Goal: Task Accomplishment & Management: Complete application form

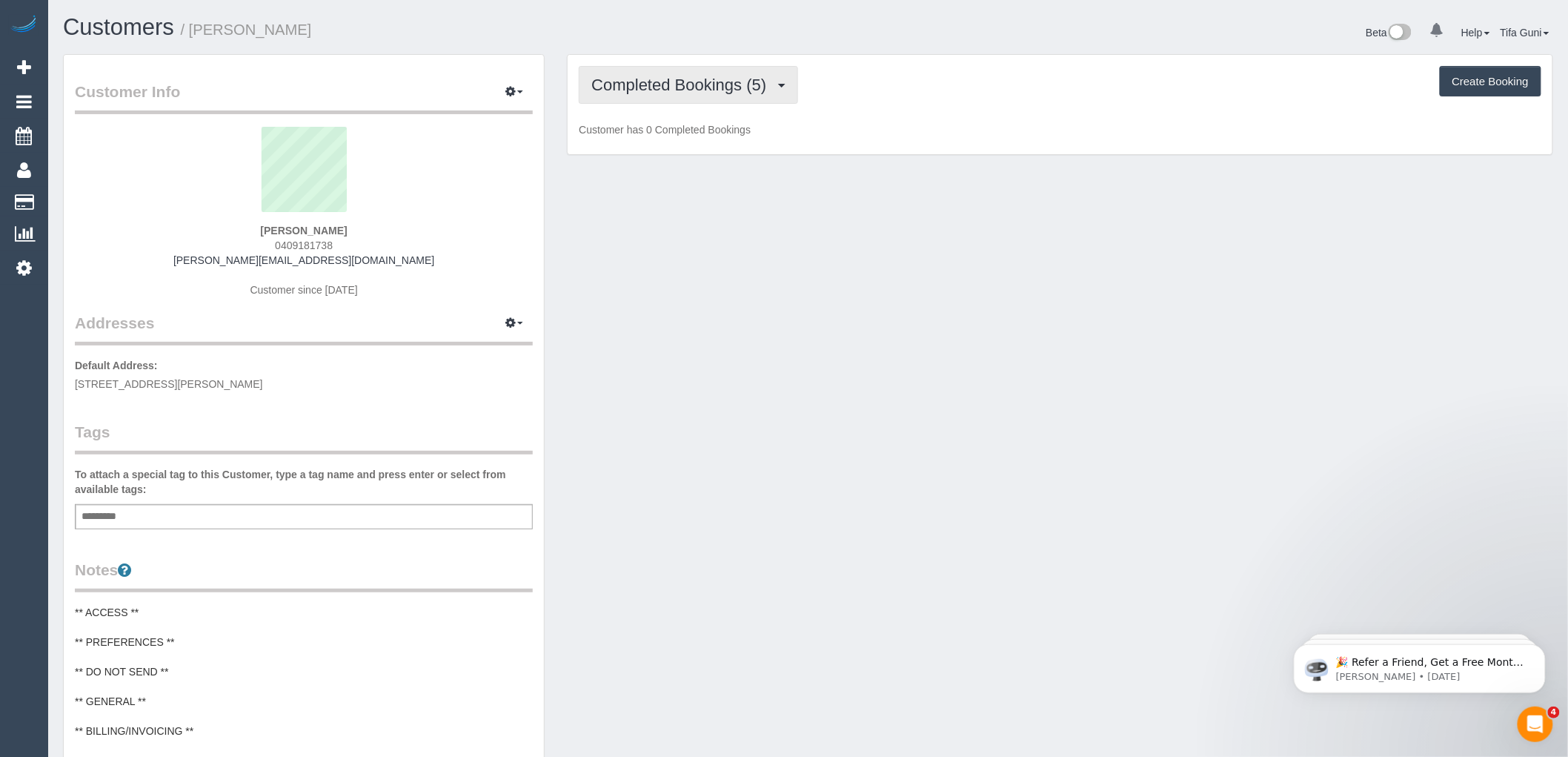
click at [747, 84] on span "Completed Bookings (5)" at bounding box center [682, 84] width 182 height 18
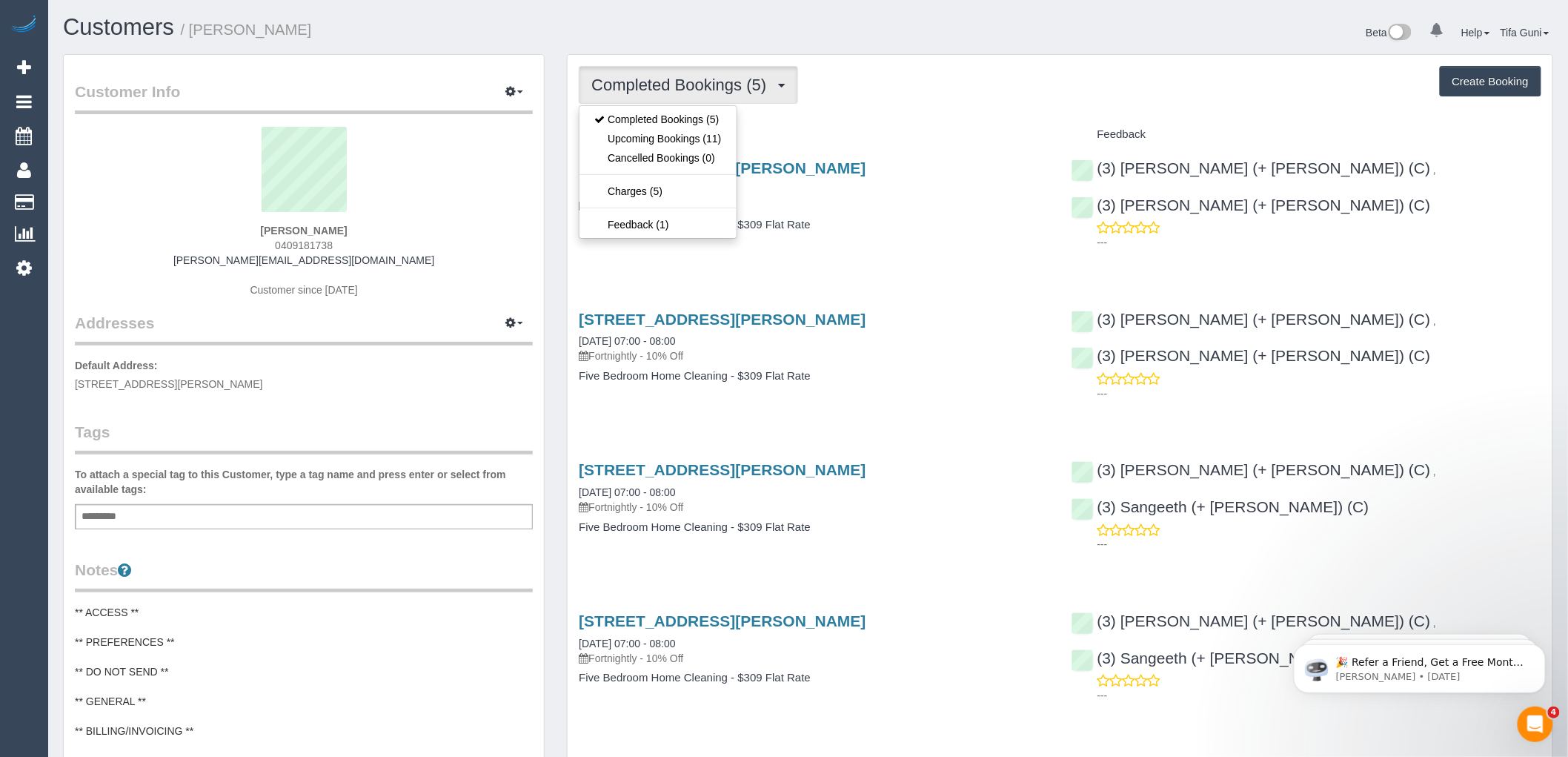
click at [796, 115] on div "Completed Bookings (5) Completed Bookings (5) Upcoming Bookings (11) Cancelled …" at bounding box center [1060, 499] width 985 height 890
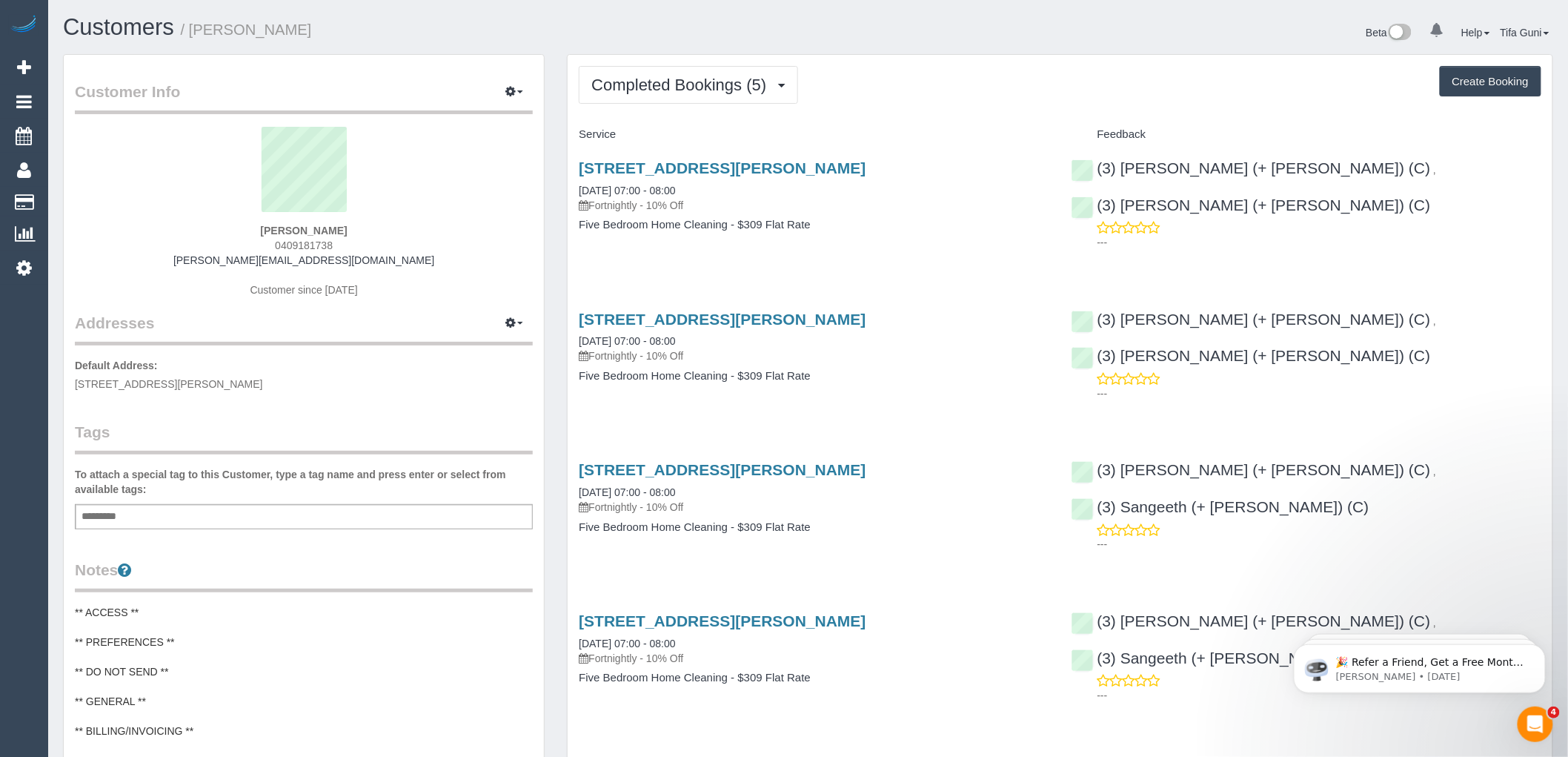
click at [1465, 82] on button "Create Booking" at bounding box center [1490, 82] width 102 height 31
select select "VIC"
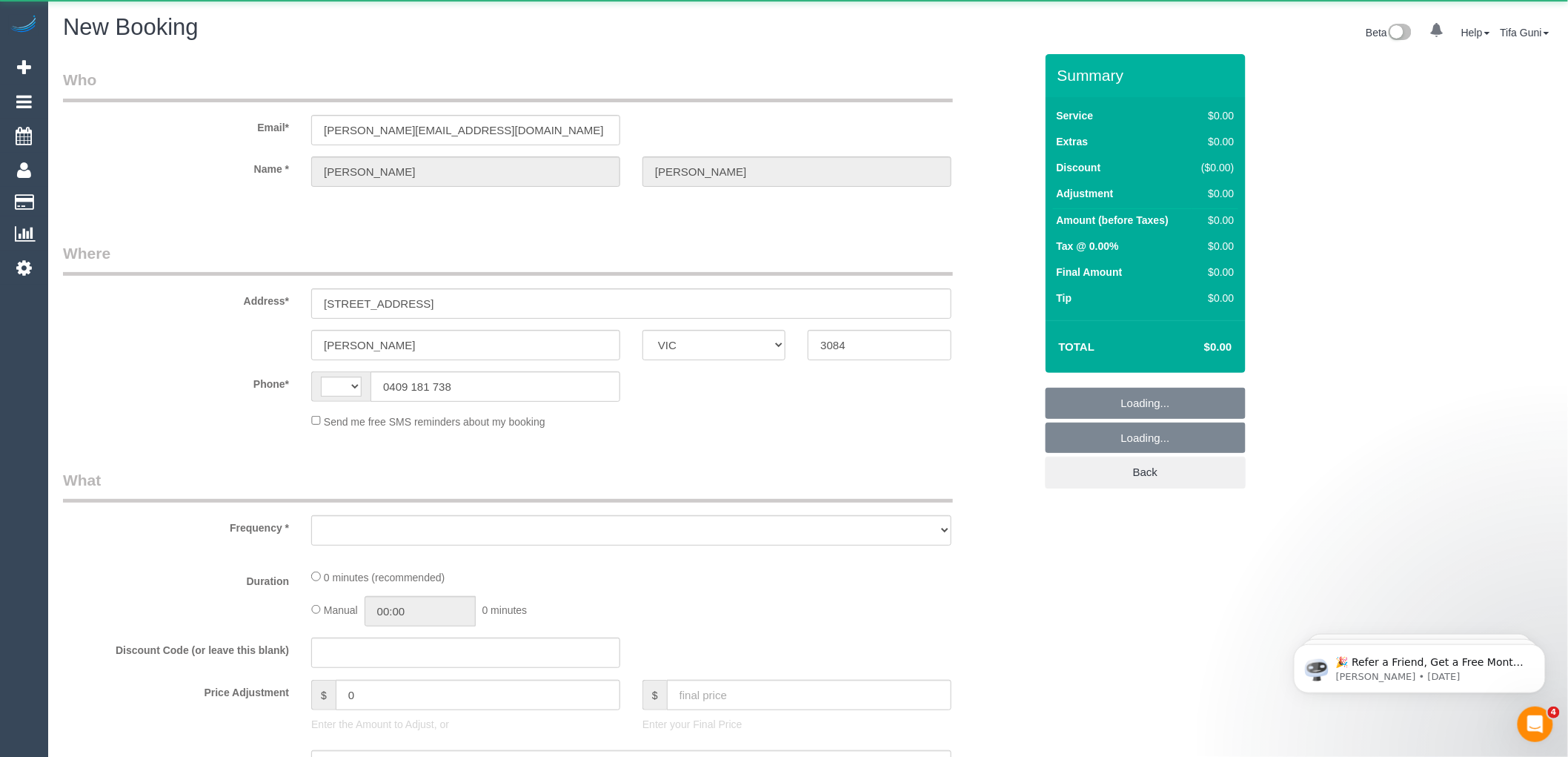
select select "string:AU"
select select "object:1270"
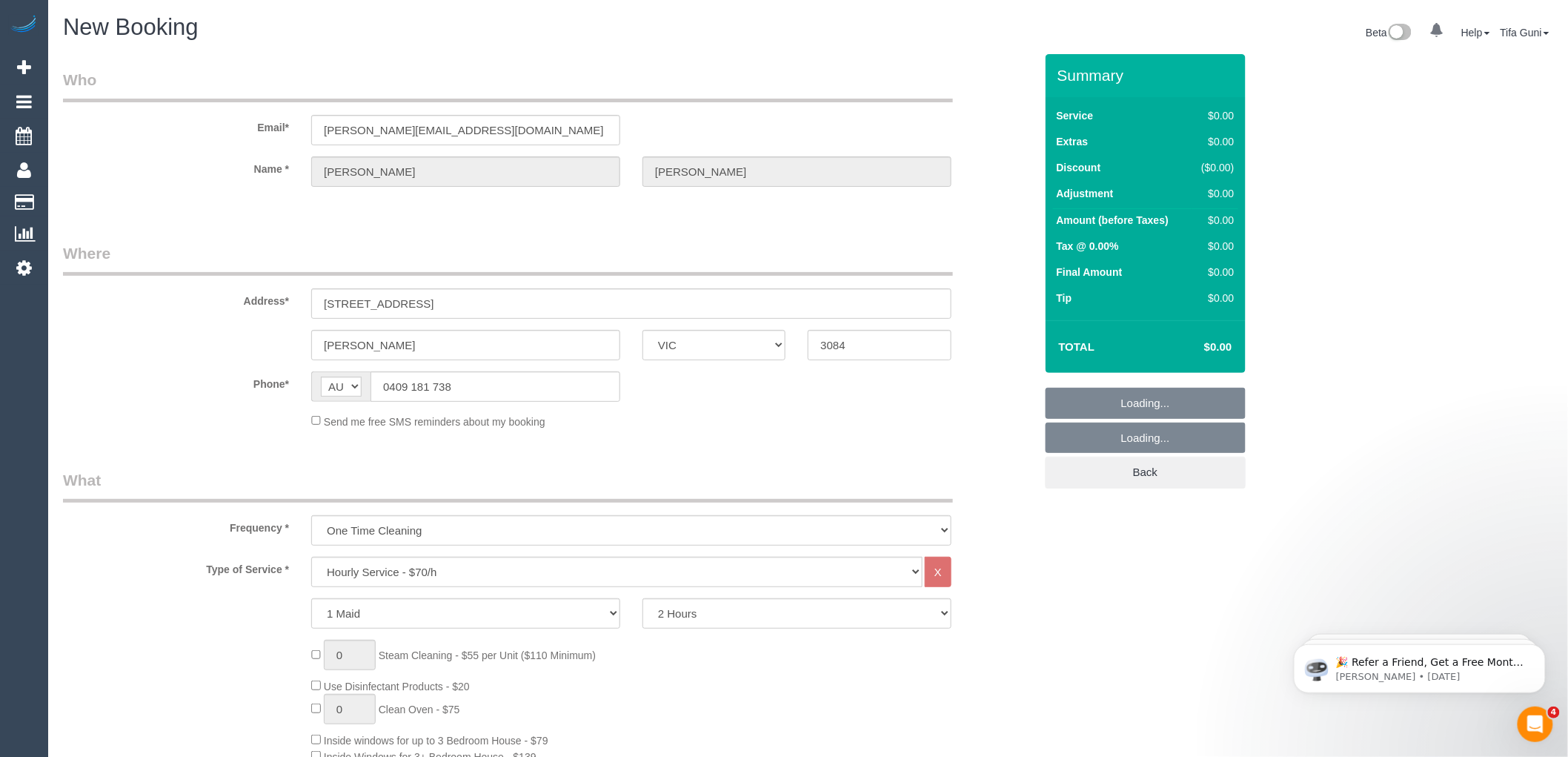
select select "string:stripe-pm_1RgFEw2GScqysDRVOpw2jjbN"
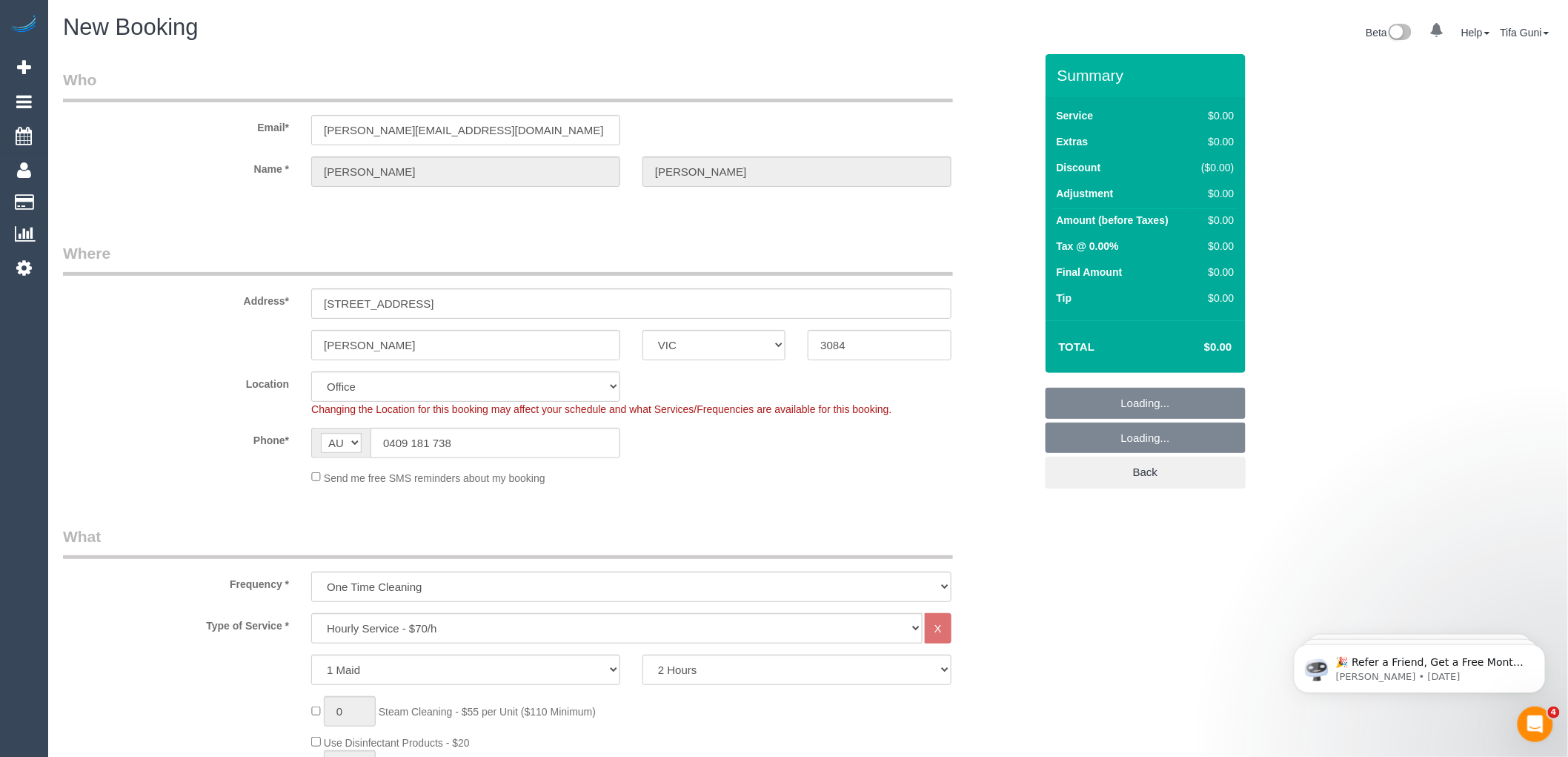
select select "object:2707"
select select "47"
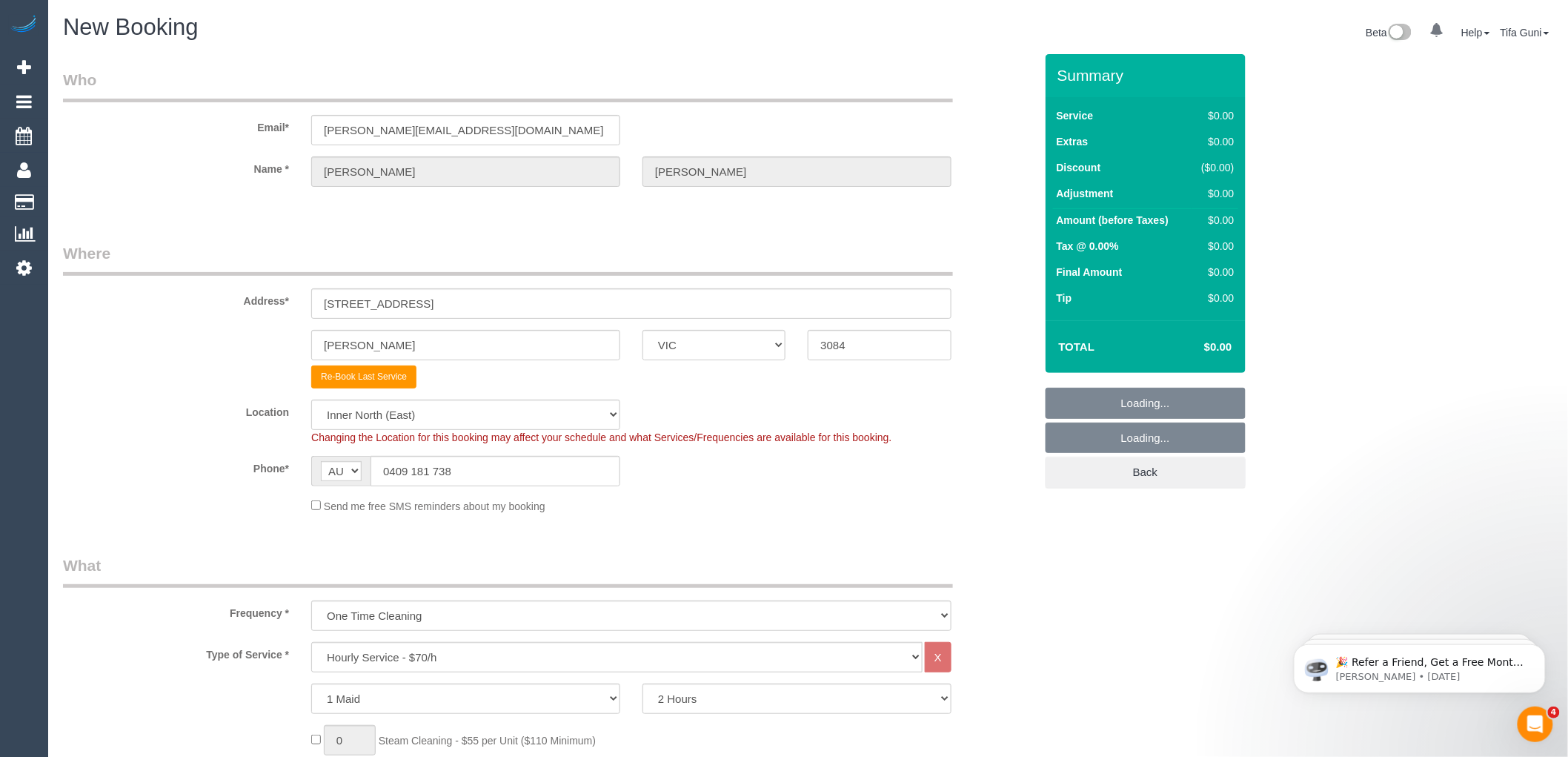
select select "object:2717"
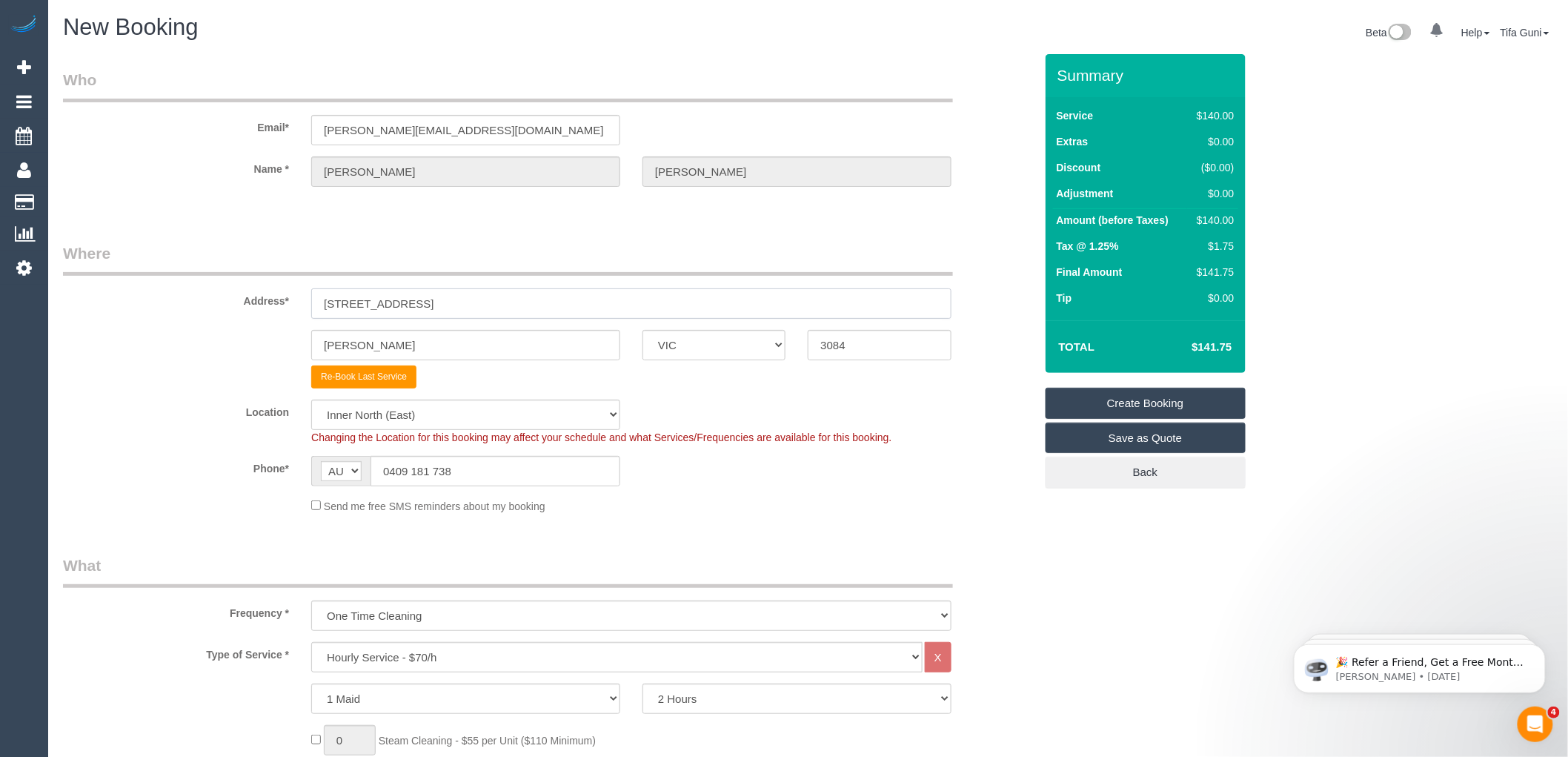
click at [465, 299] on input "122 Waiora Rd" at bounding box center [632, 303] width 640 height 30
type input "1"
type input "18 Sydney Cresent"
drag, startPoint x: 327, startPoint y: 347, endPoint x: 222, endPoint y: 360, distance: 105.8
click at [223, 358] on div "Rosanna ACT NSW NT QLD SA TAS VIC WA 3084" at bounding box center [548, 345] width 994 height 30
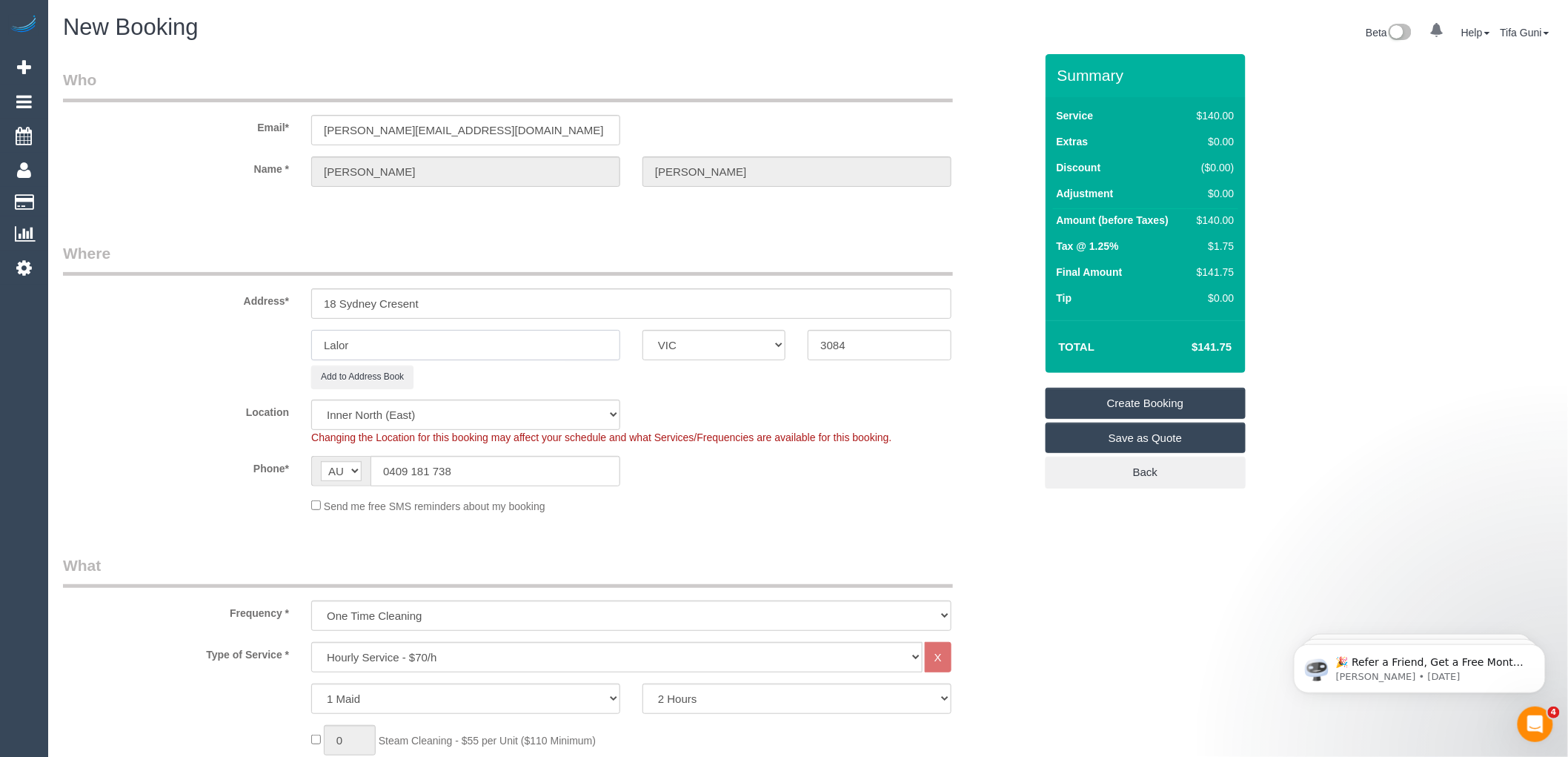
type input "Lalor"
drag, startPoint x: 885, startPoint y: 344, endPoint x: 709, endPoint y: 352, distance: 176.2
click at [715, 356] on div "Lalor ACT NSW NT QLD SA TAS VIC WA 3084" at bounding box center [548, 345] width 994 height 30
type input "3075"
select select "60"
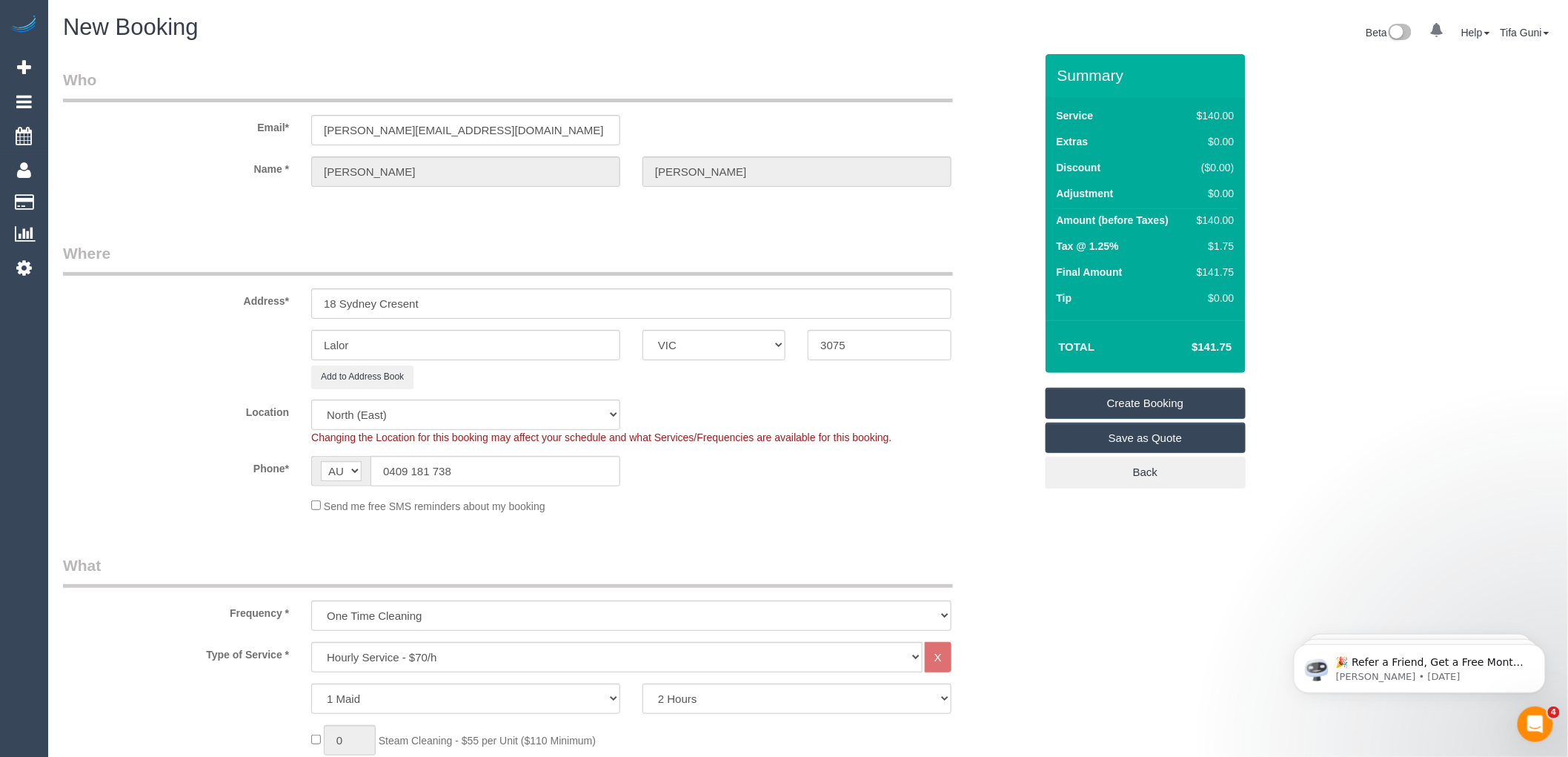
select select "object:3542"
drag, startPoint x: 454, startPoint y: 313, endPoint x: 281, endPoint y: 313, distance: 173.0
click at [281, 313] on div "Address* 18 Sydney Cresent" at bounding box center [548, 280] width 994 height 76
drag, startPoint x: 862, startPoint y: 346, endPoint x: 796, endPoint y: 346, distance: 66.0
click at [796, 346] on div "Lalor ACT NSW NT QLD SA TAS VIC WA 3075" at bounding box center [548, 345] width 994 height 30
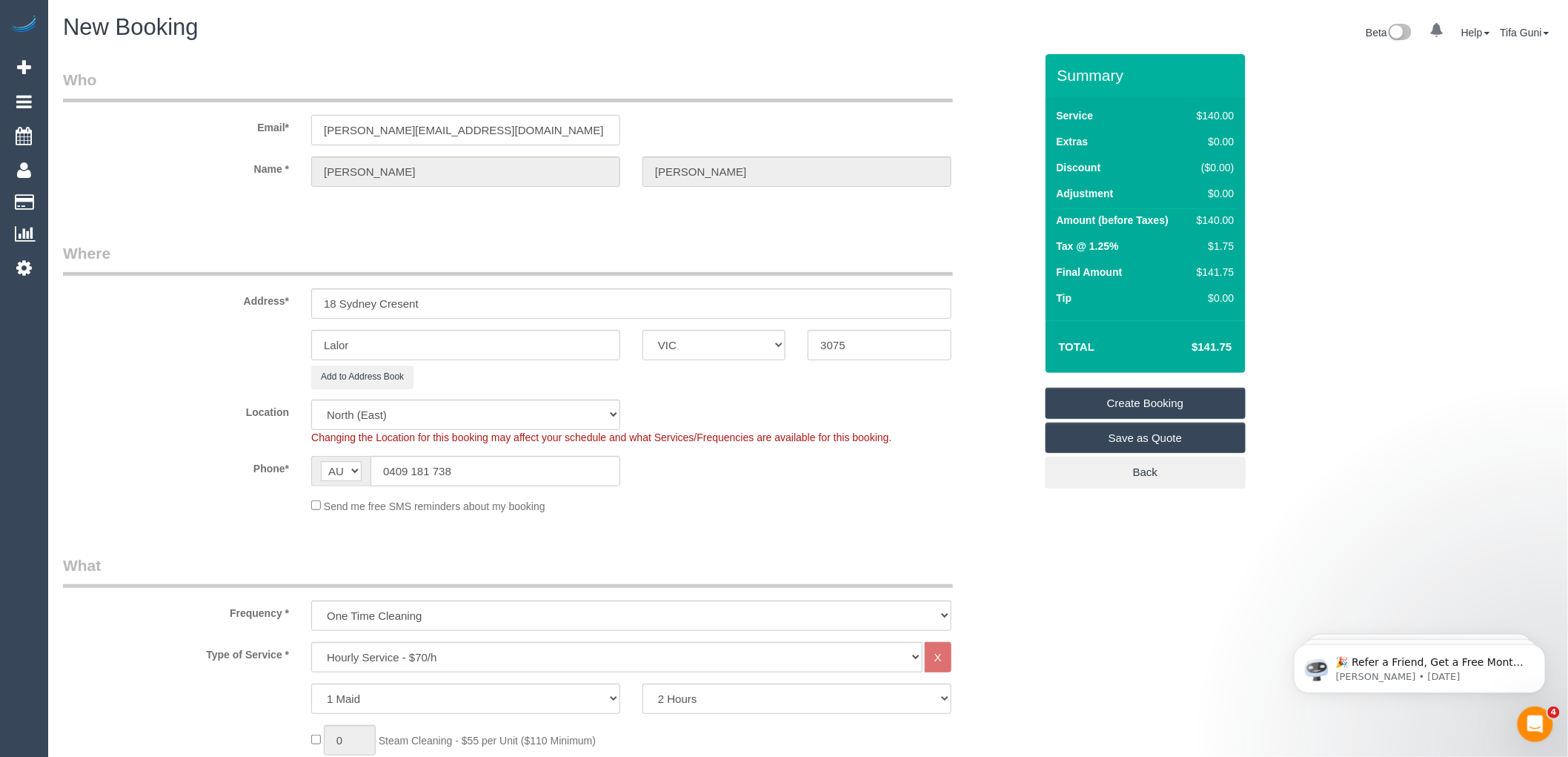
drag, startPoint x: 549, startPoint y: 132, endPoint x: 270, endPoint y: 136, distance: 279.0
click at [270, 136] on div "Email* therese@eastsideinvestigations.com.au" at bounding box center [548, 107] width 994 height 76
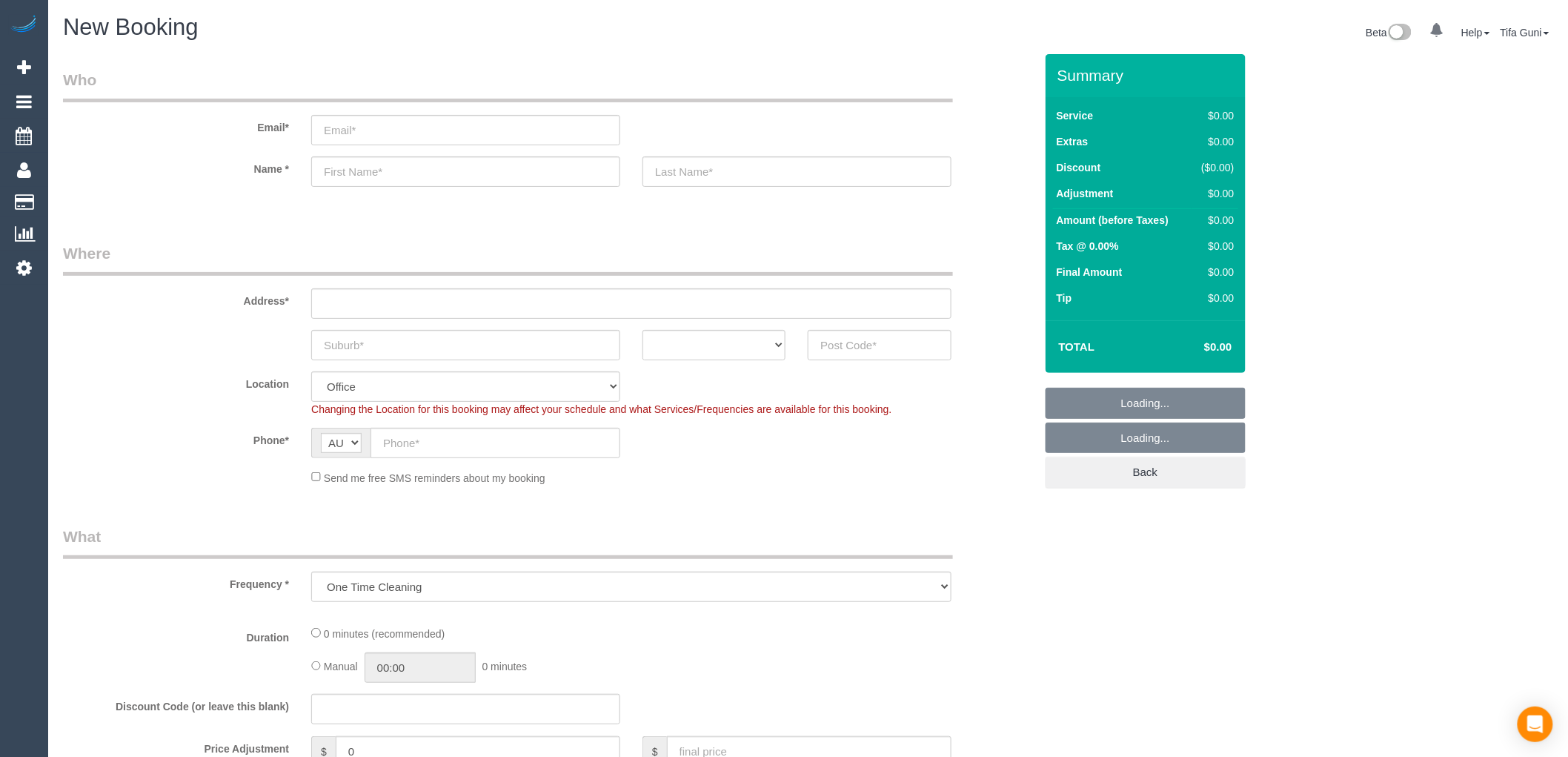
select select "object:649"
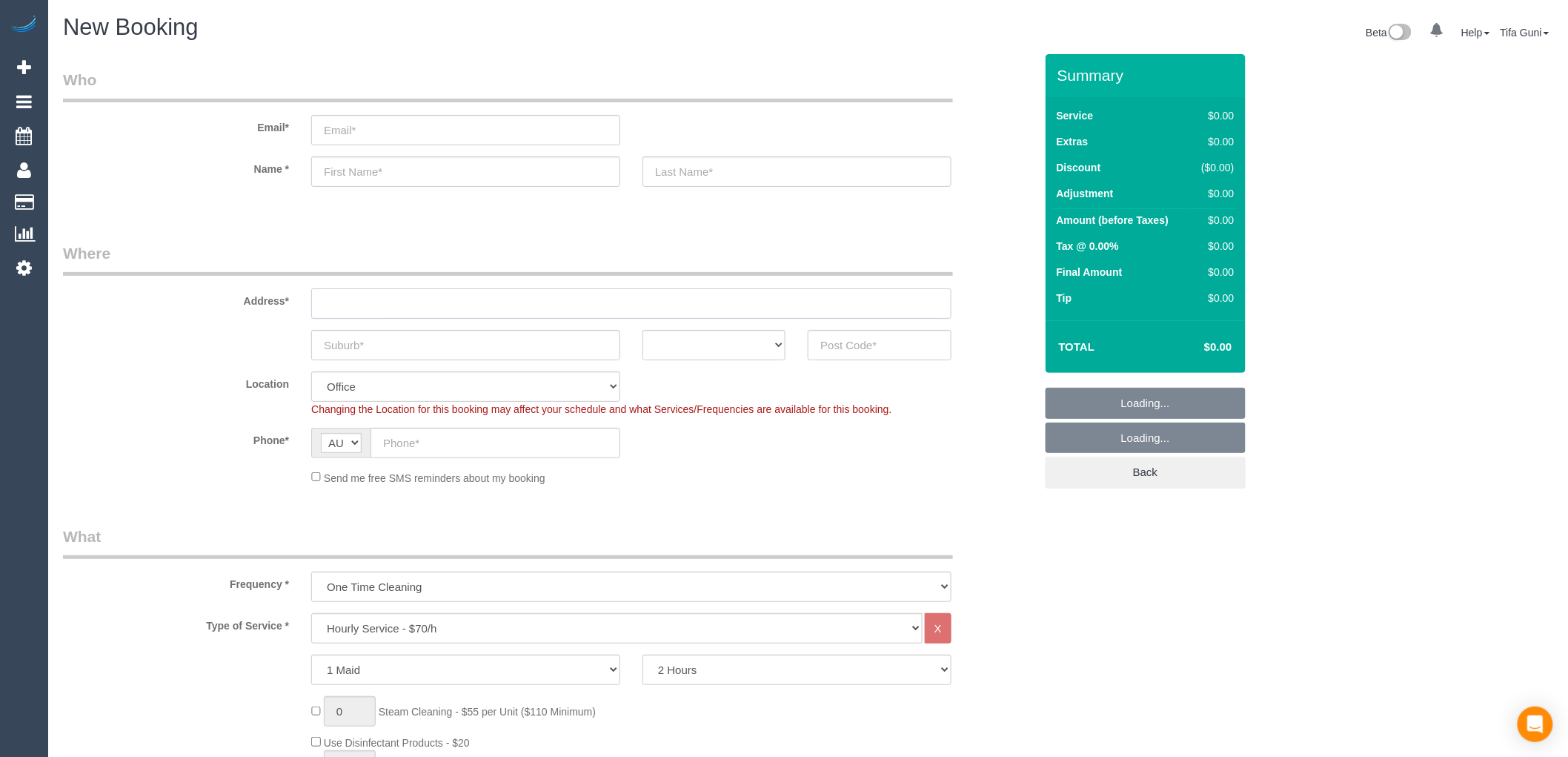
click at [364, 302] on input "text" at bounding box center [632, 303] width 640 height 30
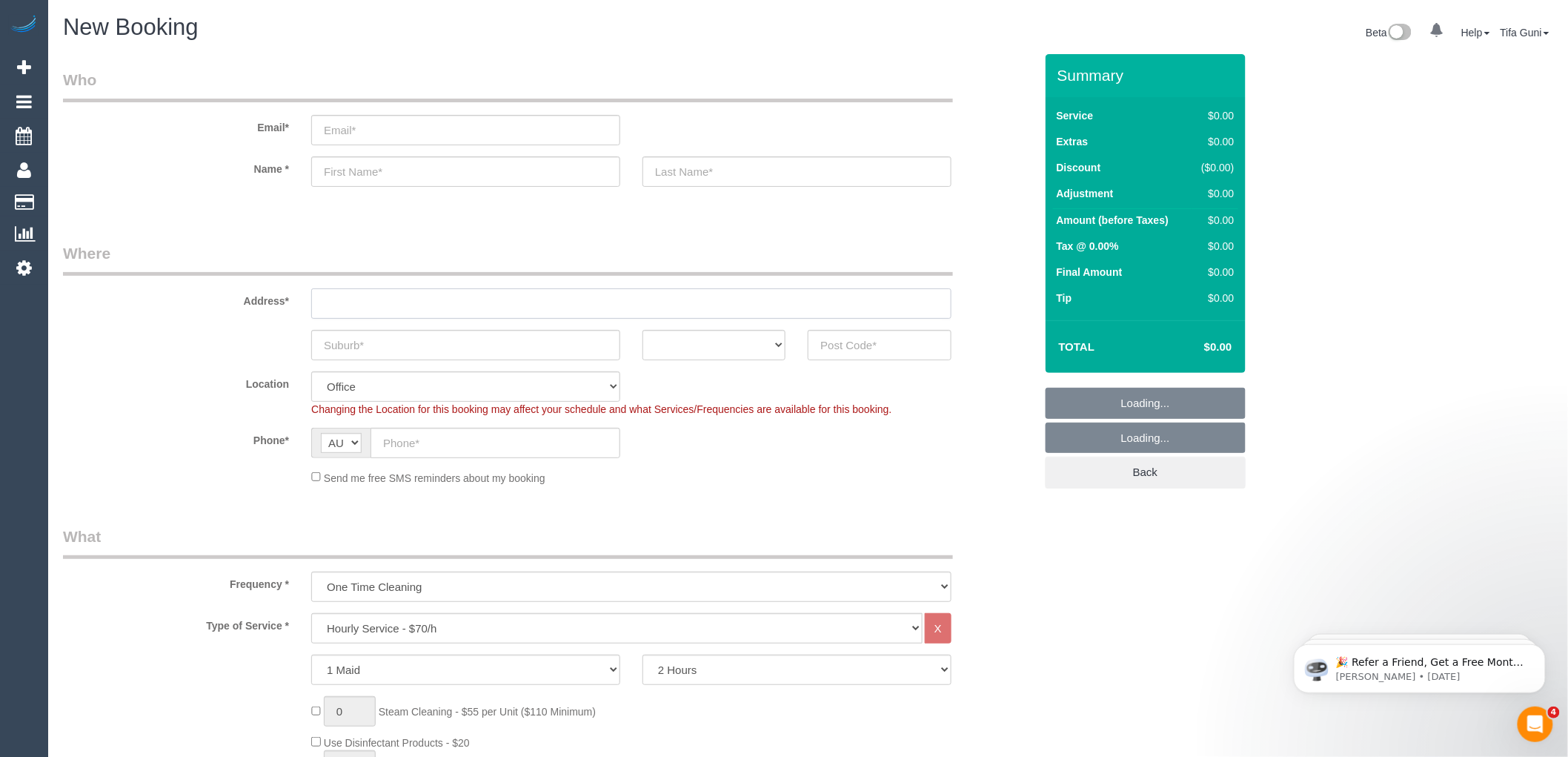
paste input "18 Sydney Cresent"
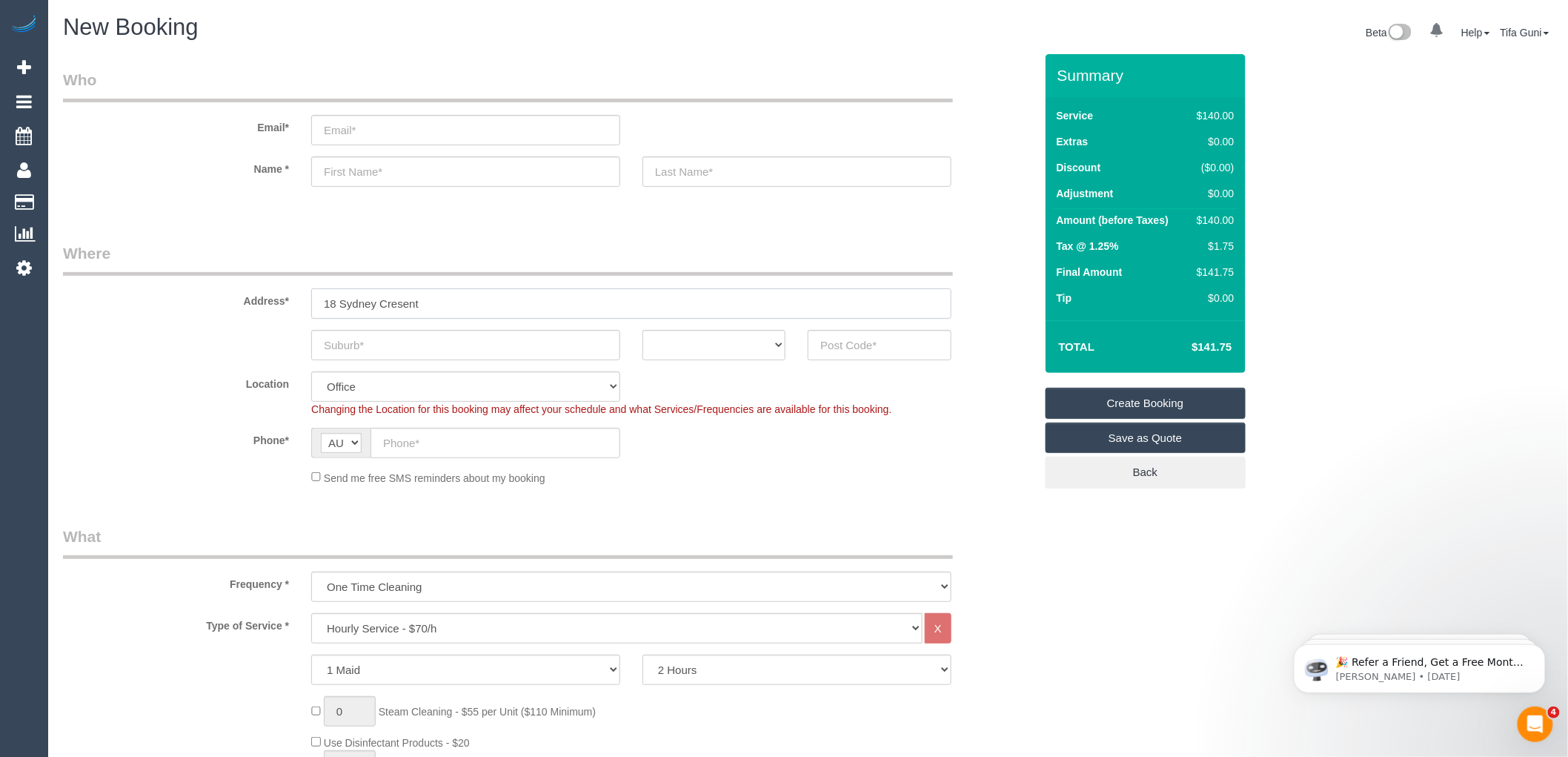
type input "18 Sydney Cresent"
click at [397, 347] on input "text" at bounding box center [466, 345] width 309 height 30
type input "Lalor"
click at [753, 341] on select "ACT [GEOGRAPHIC_DATA] NT [GEOGRAPHIC_DATA] SA TAS [GEOGRAPHIC_DATA] [GEOGRAPHIC…" at bounding box center [713, 345] width 143 height 30
select select "VIC"
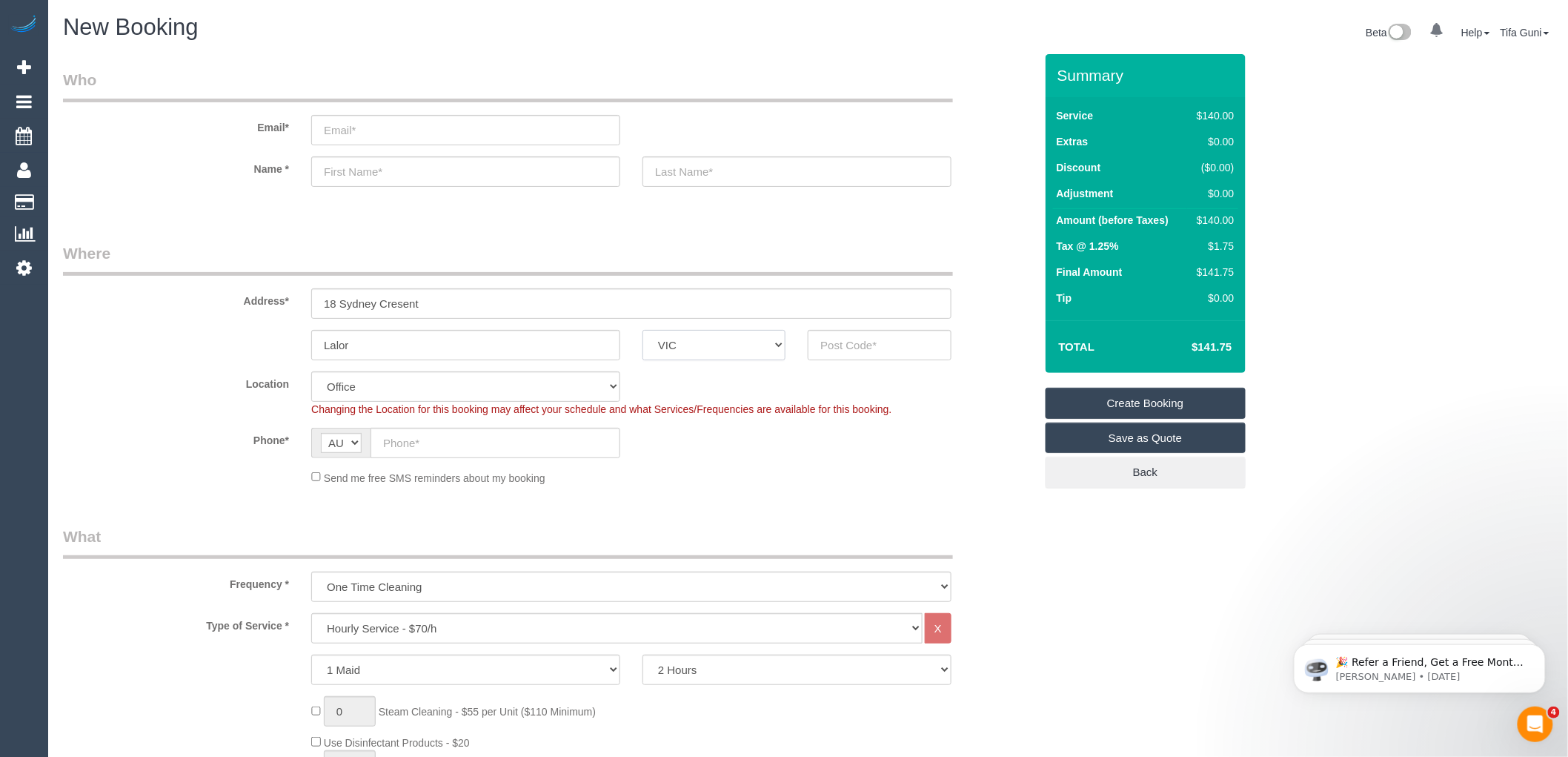
click at [642, 330] on select "ACT [GEOGRAPHIC_DATA] NT [GEOGRAPHIC_DATA] SA TAS [GEOGRAPHIC_DATA] [GEOGRAPHIC…" at bounding box center [713, 345] width 143 height 30
click at [834, 341] on input "text" at bounding box center [879, 345] width 143 height 30
paste input "3075"
type input "3075"
click at [387, 165] on input "text" at bounding box center [466, 171] width 309 height 30
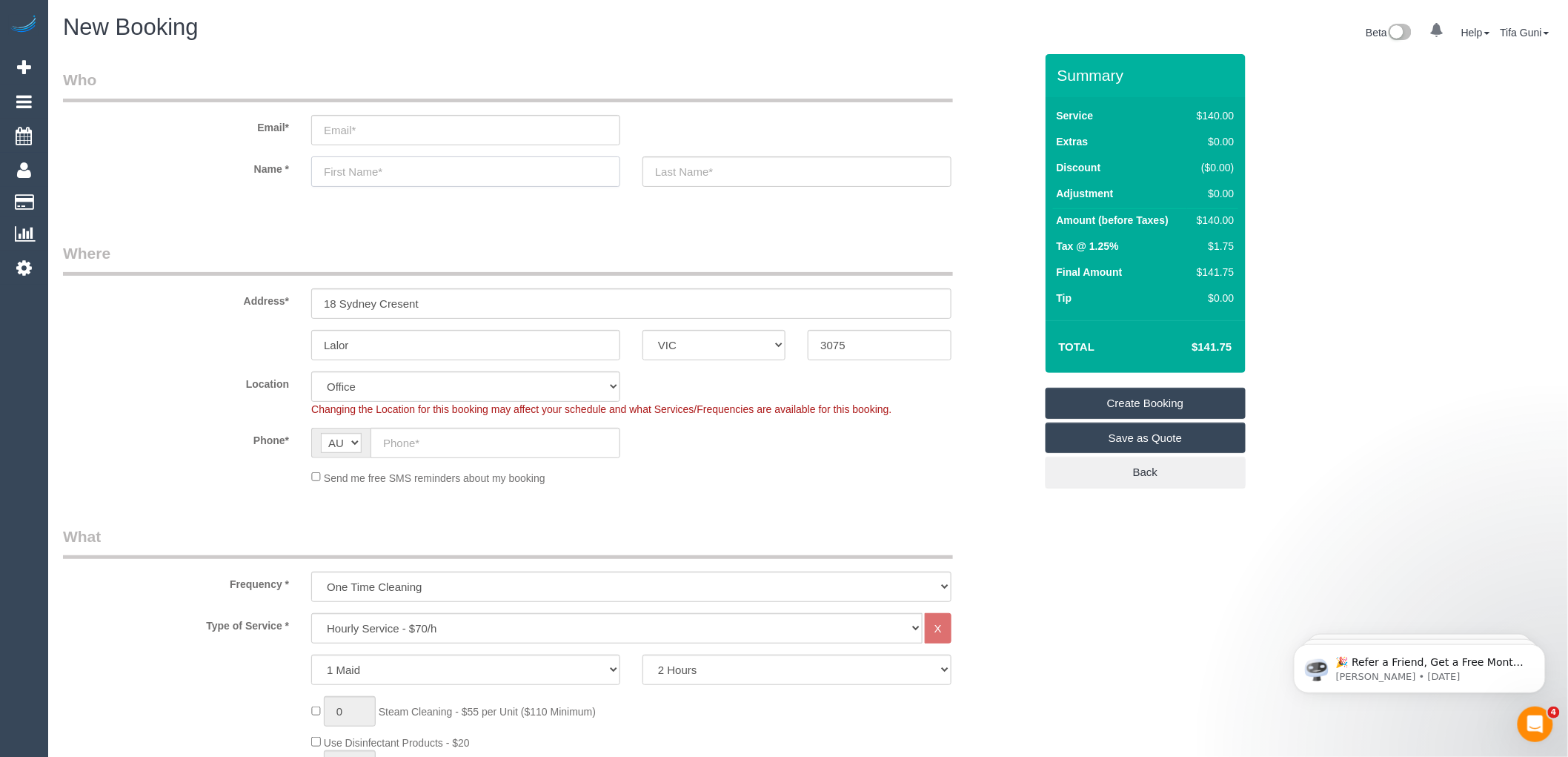
select select "60"
select select "object:2084"
click at [356, 175] on input "text" at bounding box center [466, 171] width 309 height 30
click at [325, 170] on input "IEileen" at bounding box center [466, 171] width 309 height 30
type input "Eileen"
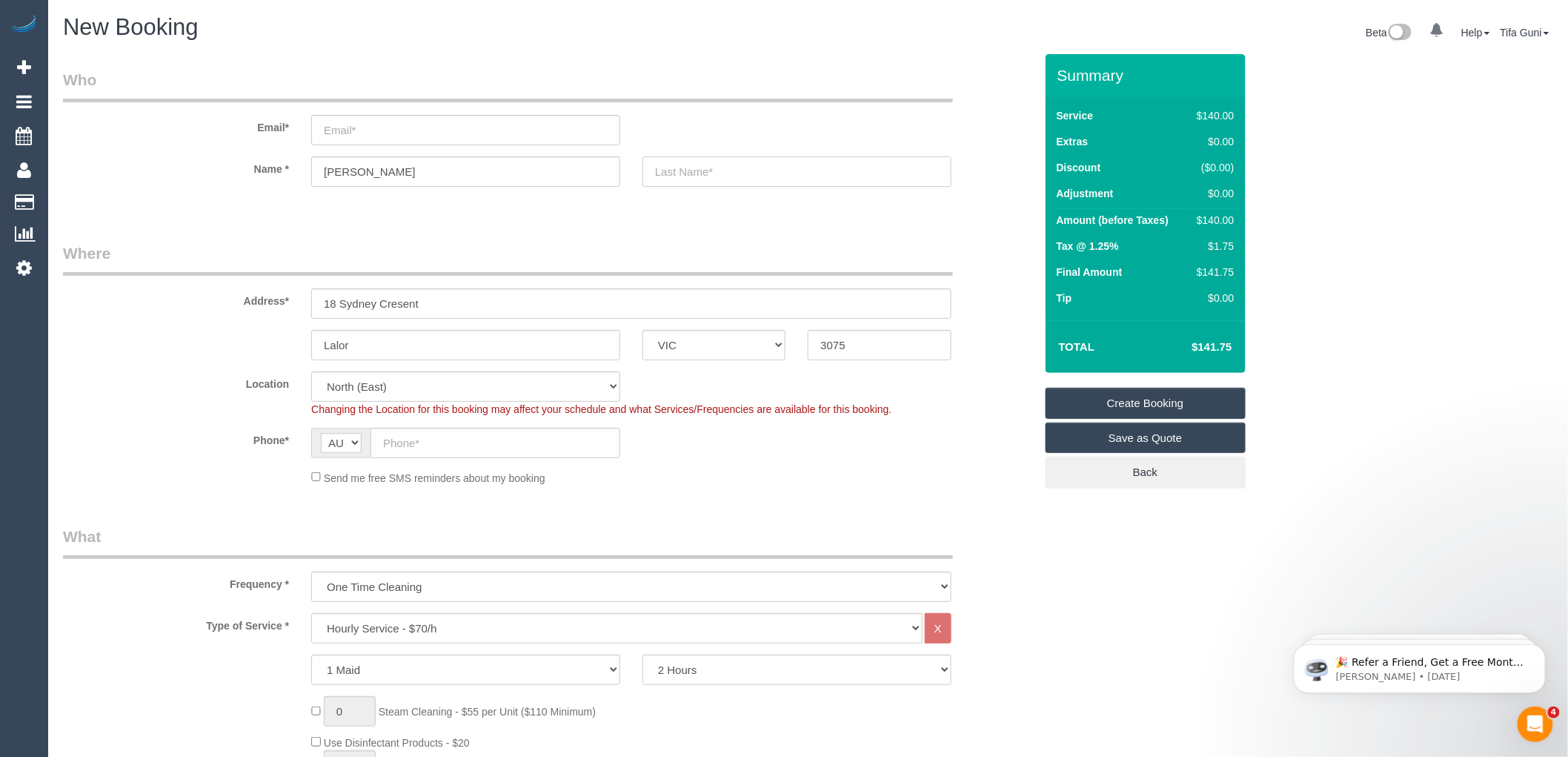
click at [712, 169] on input "text" at bounding box center [797, 171] width 309 height 30
type input "Smith"
click at [365, 127] on input "email" at bounding box center [466, 129] width 309 height 30
click at [350, 124] on input "email" at bounding box center [466, 129] width 309 height 30
paste input "therese@eastsideinvestigations.com.au"
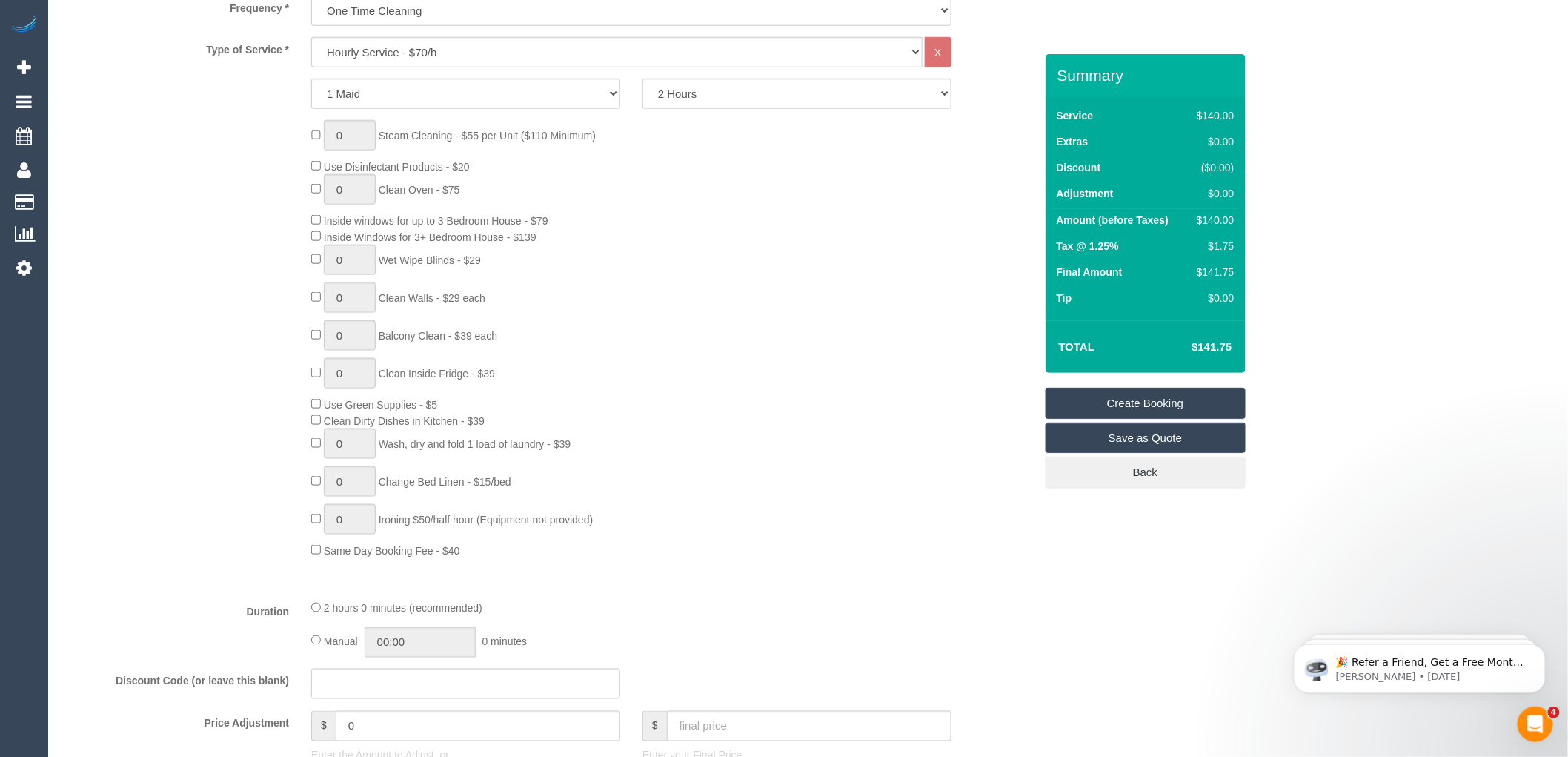
scroll to position [494, 0]
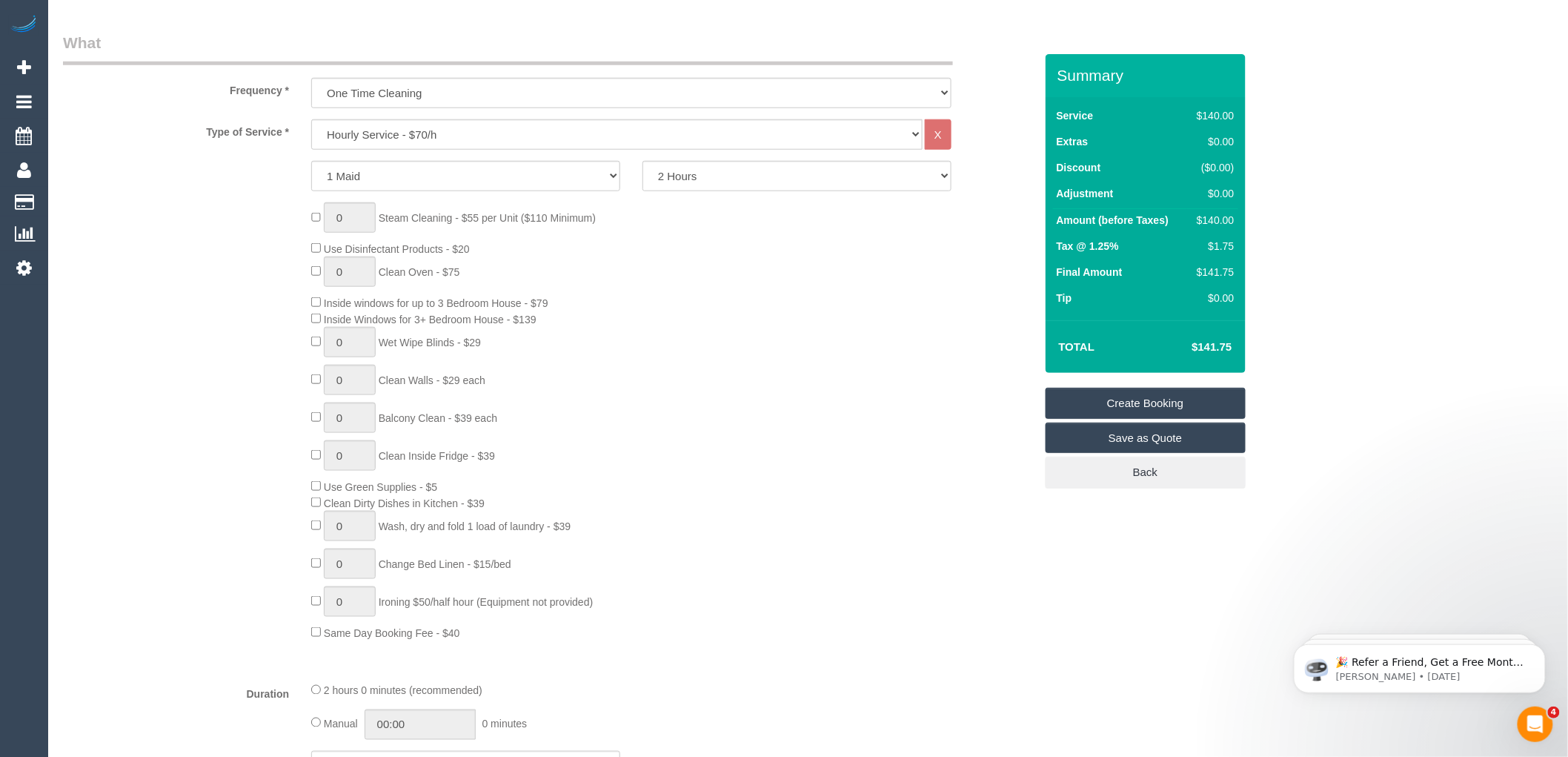
type input "therese@eastsideinvestigations.com.au"
click at [450, 135] on select "Hourly Service - $70/h Hourly Service - $65/h Hourly Service - $60/h Hourly Ser…" at bounding box center [617, 134] width 612 height 30
click at [312, 120] on select "Hourly Service - $70/h Hourly Service - $65/h Hourly Service - $60/h Hourly Ser…" at bounding box center [617, 134] width 612 height 30
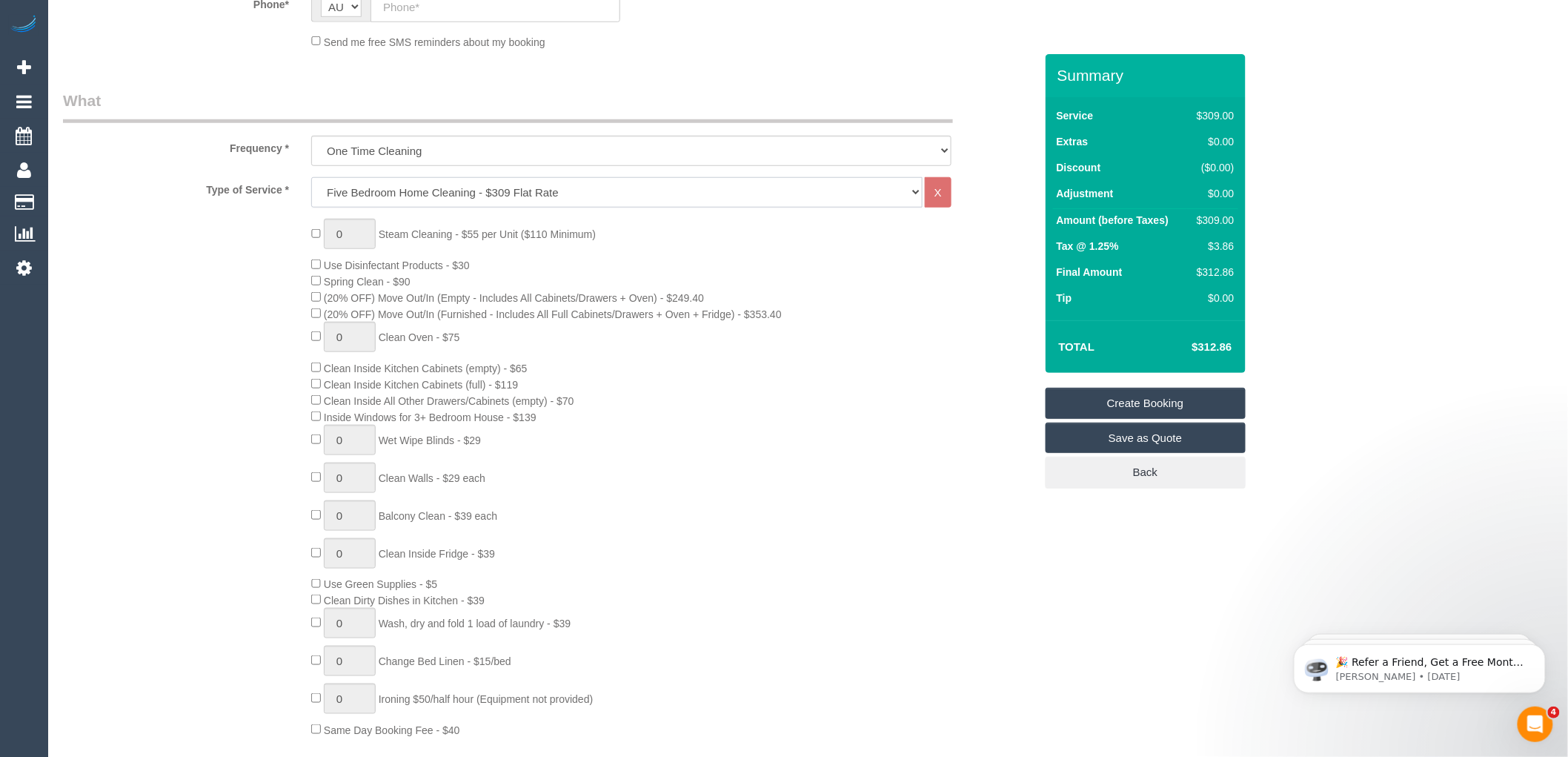
scroll to position [411, 0]
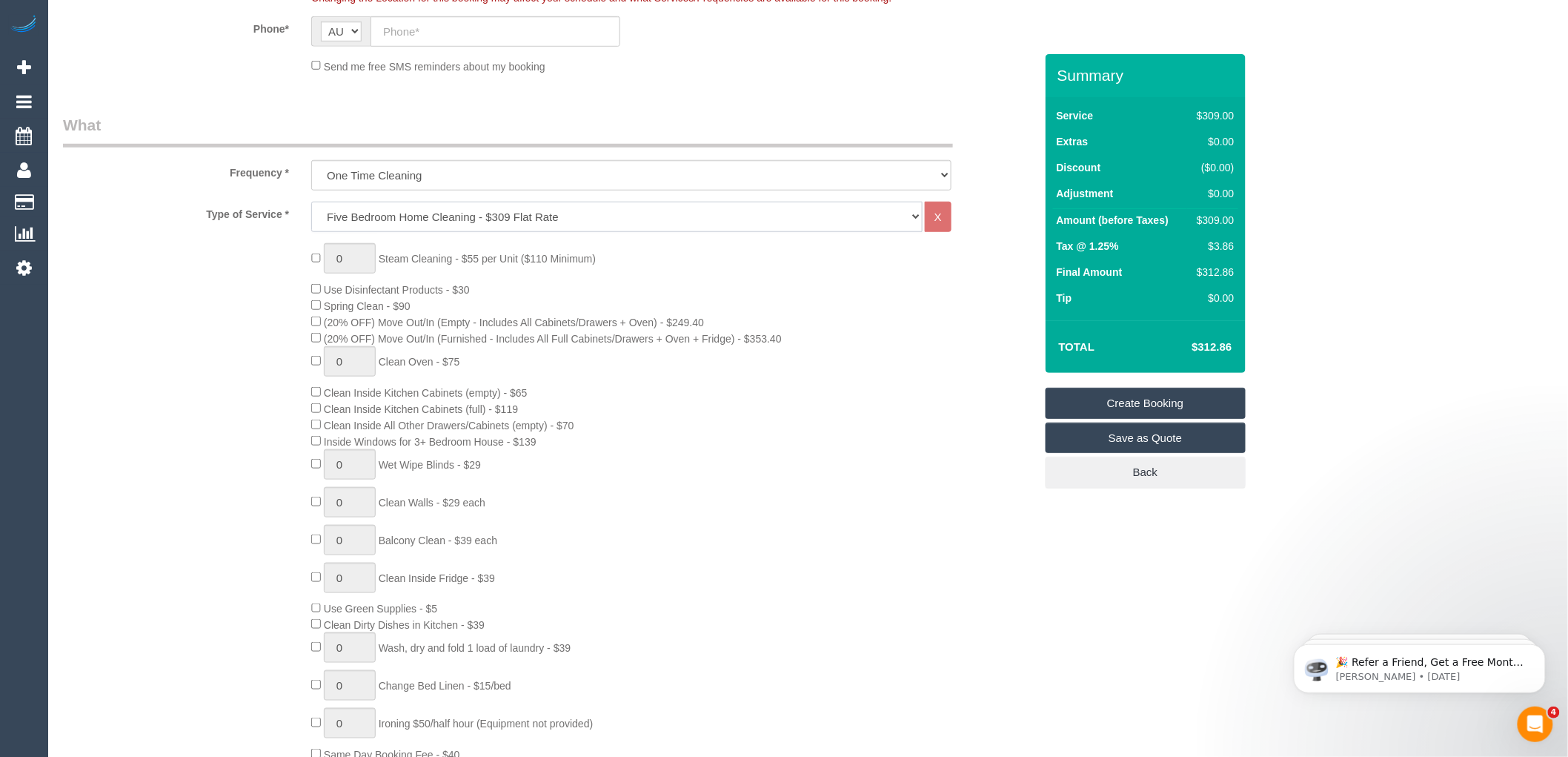
click at [544, 215] on select "Hourly Service - $70/h Hourly Service - $65/h Hourly Service - $60/h Hourly Ser…" at bounding box center [617, 216] width 612 height 30
select select "209"
click at [312, 202] on select "Hourly Service - $70/h Hourly Service - $65/h Hourly Service - $60/h Hourly Ser…" at bounding box center [617, 216] width 612 height 30
select select "1"
select select "120"
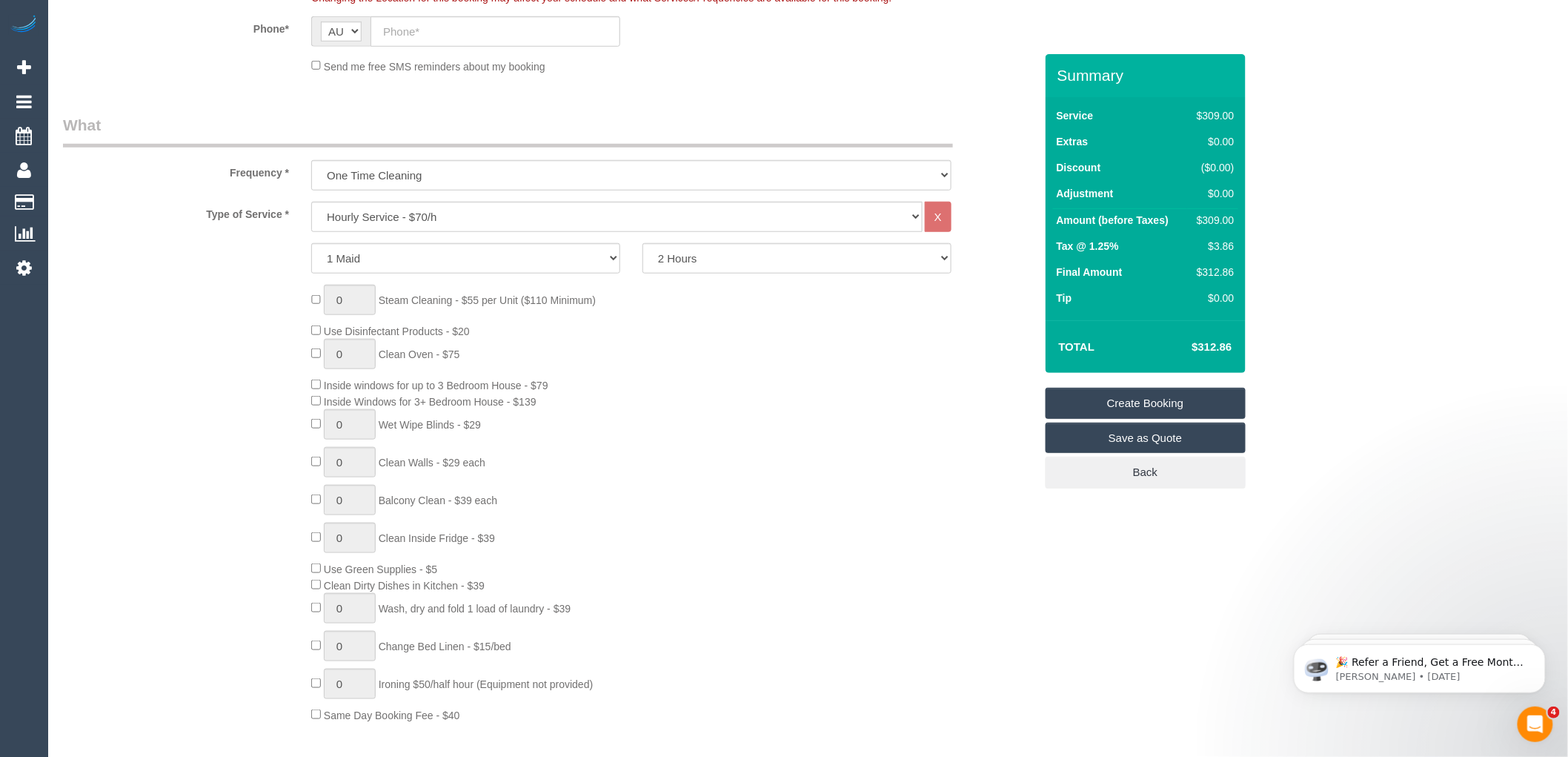
click at [732, 301] on div "0 Steam Cleaning - $55 per Unit ($110 Minimum) Use Disinfectant Products - $20 …" at bounding box center [672, 504] width 745 height 438
click at [605, 261] on select "1 Maid 2 Maids" at bounding box center [466, 258] width 309 height 30
select select "2"
click at [312, 244] on select "1 Maid 2 Maids" at bounding box center [466, 258] width 309 height 30
click at [723, 291] on div "0 Steam Cleaning - $55 per Unit ($110 Minimum) Use Disinfectant Products - $20 …" at bounding box center [672, 504] width 745 height 438
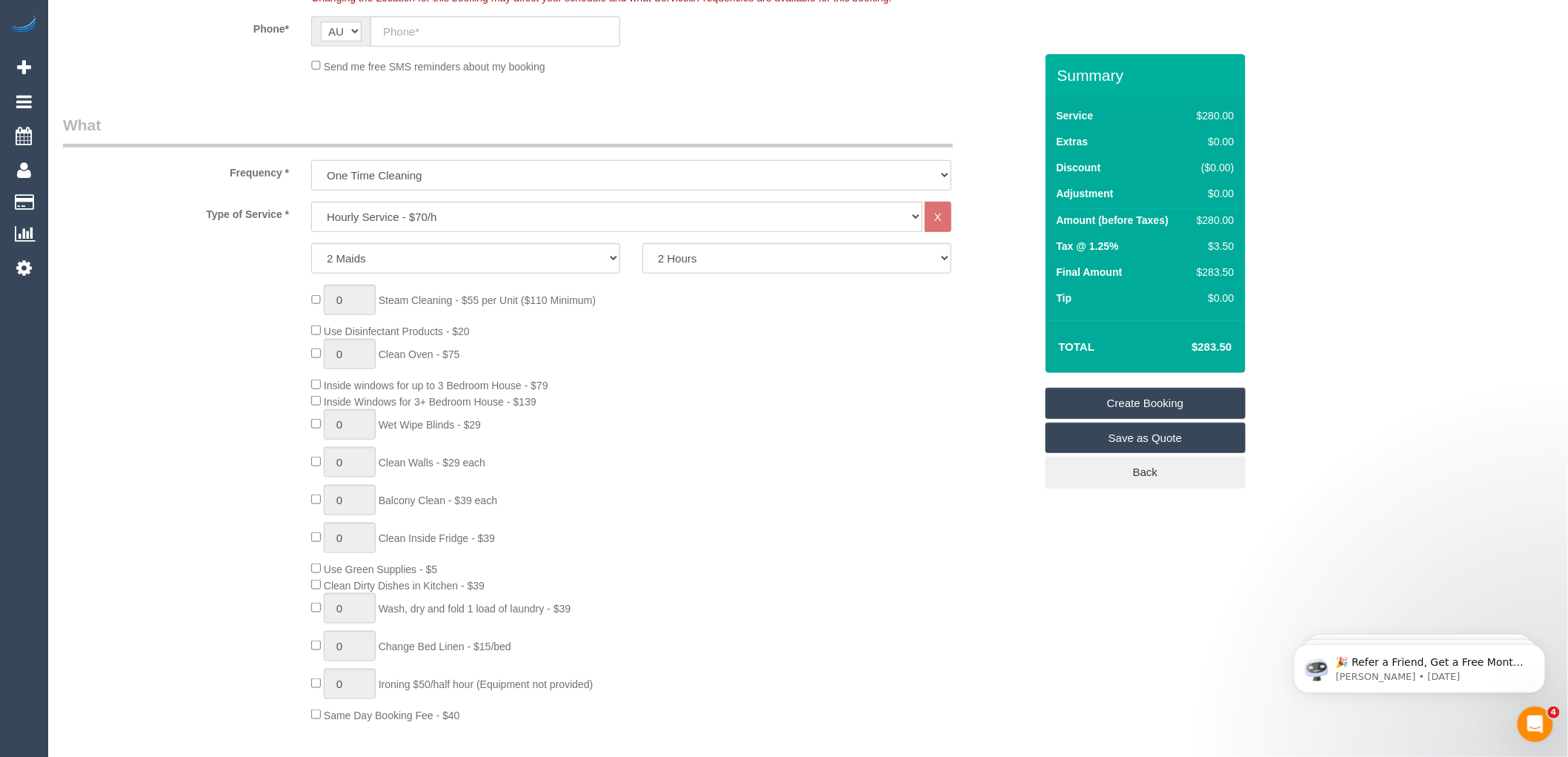
click at [418, 174] on select "One Time Cleaning Weekly - 10% Off - 10.00% (0% for the First Booking) Fortnigh…" at bounding box center [632, 174] width 640 height 30
select select "object:2086"
click at [312, 161] on select "One Time Cleaning Weekly - 10% Off - 10.00% (0% for the First Booking) Fortnigh…" at bounding box center [632, 174] width 640 height 30
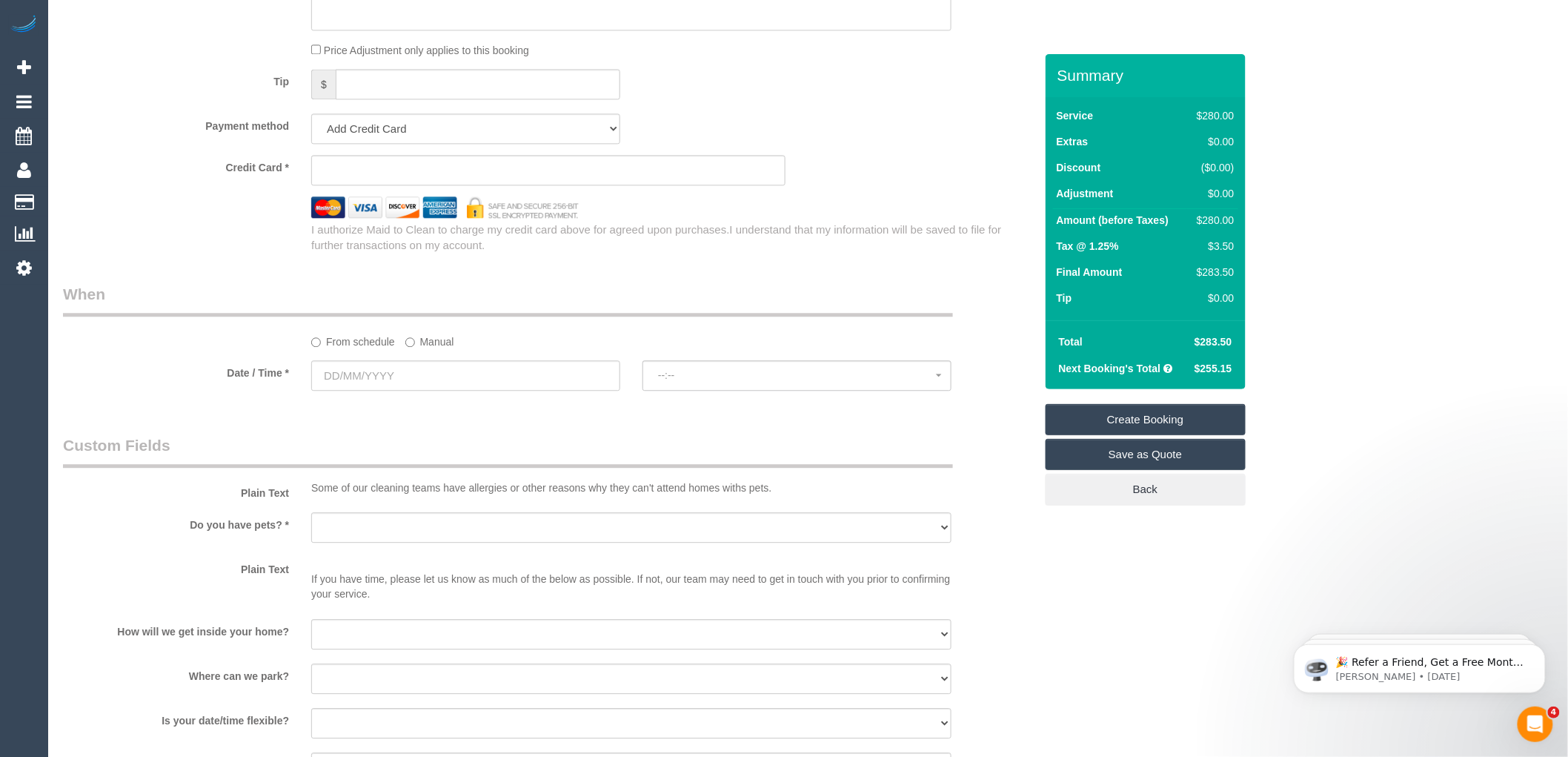
scroll to position [1399, 0]
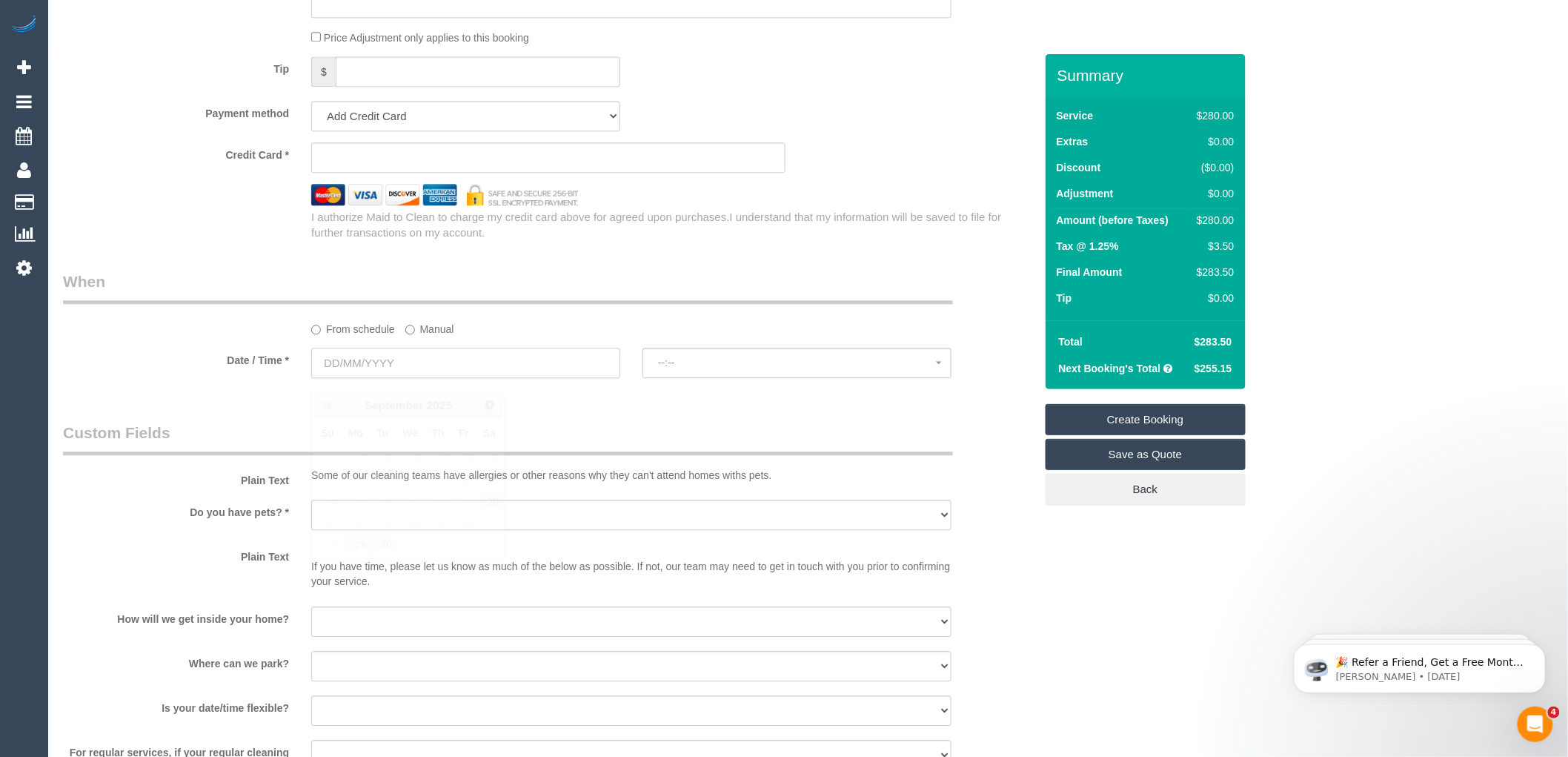
click at [386, 371] on input "text" at bounding box center [466, 363] width 309 height 30
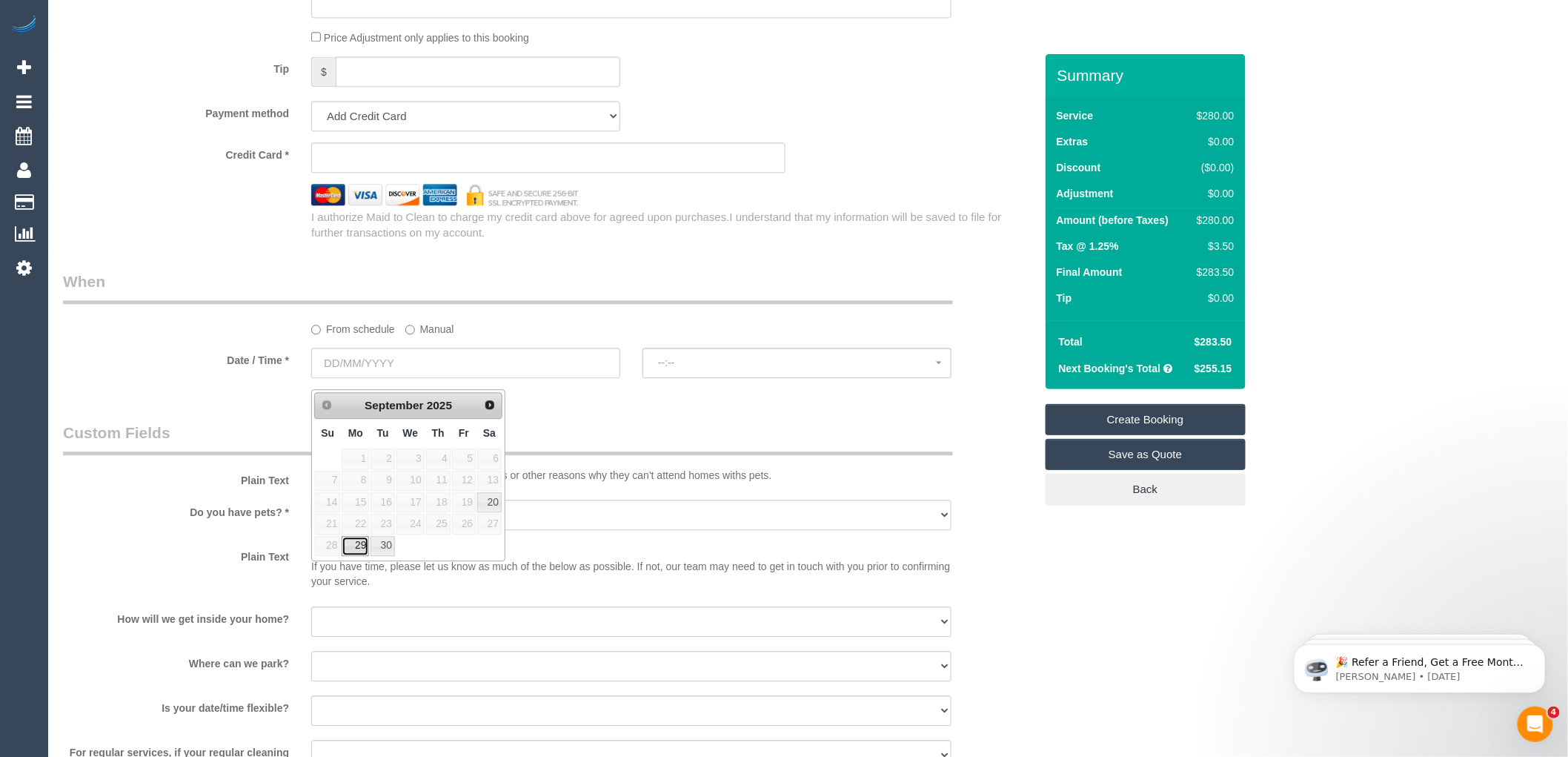
click at [348, 546] on link "29" at bounding box center [356, 545] width 28 height 20
type input "29/09/2025"
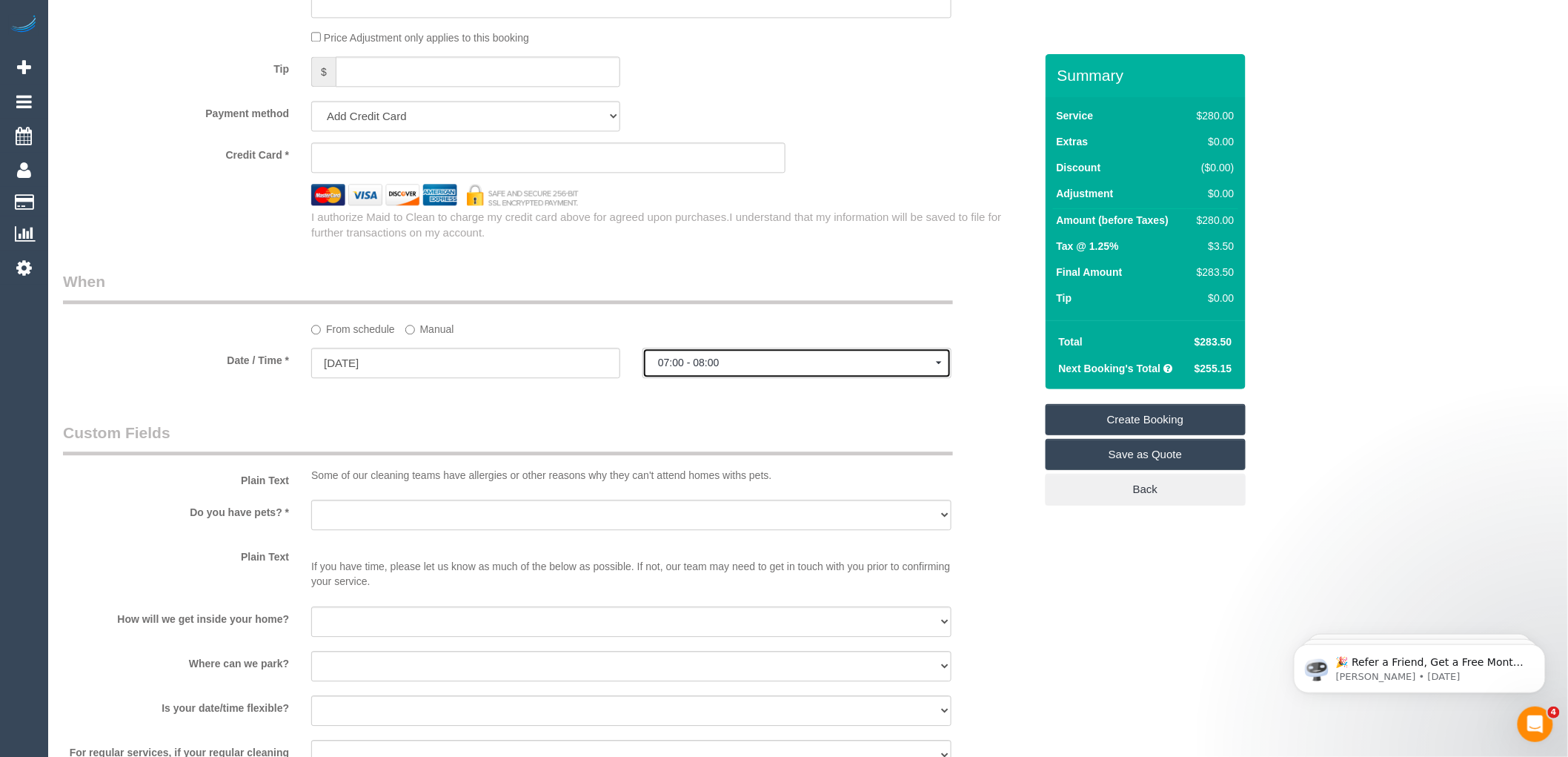
click at [744, 368] on span "07:00 - 08:00" at bounding box center [797, 363] width 278 height 12
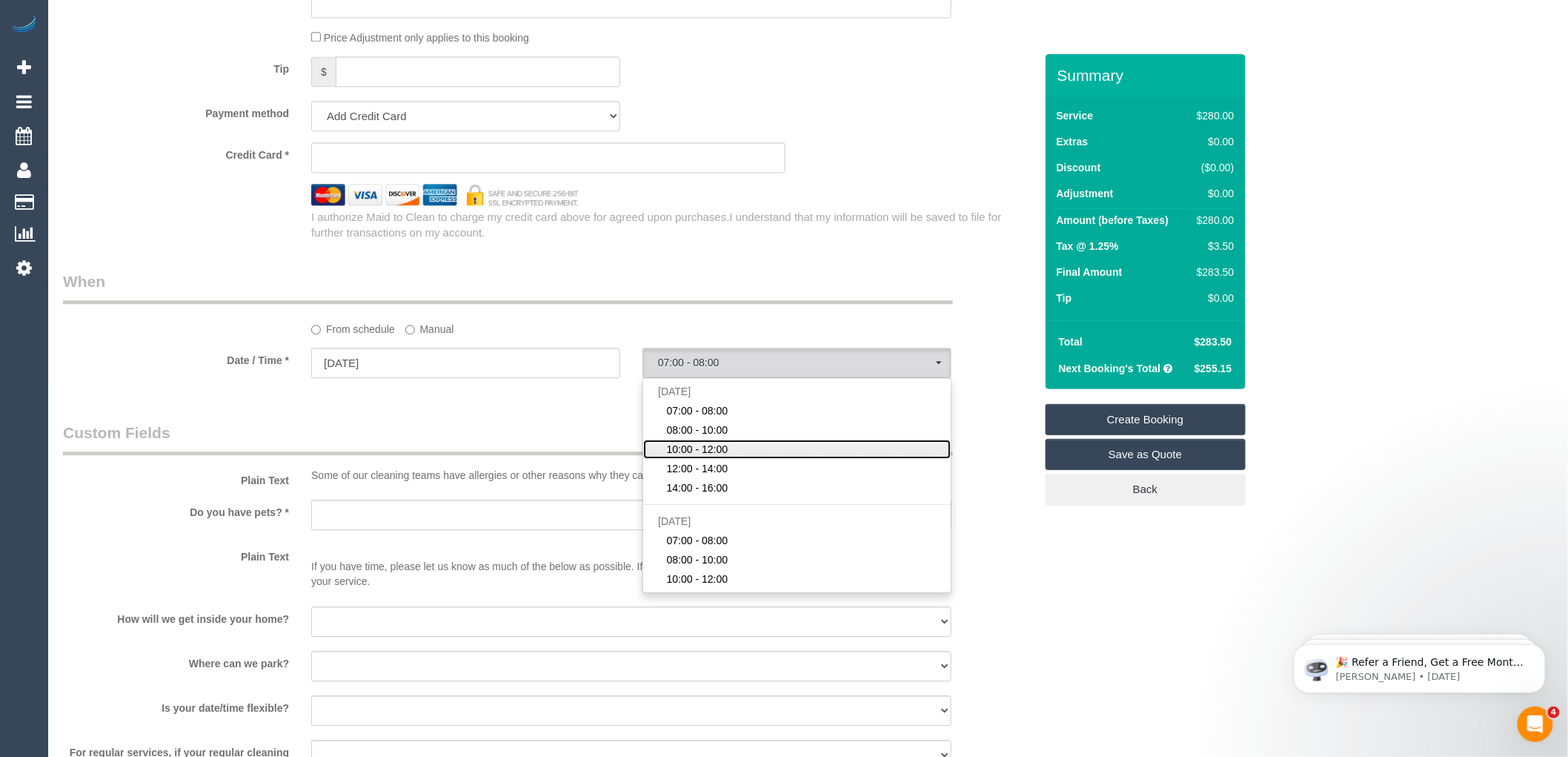
click at [732, 457] on link "10:00 - 12:00" at bounding box center [797, 449] width 307 height 19
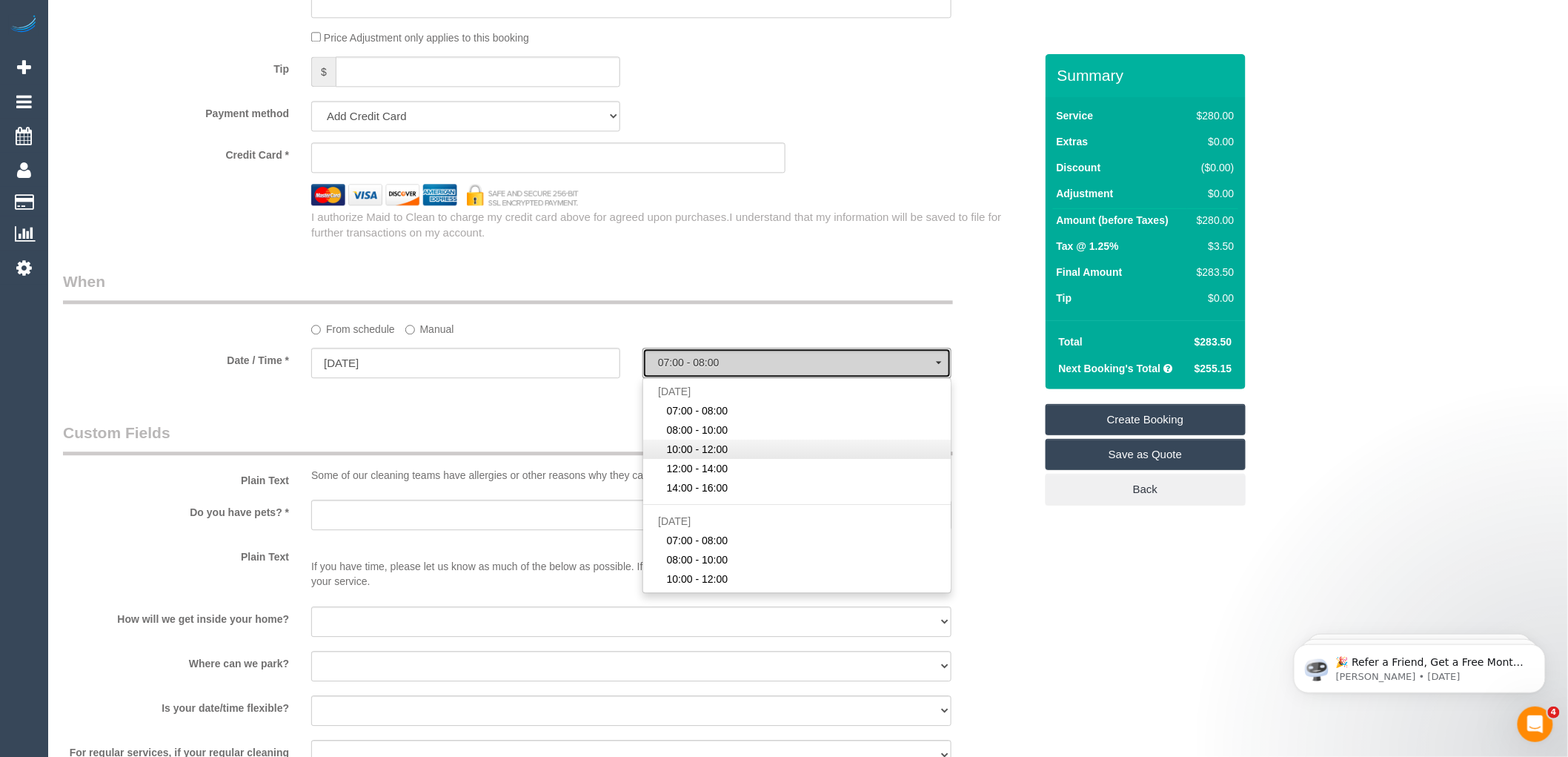
select select "spot3"
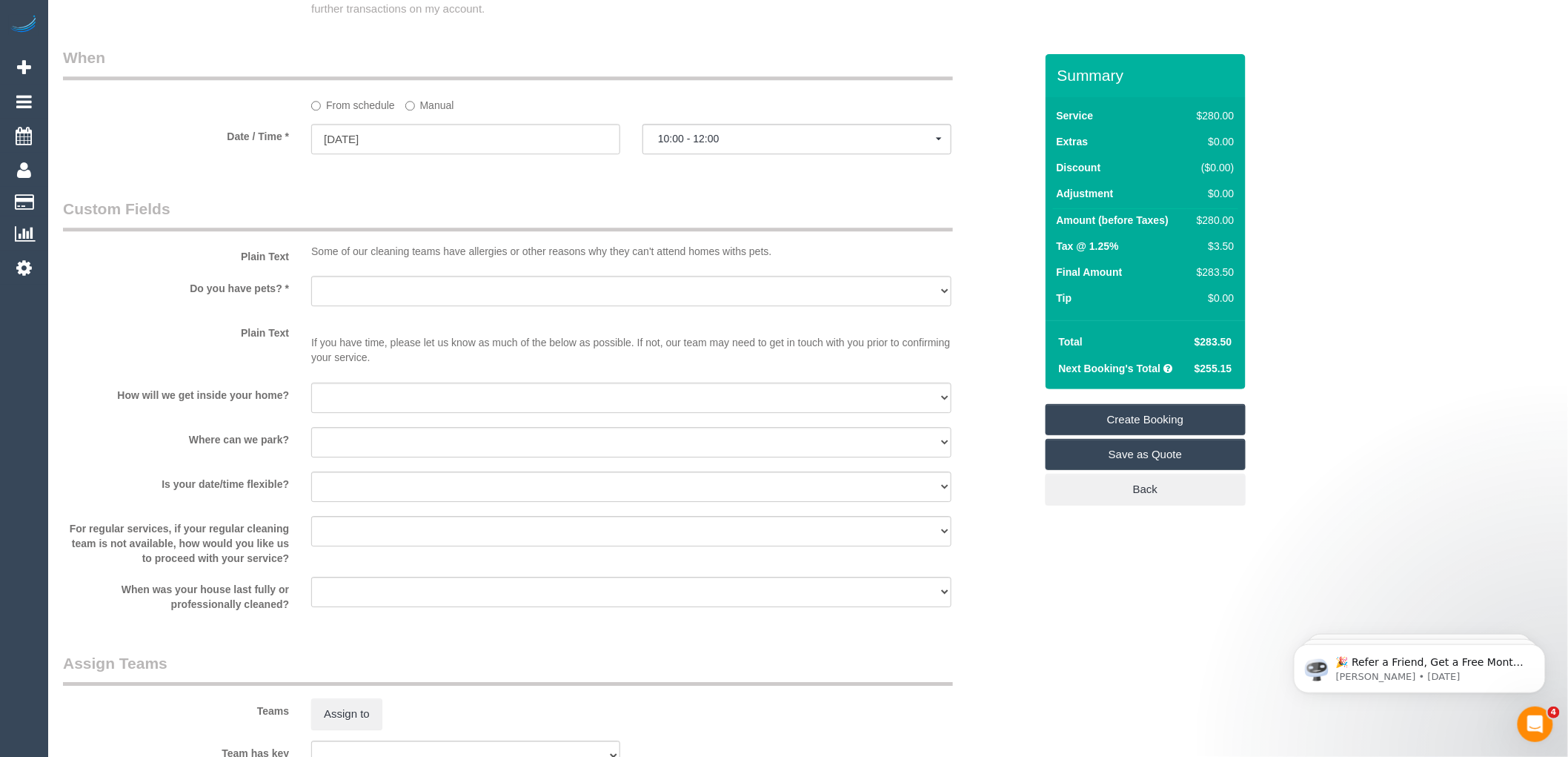
scroll to position [1647, 0]
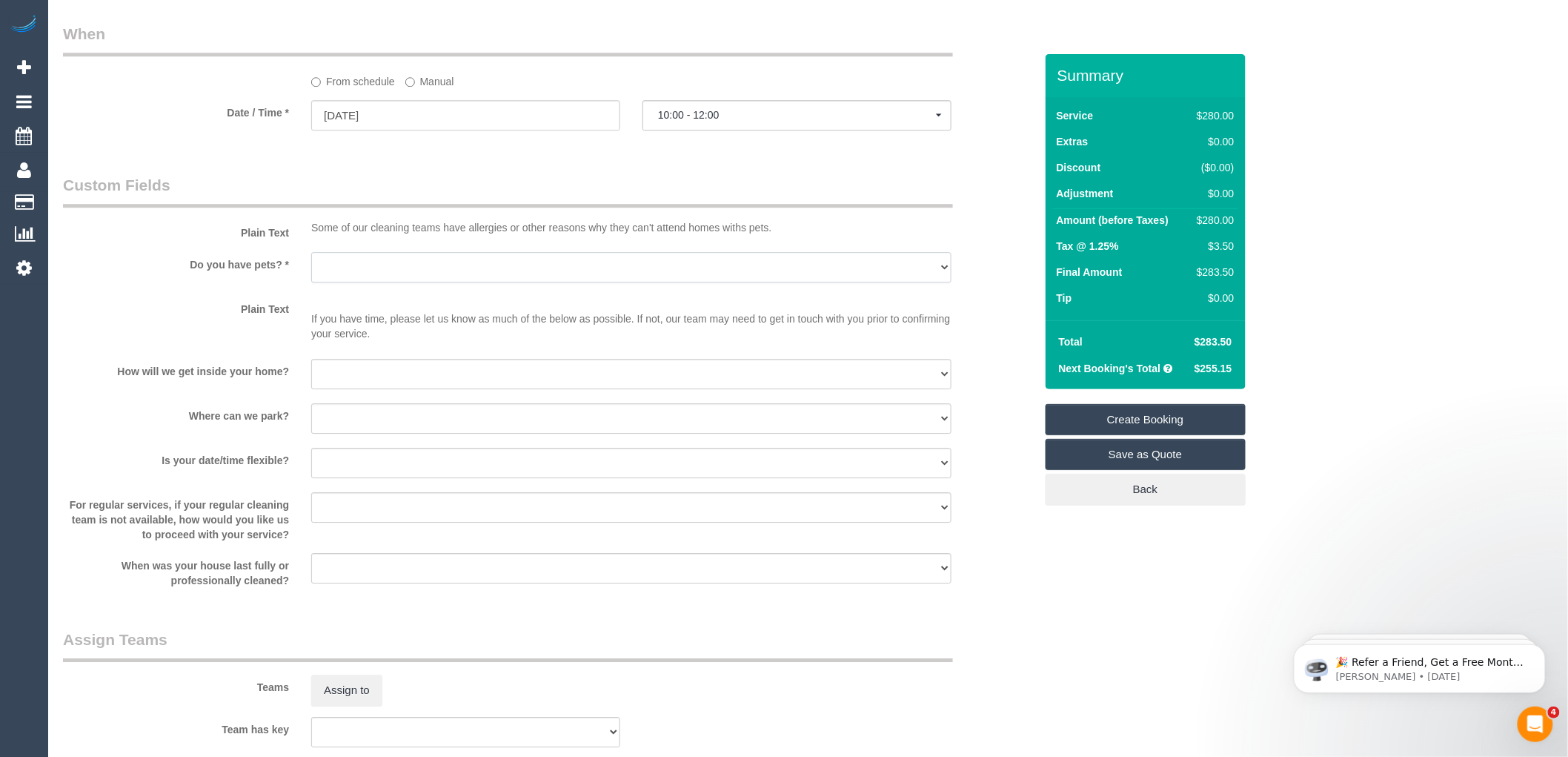
click at [398, 279] on select "Yes - Cats Yes - Dogs No pets Yes - Dogs and Cats Yes - Other" at bounding box center [632, 267] width 640 height 30
select select "number:28"
click at [312, 262] on select "Yes - Cats Yes - Dogs No pets Yes - Dogs and Cats Yes - Other" at bounding box center [632, 267] width 640 height 30
click at [369, 383] on select "I will be home Key will be left (please provide details below) Lock box/Access …" at bounding box center [632, 373] width 640 height 30
click at [249, 403] on sui-booking-custom-fields "Plain Text Some of our cleaning teams have allergies or other reasons why they …" at bounding box center [549, 381] width 972 height 414
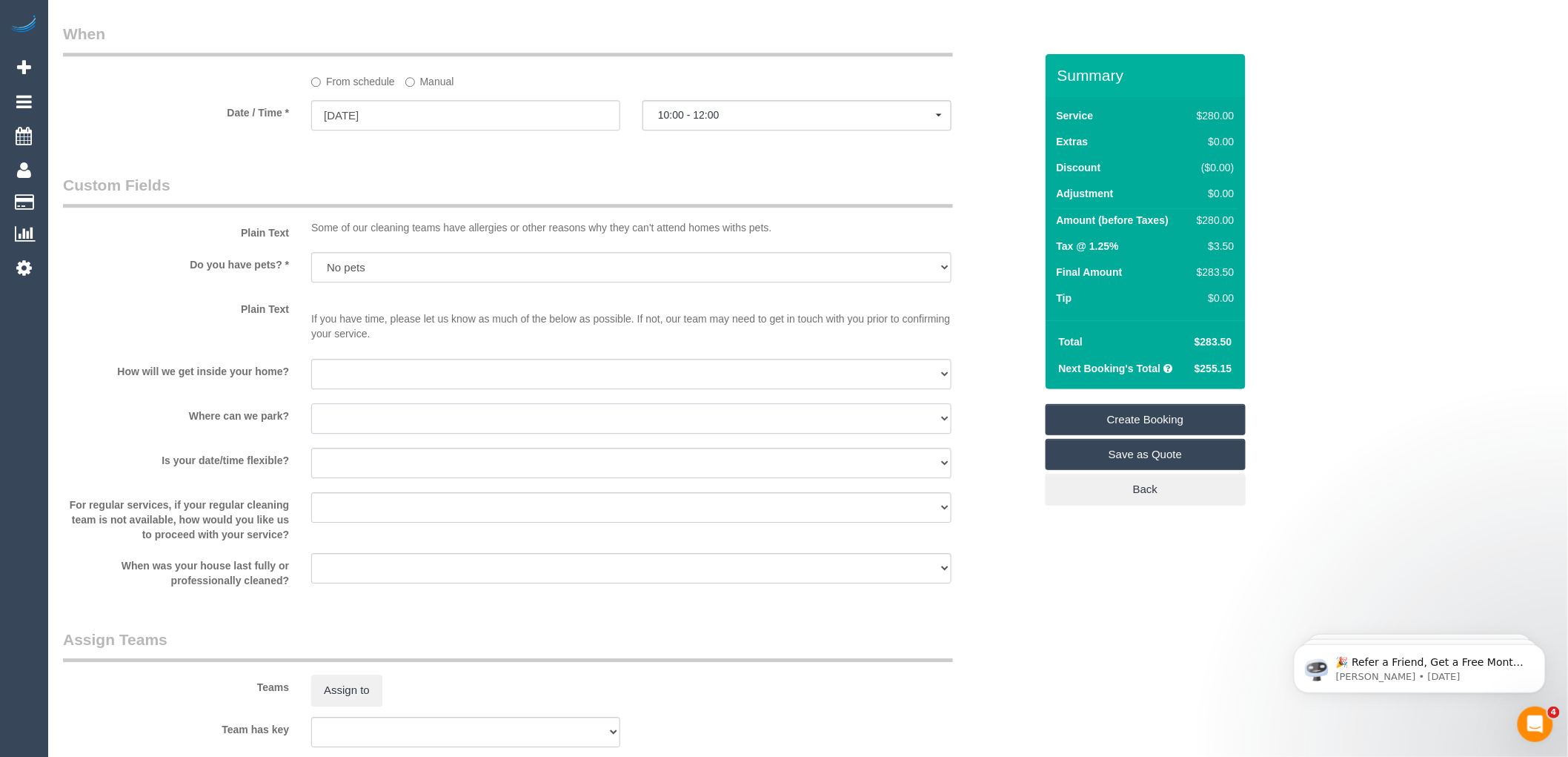
click at [365, 427] on select "I will provide parking on-site Free street parking Paid street parking (cost wi…" at bounding box center [632, 418] width 640 height 30
select select "number:19"
click at [312, 414] on select "I will provide parking on-site Free street parking Paid street parking (cost wi…" at bounding box center [632, 418] width 640 height 30
click at [369, 383] on select "I will be home Key will be left (please provide details below) Lock box/Access …" at bounding box center [632, 373] width 640 height 30
select select "number:14"
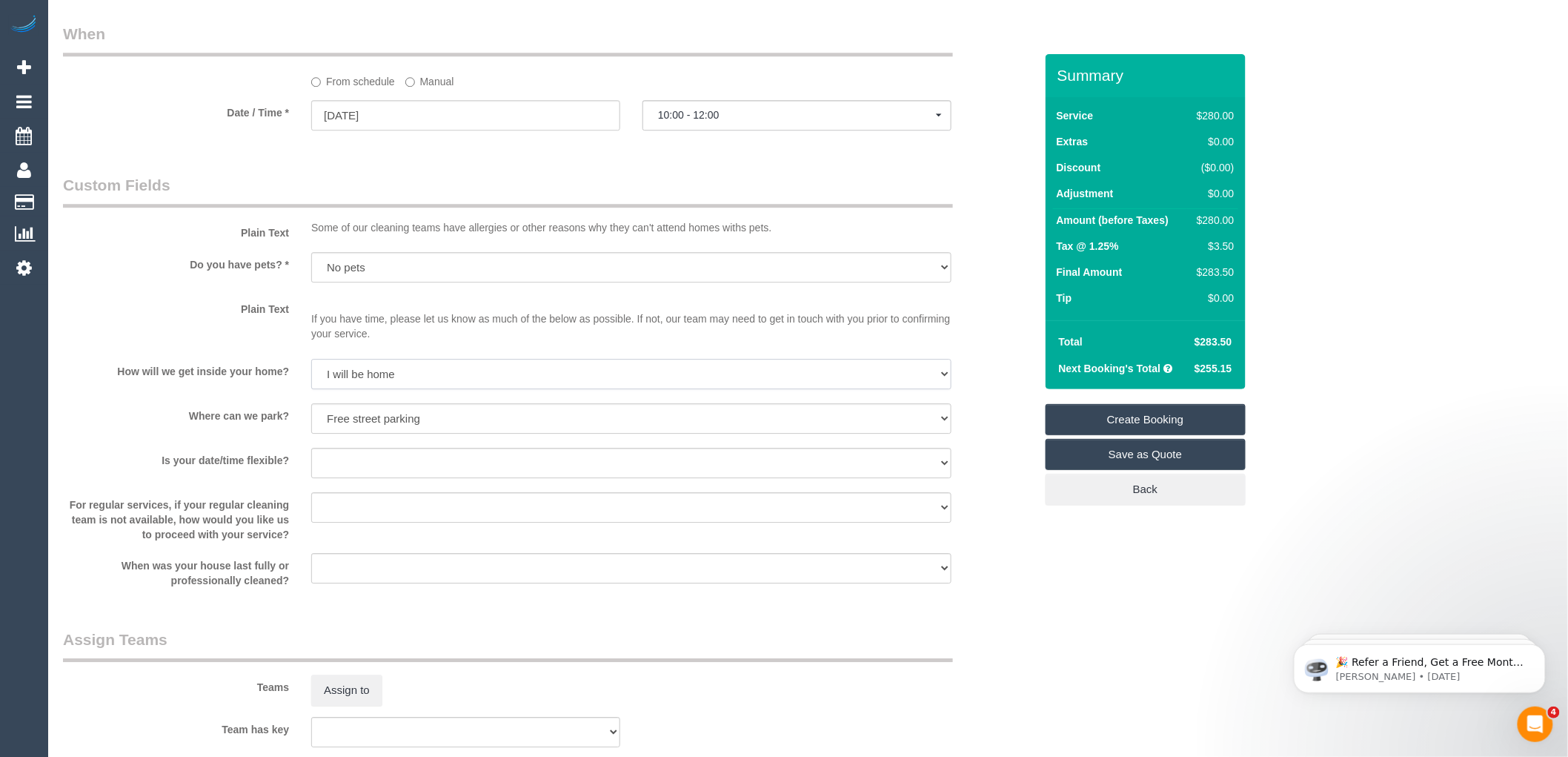
click at [312, 369] on select "I will be home Key will be left (please provide details below) Lock box/Access …" at bounding box center [632, 373] width 640 height 30
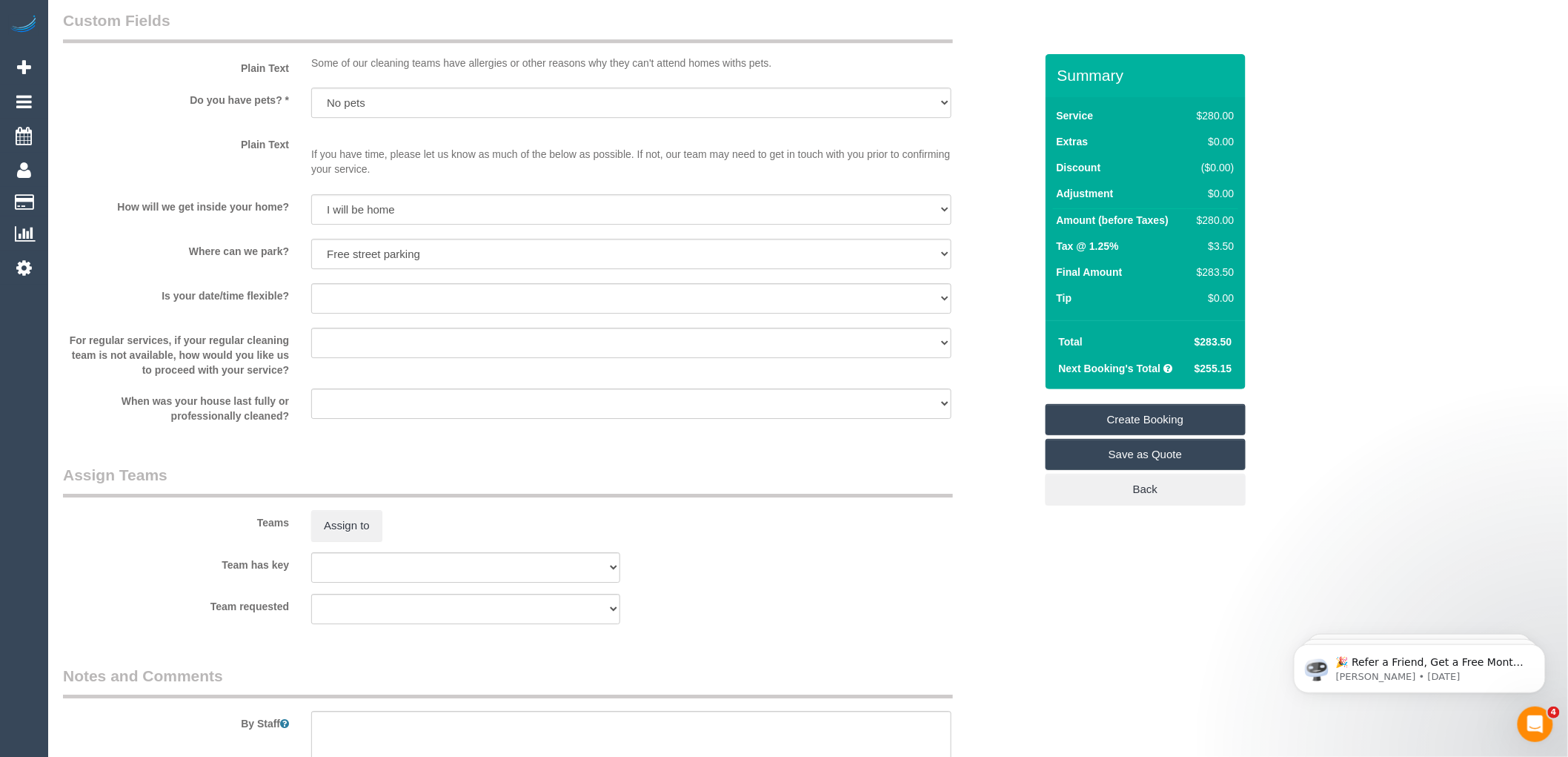
scroll to position [2000, 0]
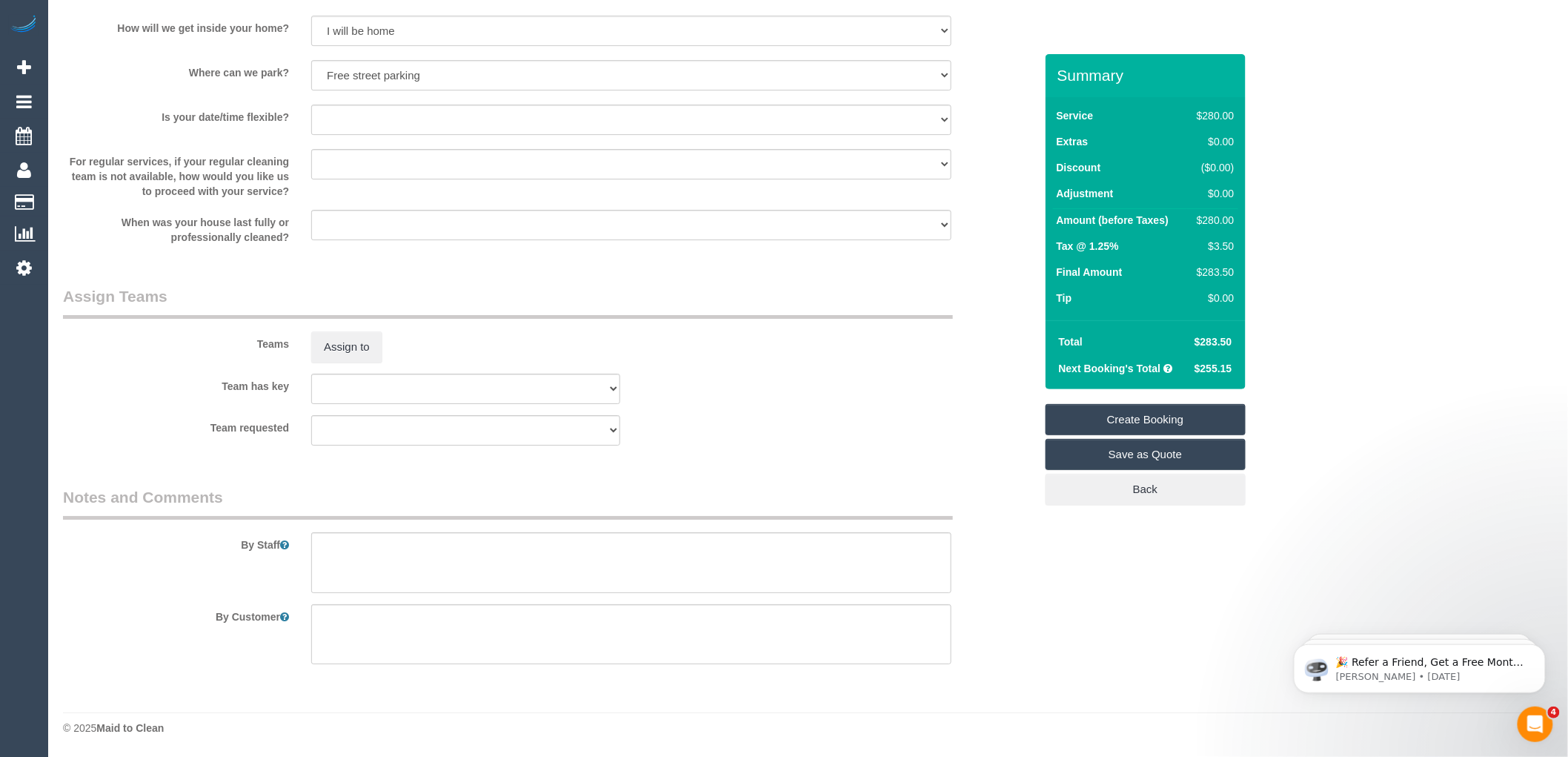
click at [1137, 463] on link "Save as Quote" at bounding box center [1145, 455] width 200 height 31
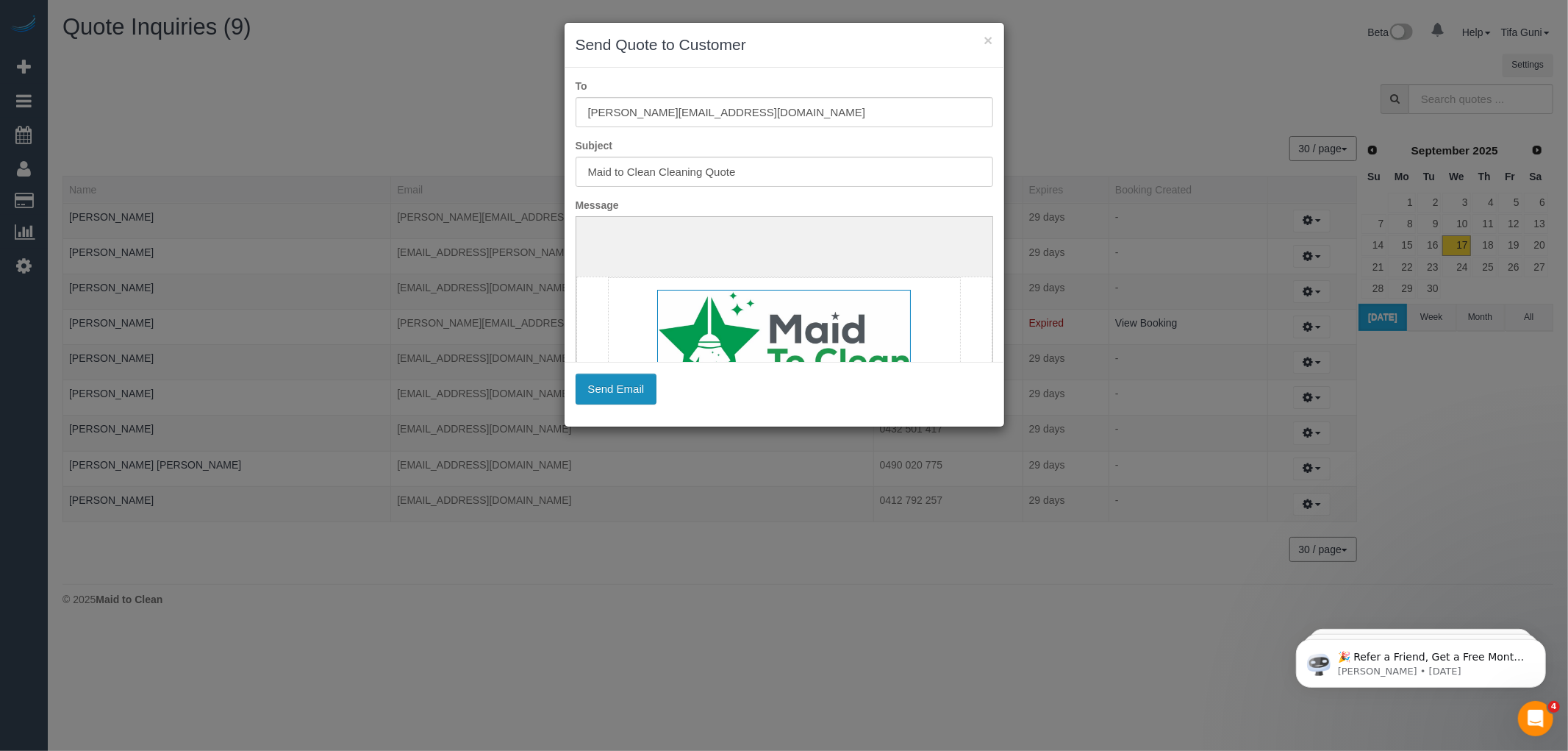
click at [596, 398] on button "Send Email" at bounding box center [617, 389] width 82 height 31
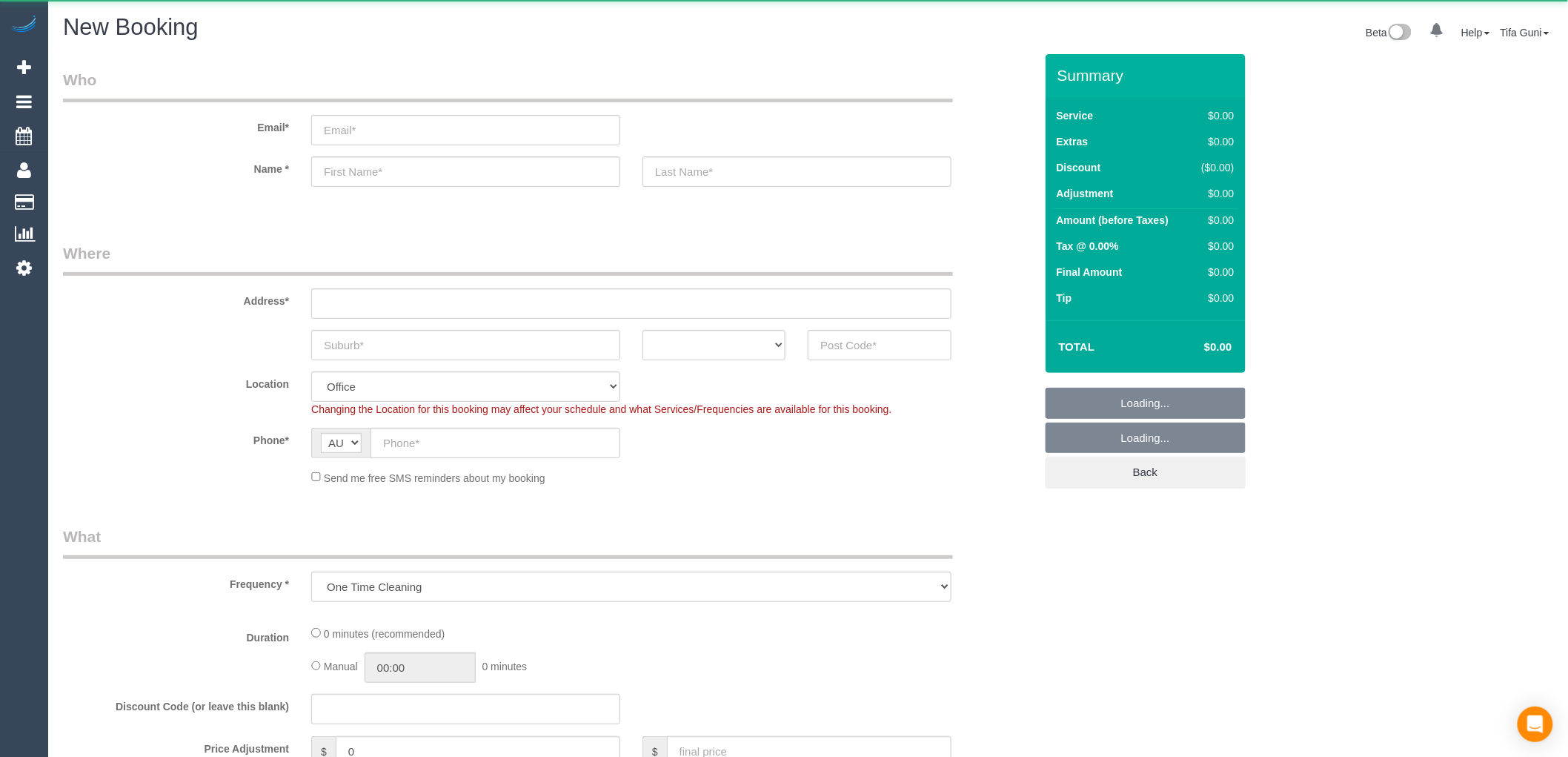
select select "object:649"
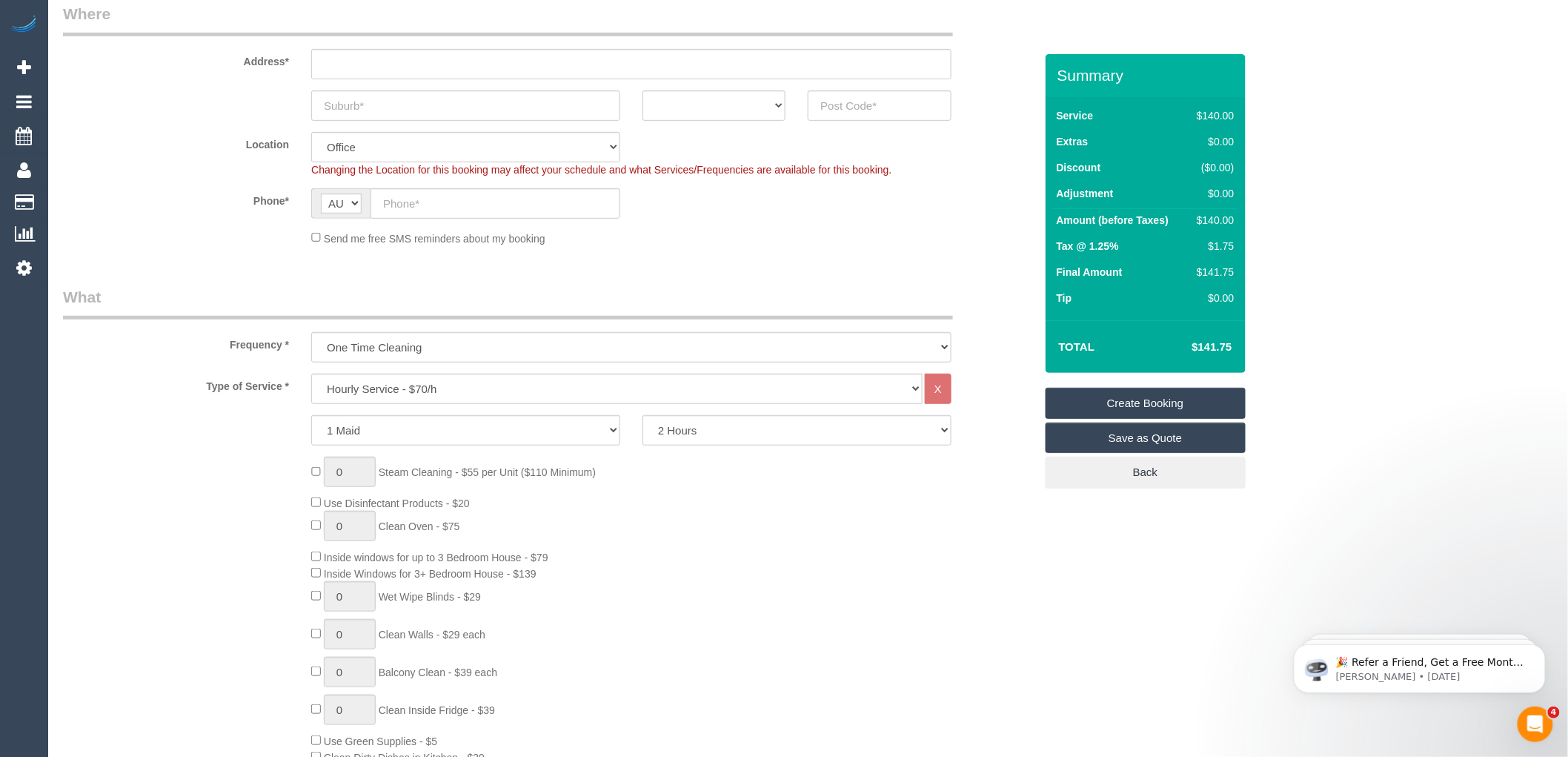
scroll to position [329, 0]
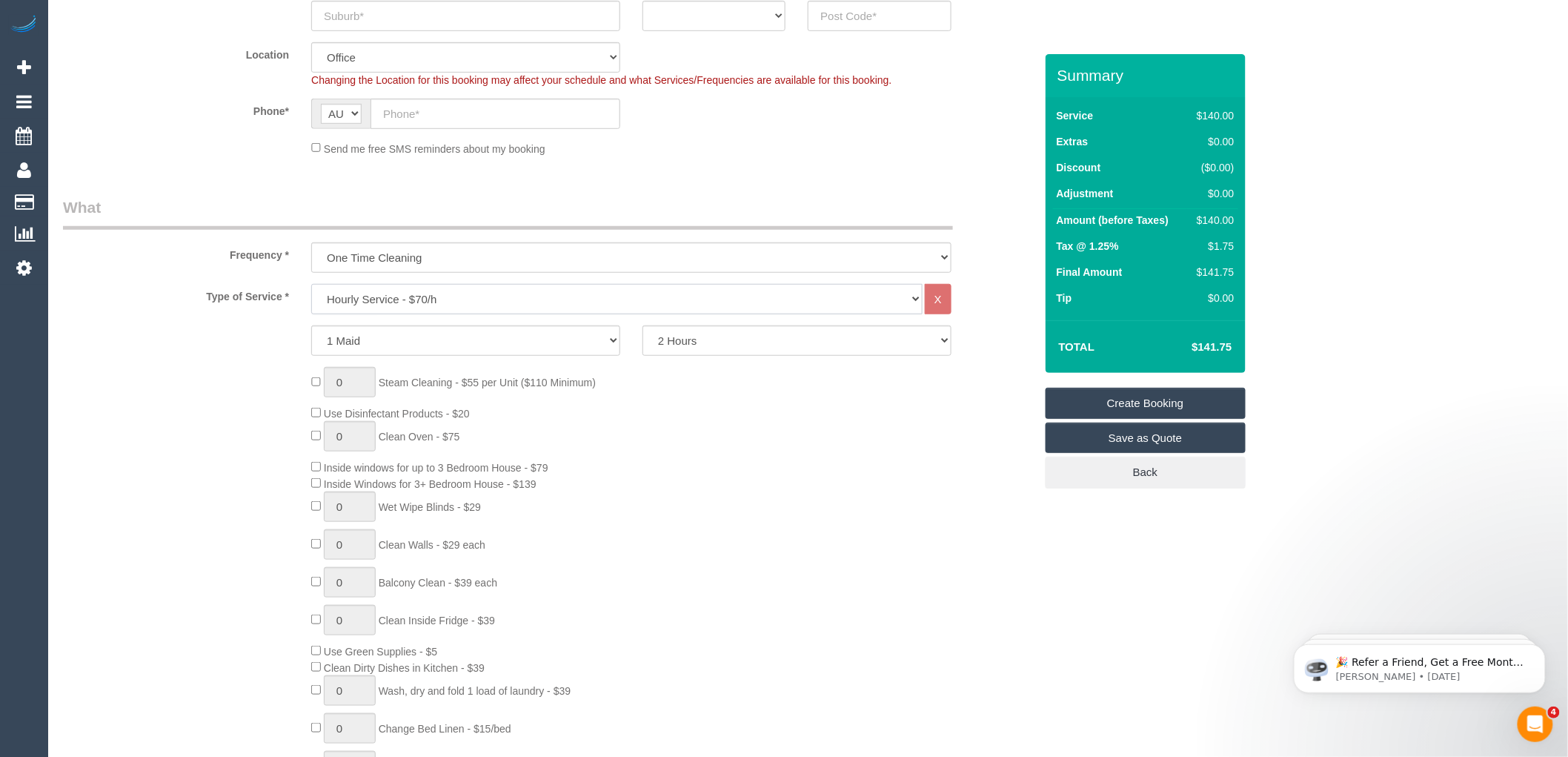
click at [410, 290] on select "Hourly Service - $70/h Hourly Service - $65/h Hourly Service - $60/h Hourly Ser…" at bounding box center [617, 299] width 612 height 30
select select "213"
click at [312, 285] on select "Hourly Service - $70/h Hourly Service - $65/h Hourly Service - $60/h Hourly Ser…" at bounding box center [617, 299] width 612 height 30
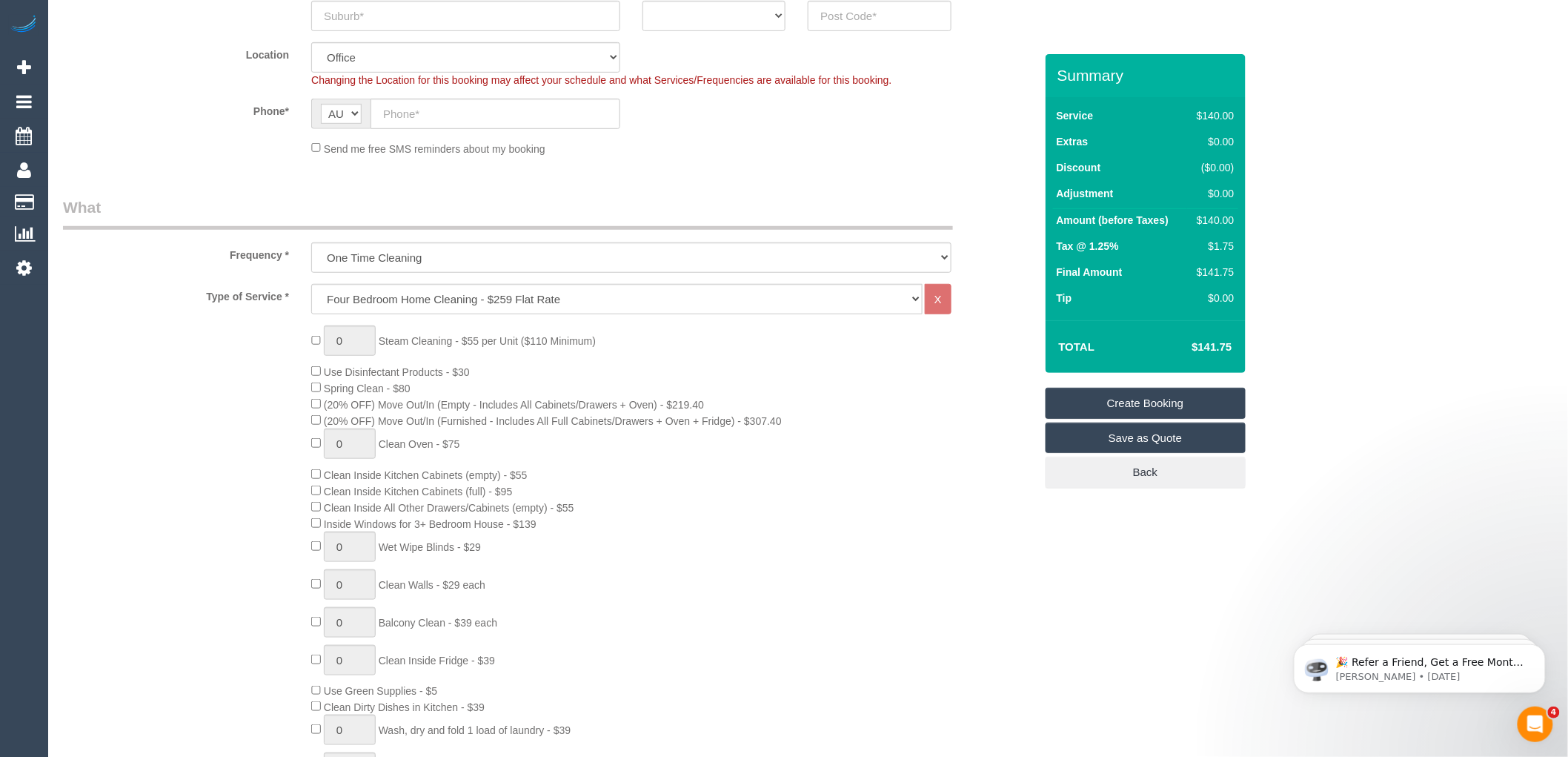
click at [654, 358] on div "0 Steam Cleaning - $55 per Unit ($110 Minimum) Use Disinfectant Products - $30 …" at bounding box center [672, 585] width 745 height 519
click at [968, 398] on div "0 Steam Cleaning - $55 per Unit ($110 Minimum) Use Disinfectant Products - $30 …" at bounding box center [672, 585] width 745 height 519
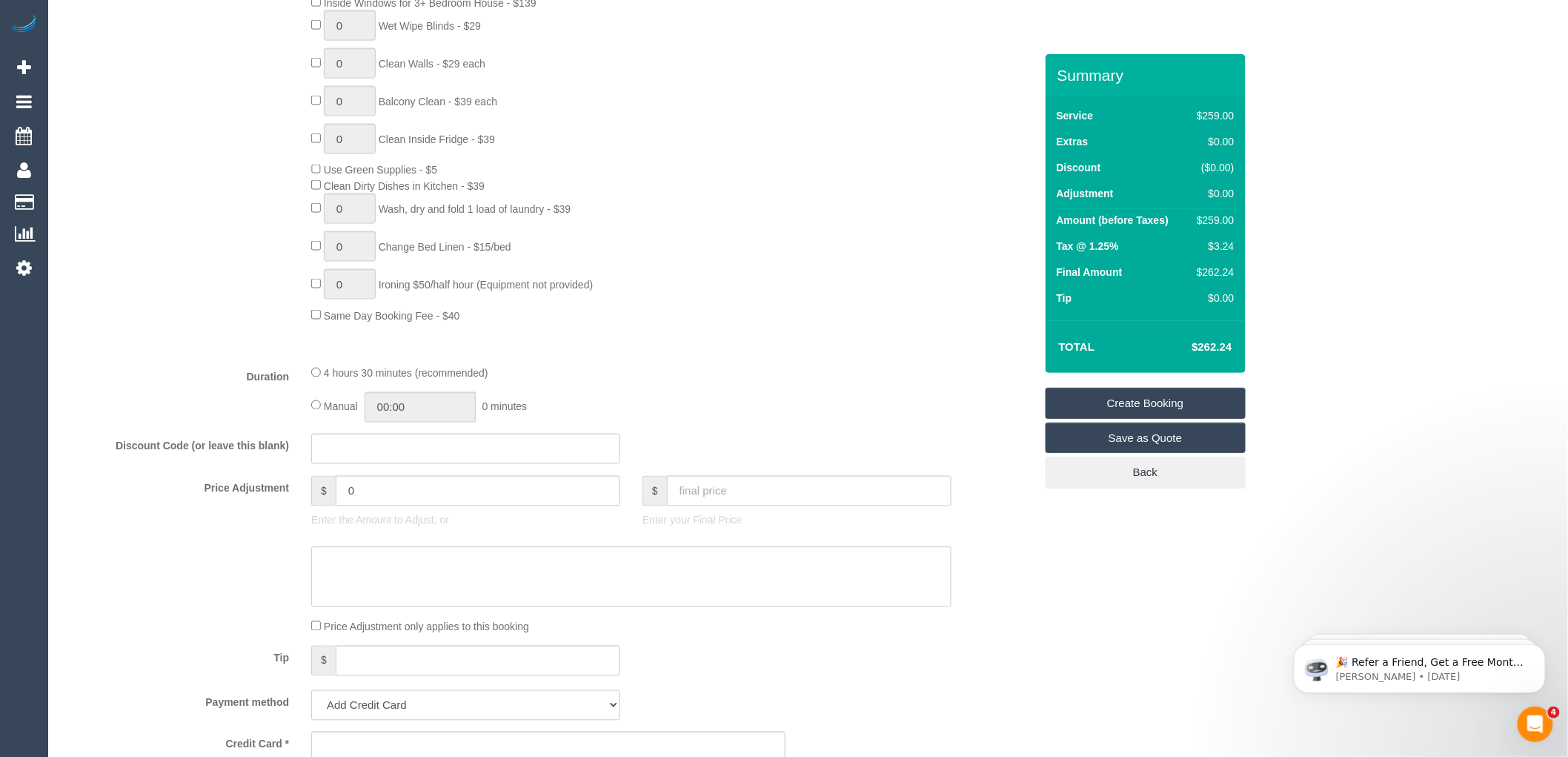
scroll to position [988, 0]
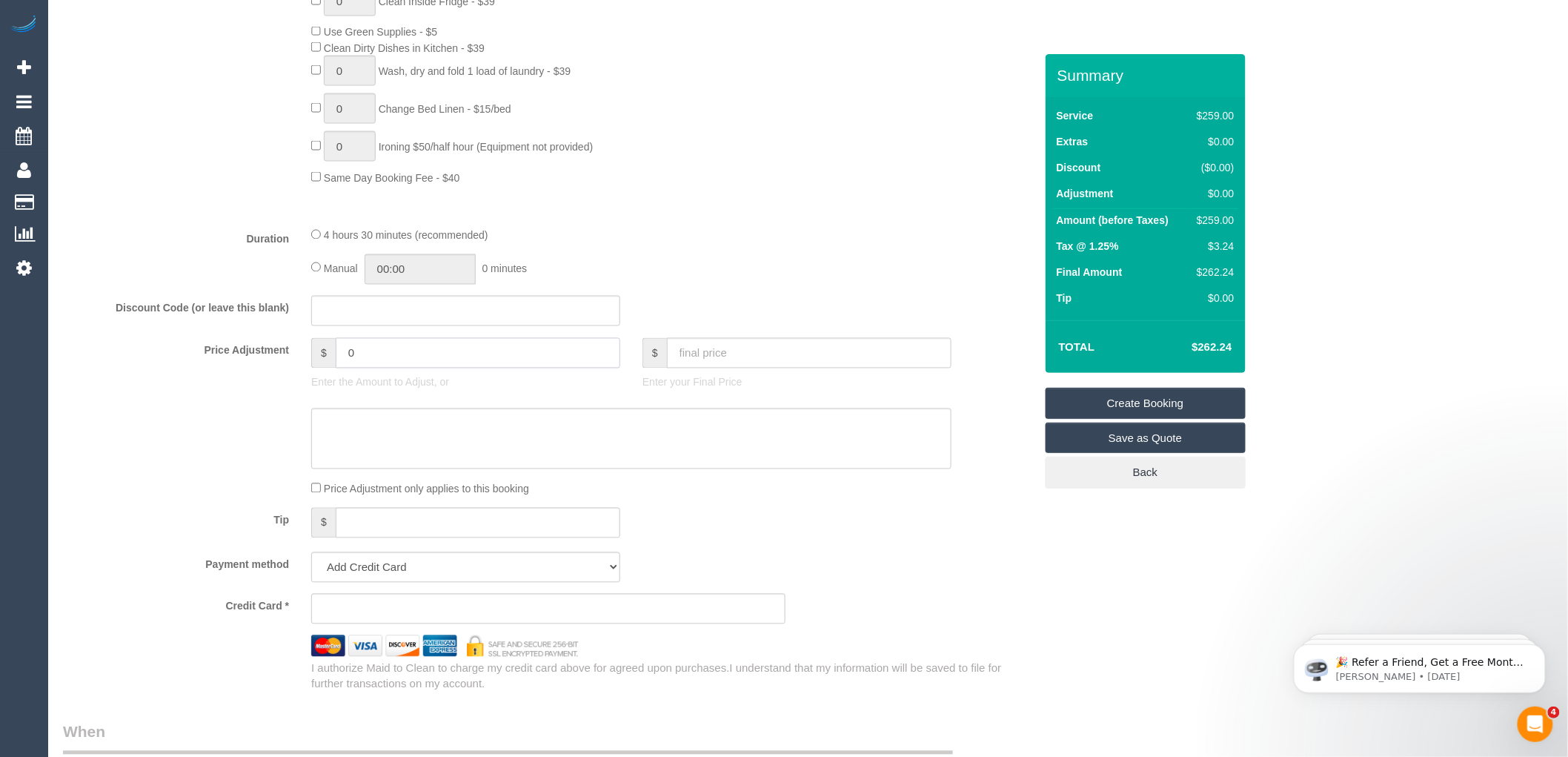
click at [381, 365] on input "0" at bounding box center [478, 352] width 285 height 30
click at [372, 324] on input "text" at bounding box center [466, 311] width 309 height 30
paste input "HAPPY30"
type input "HAPPY30"
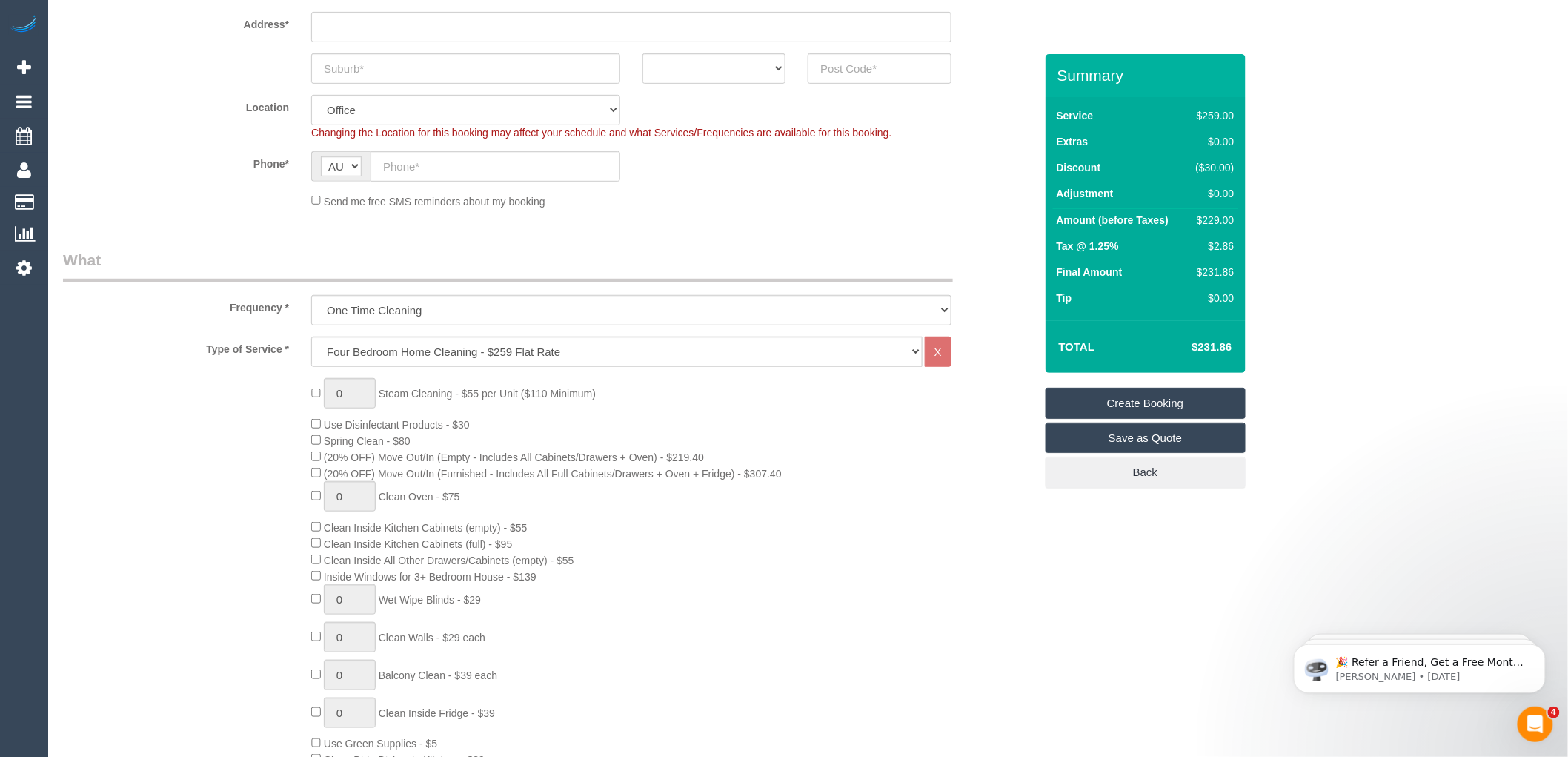
scroll to position [0, 0]
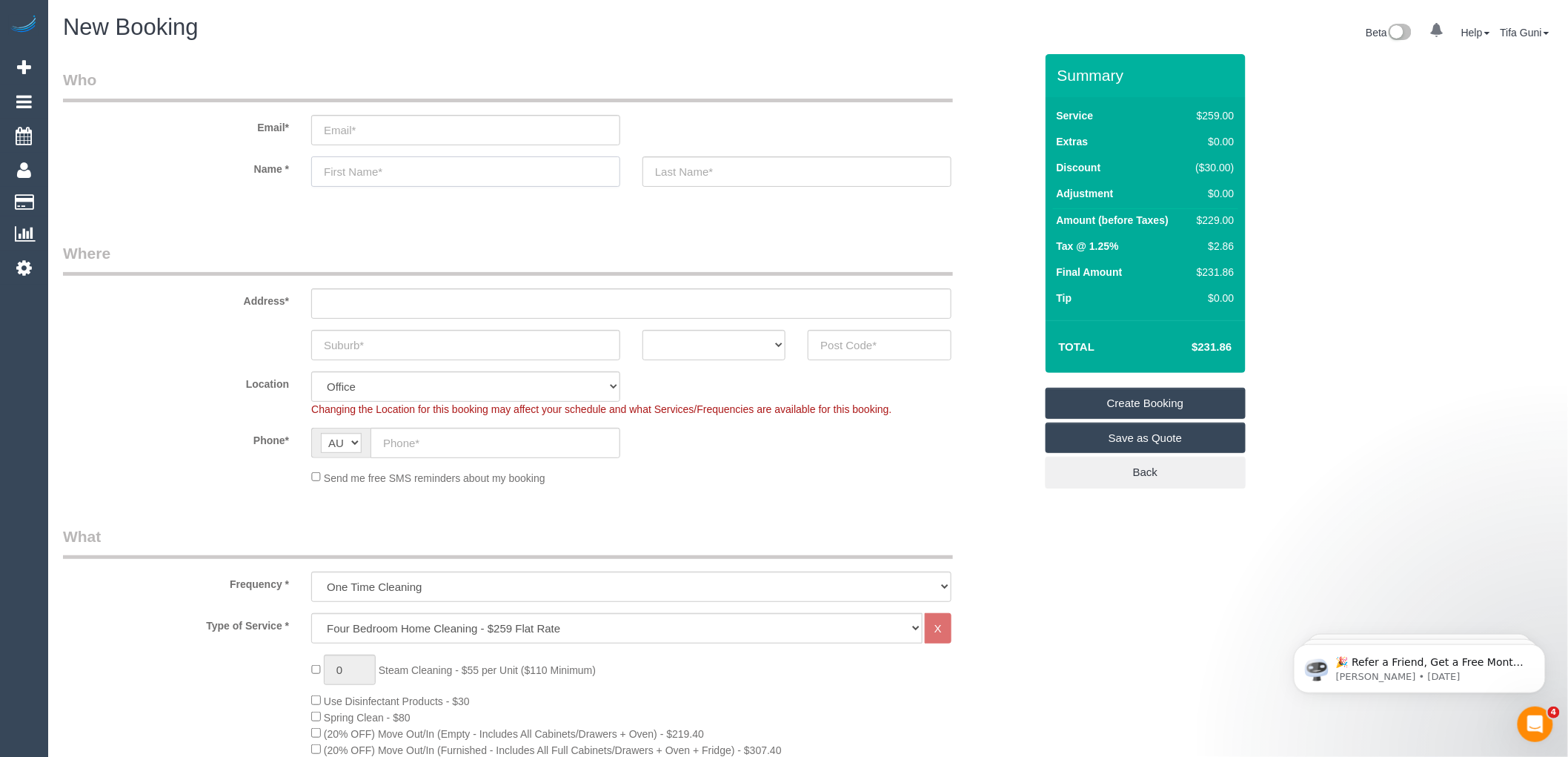
click at [368, 170] on input "text" at bounding box center [466, 171] width 309 height 30
click at [369, 300] on input "text" at bounding box center [632, 303] width 640 height 30
paste input "33 Talbot Rd, Mount Waverley, VIC 3149"
drag, startPoint x: 393, startPoint y: 300, endPoint x: 475, endPoint y: 310, distance: 82.6
click at [475, 310] on input "33 Talbot Rd, Mount Waverley, VIC 3149" at bounding box center [632, 303] width 640 height 30
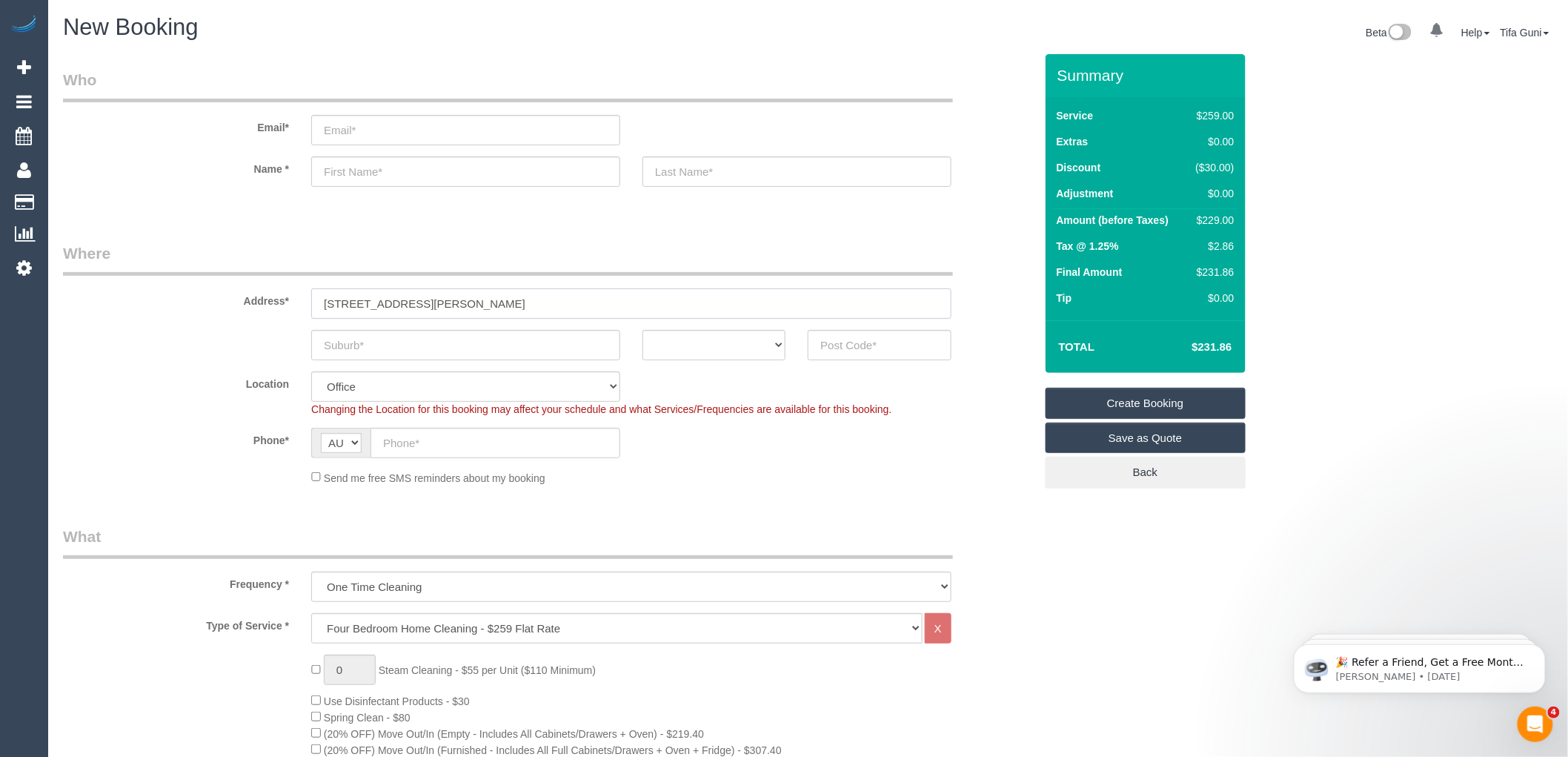
type input "33 Talbot Rd, VIC 3149"
click at [378, 339] on input "text" at bounding box center [466, 345] width 309 height 30
paste input "Mount Waverley,"
type input "Mount Waverley,"
drag, startPoint x: 433, startPoint y: 300, endPoint x: 417, endPoint y: 300, distance: 16.0
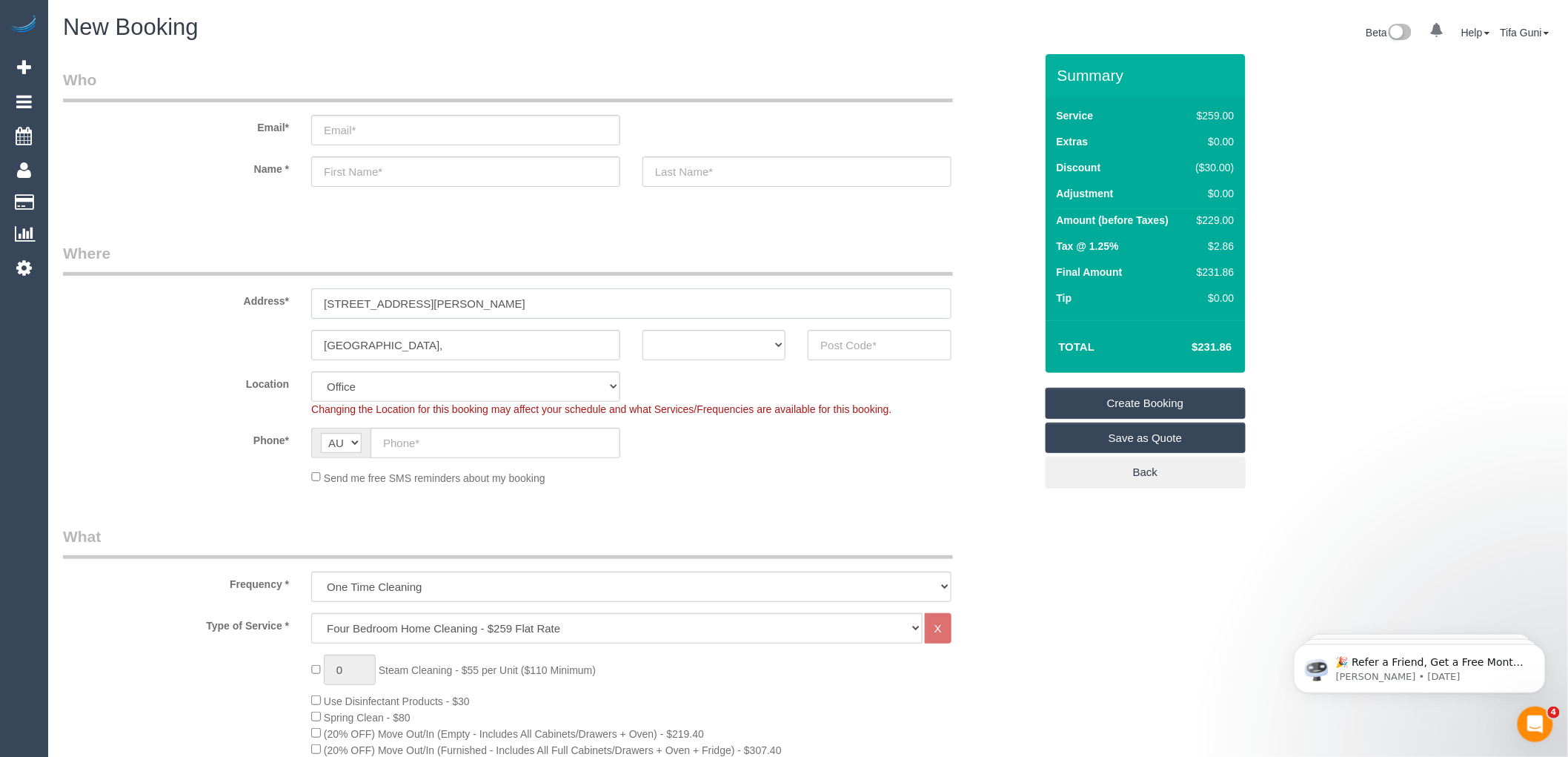
click at [417, 300] on input "33 Talbot Rd, VIC 3149" at bounding box center [632, 303] width 640 height 30
type input "33 Talbot Rd, VIC"
click at [876, 337] on input "text" at bounding box center [879, 345] width 143 height 30
paste input "3149"
type input "3149"
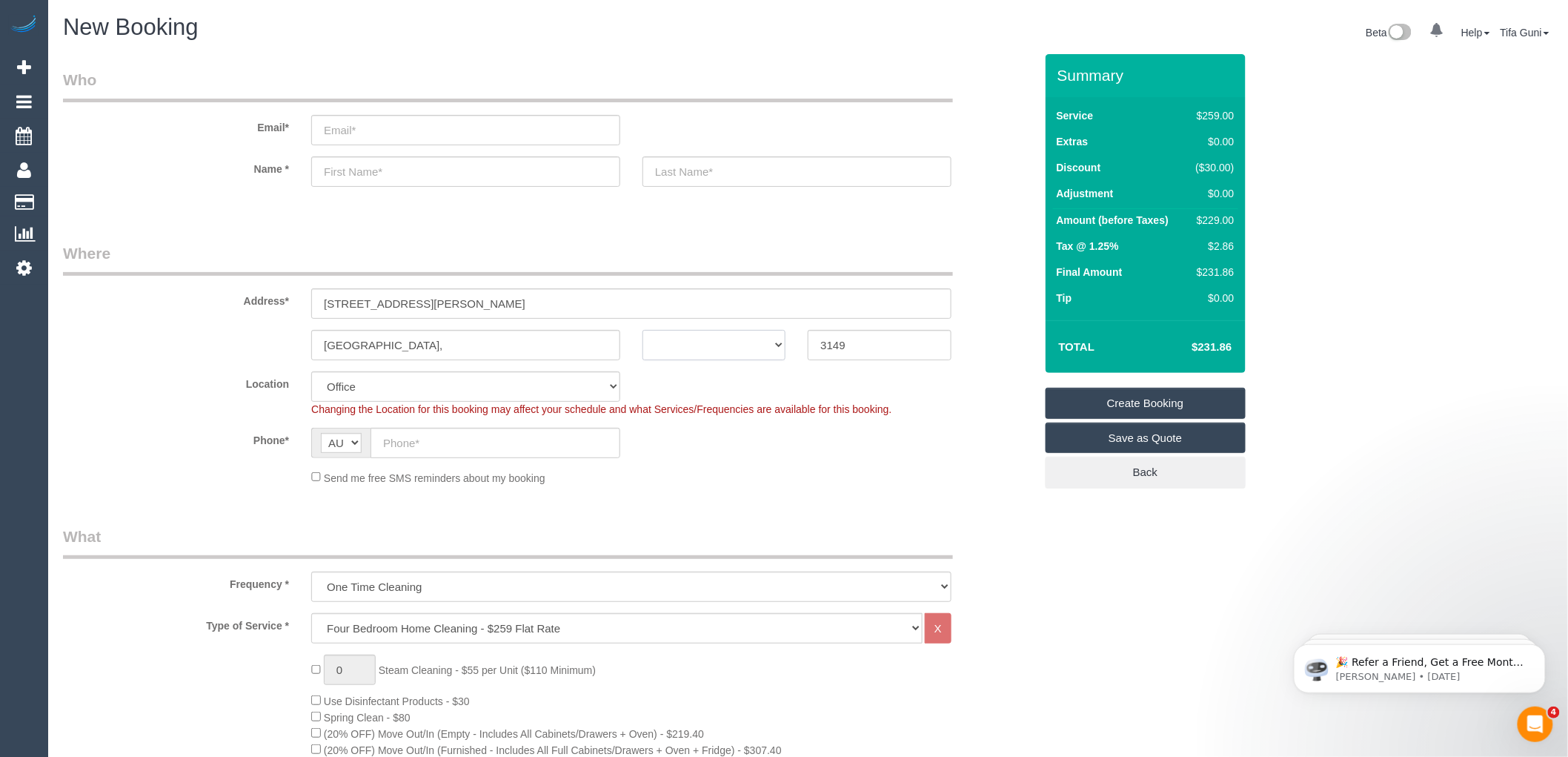
click at [744, 346] on select "ACT NSW NT QLD SA TAS VIC WA" at bounding box center [713, 345] width 143 height 30
select select "48"
select select "object:2170"
select select "VIC"
click at [642, 330] on select "ACT NSW NT QLD SA TAS VIC WA" at bounding box center [713, 345] width 143 height 30
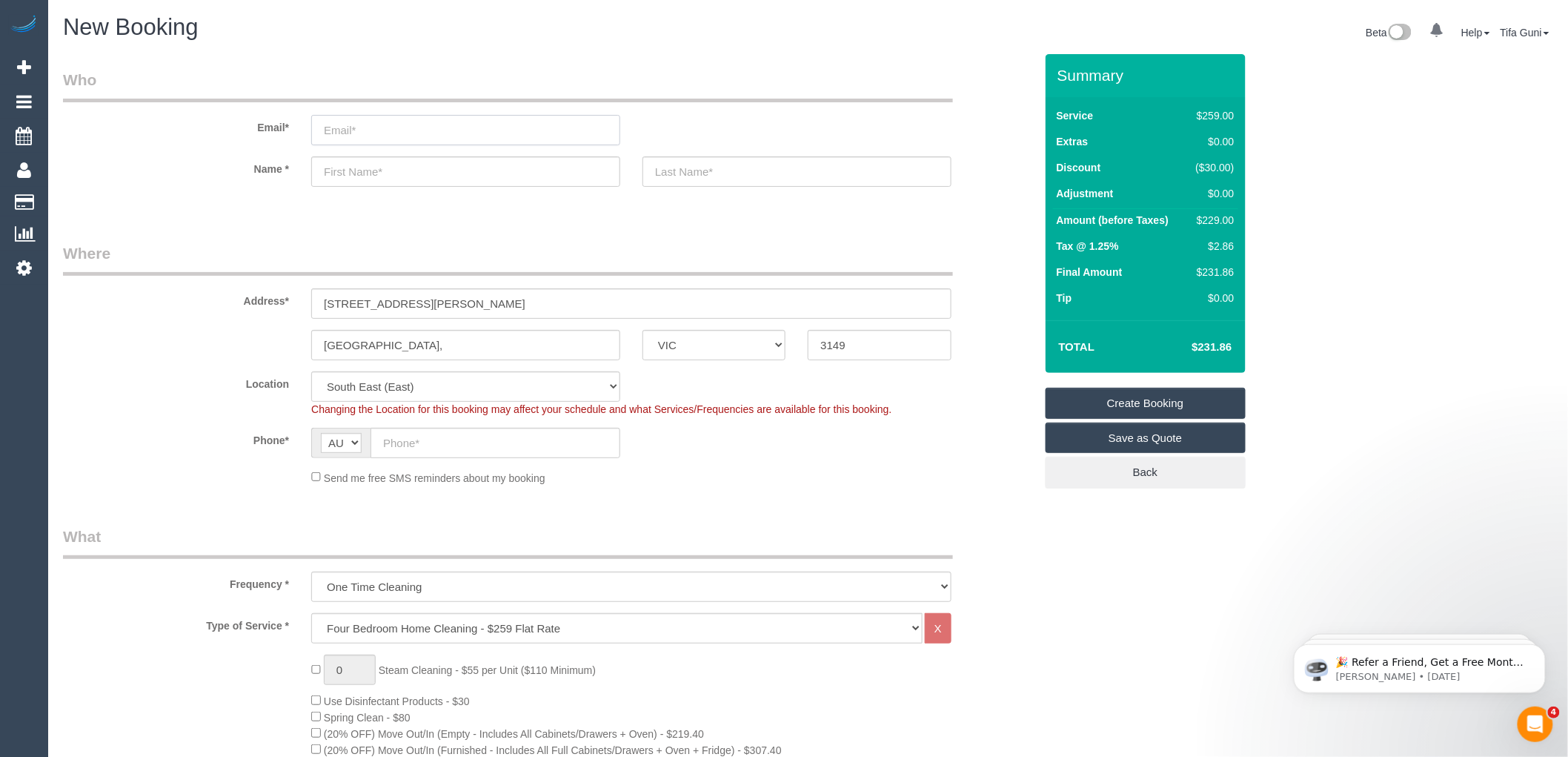
click at [351, 124] on input "email" at bounding box center [466, 129] width 309 height 30
paste input "[EMAIL_ADDRESS][DOMAIN_NAME]"
type input "[EMAIL_ADDRESS][DOMAIN_NAME]"
click at [402, 173] on input "text" at bounding box center [466, 171] width 309 height 30
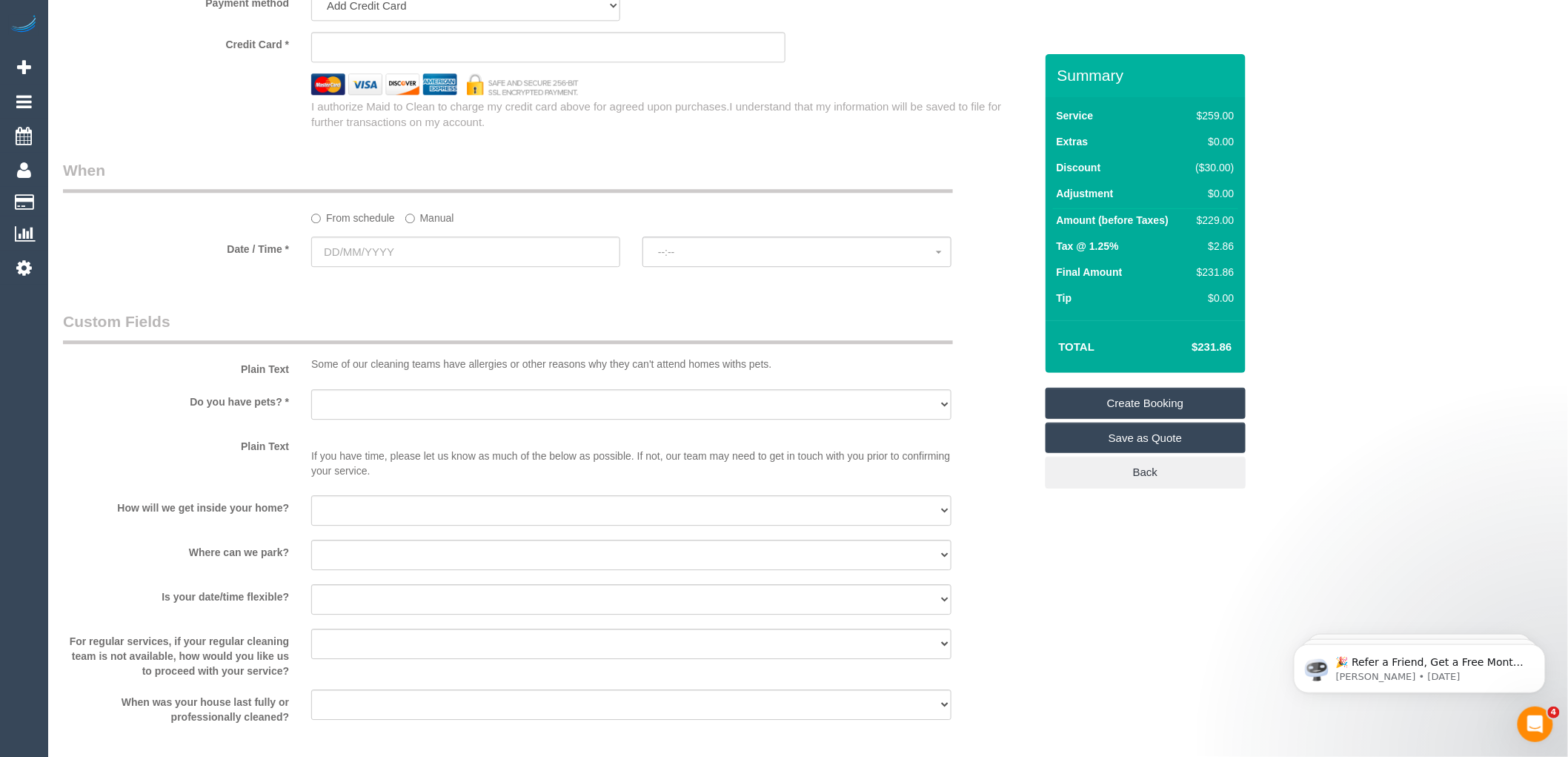
scroll to position [1565, 0]
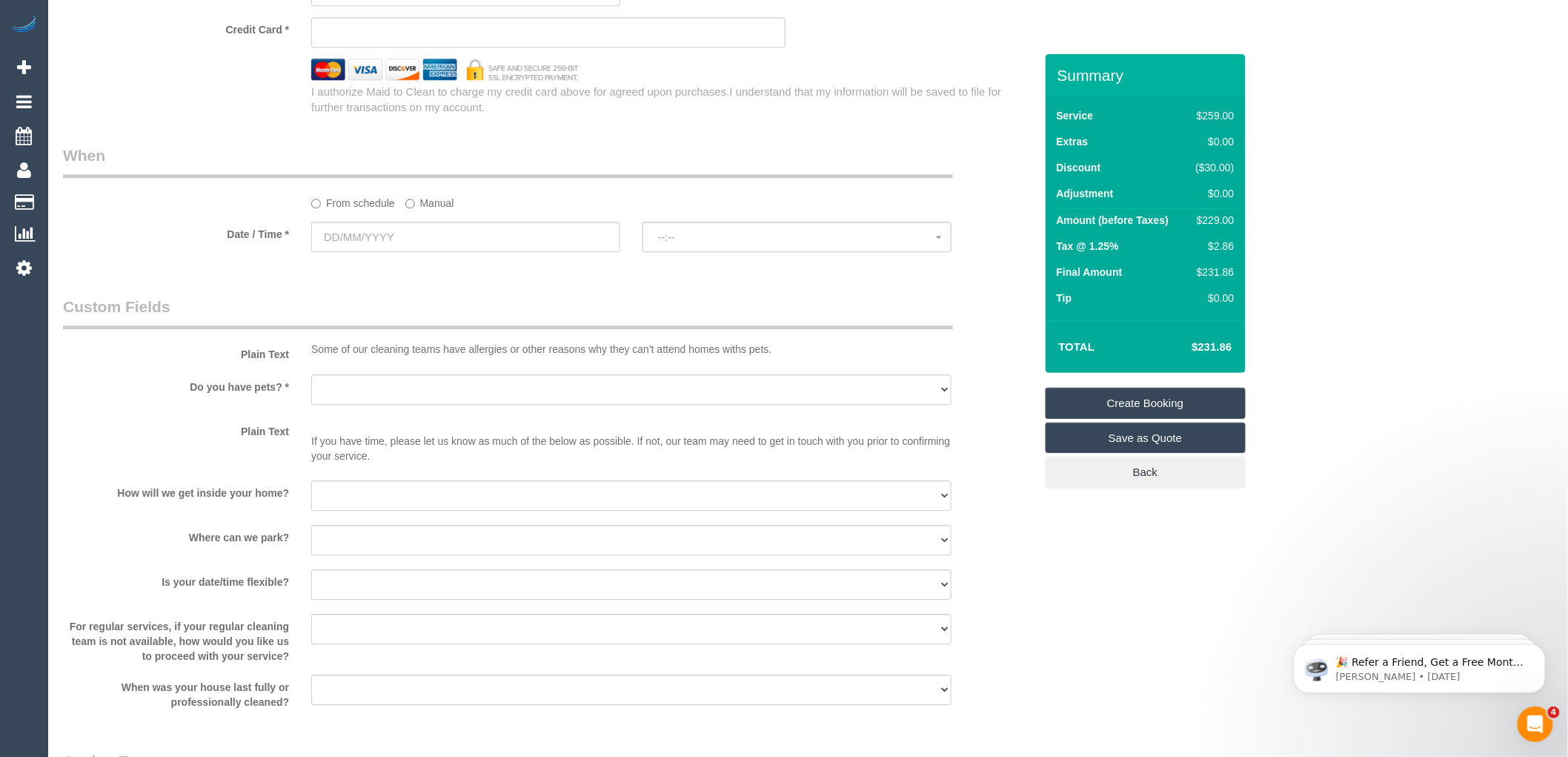
type input "Preba"
click at [374, 252] on input "text" at bounding box center [466, 236] width 309 height 30
click at [489, 286] on span "Next" at bounding box center [490, 285] width 12 height 12
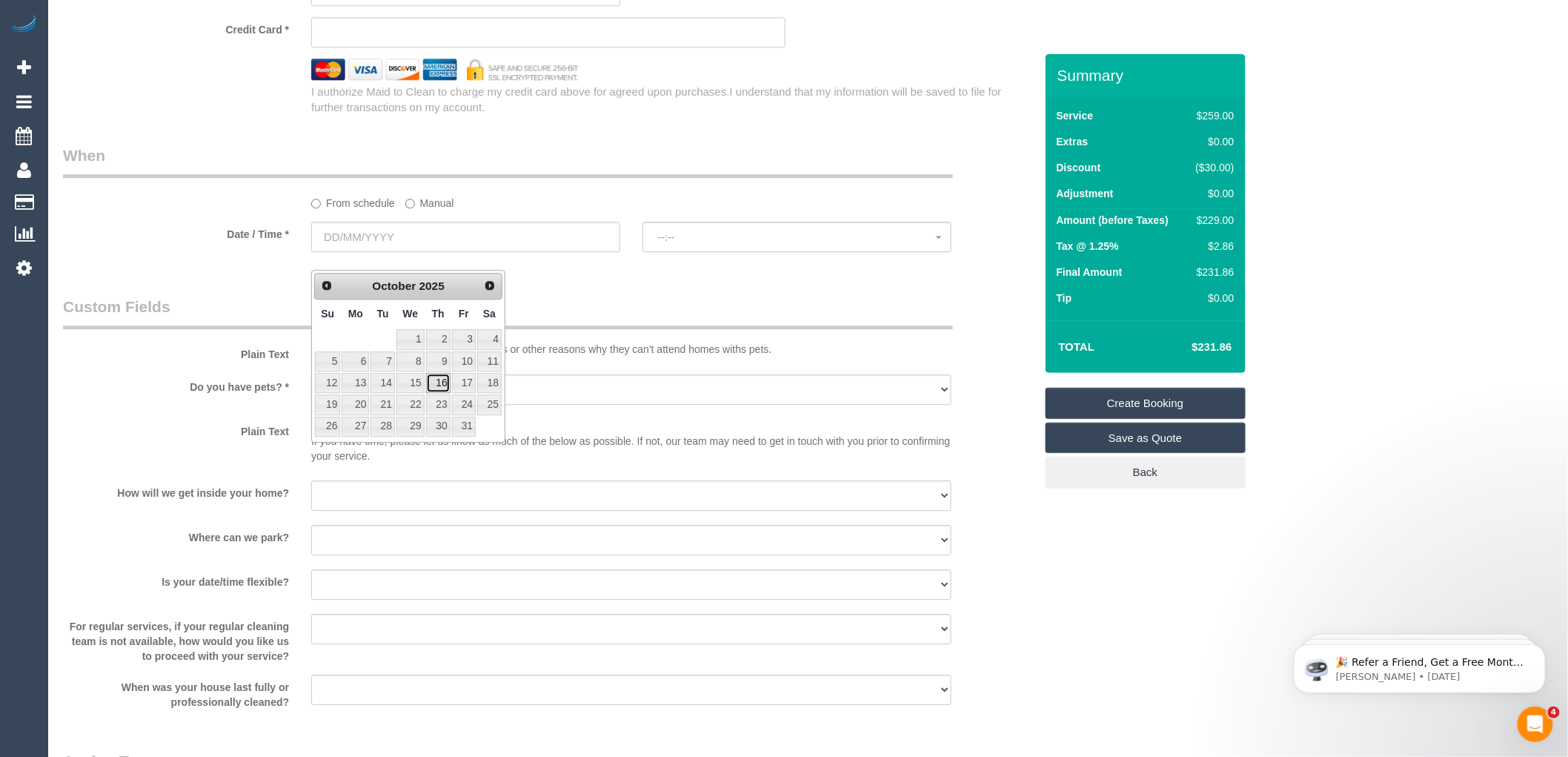
click at [441, 378] on link "16" at bounding box center [438, 383] width 24 height 20
type input "16/10/2025"
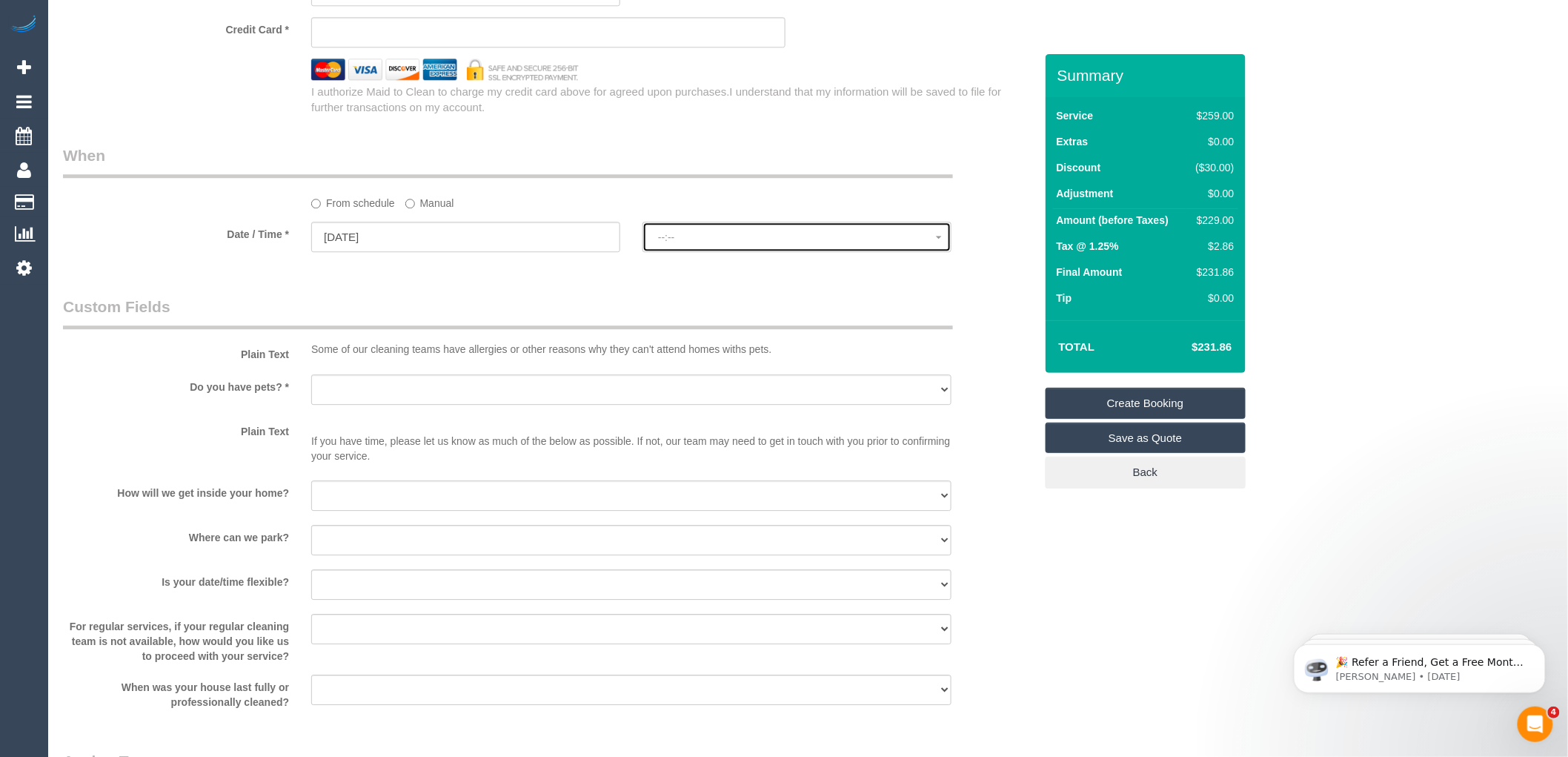
click at [687, 243] on span "--:--" at bounding box center [797, 237] width 278 height 12
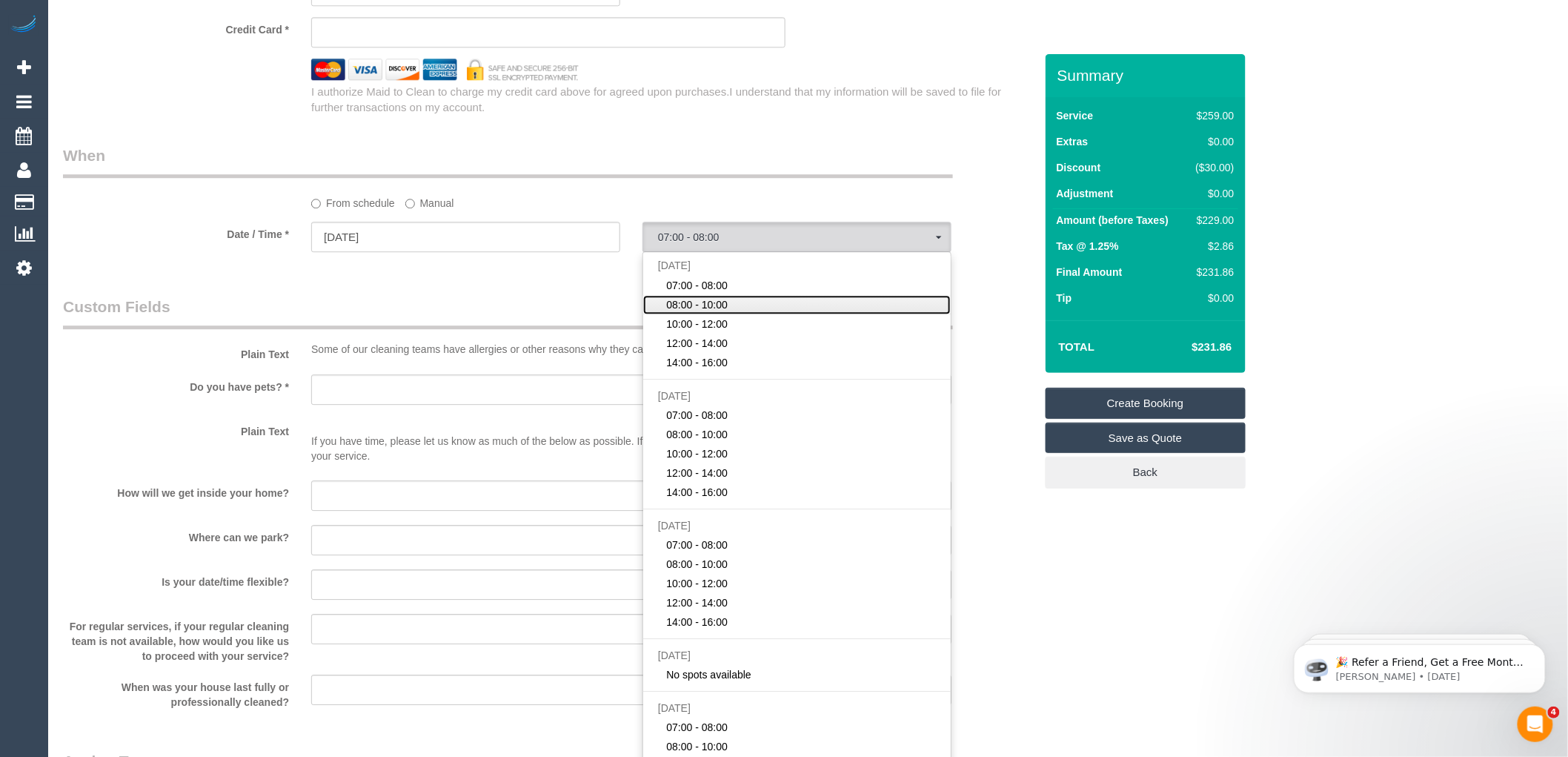
click at [692, 313] on span "08:00 - 10:00" at bounding box center [698, 304] width 62 height 15
select select "spot2"
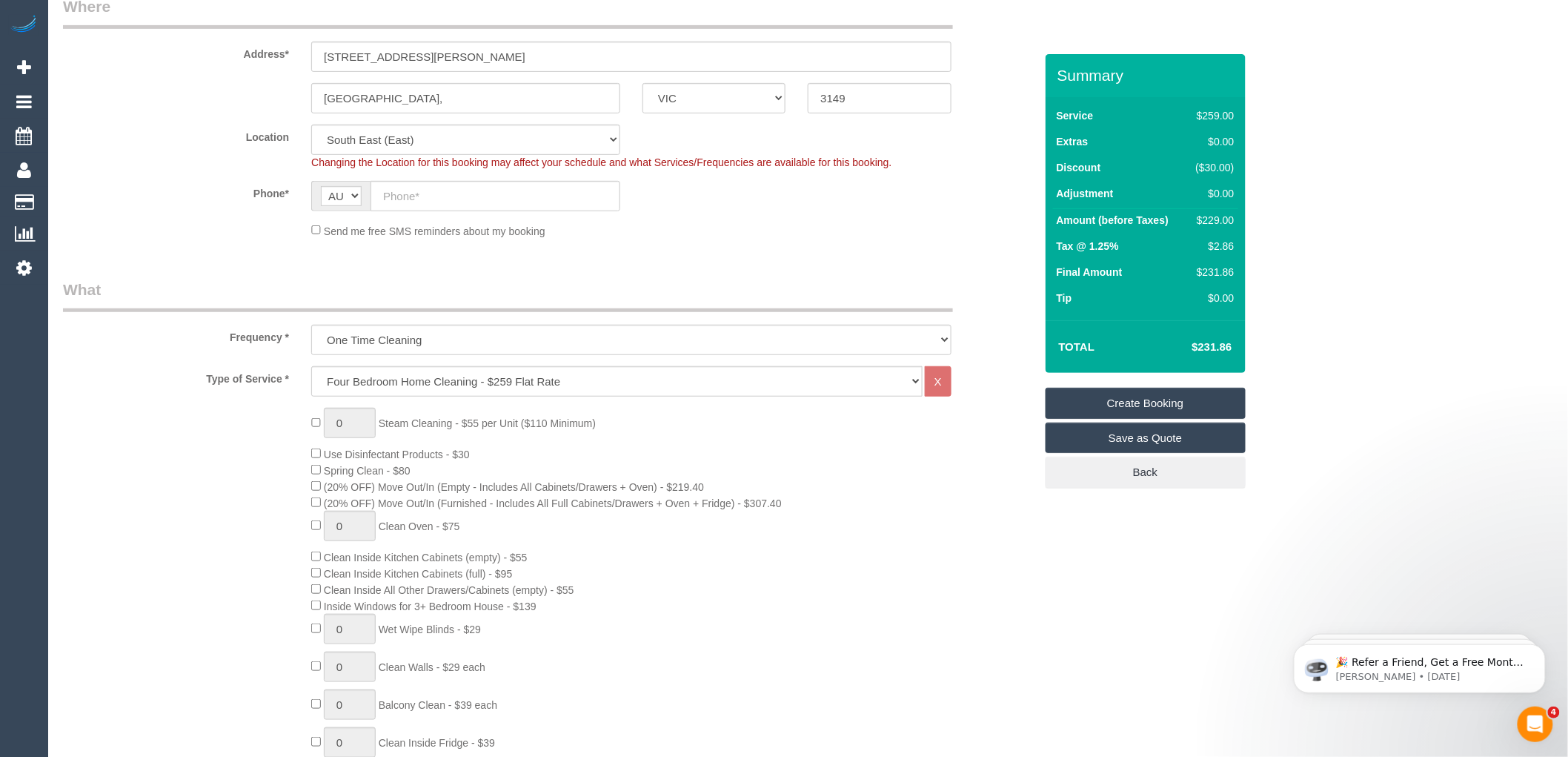
scroll to position [165, 0]
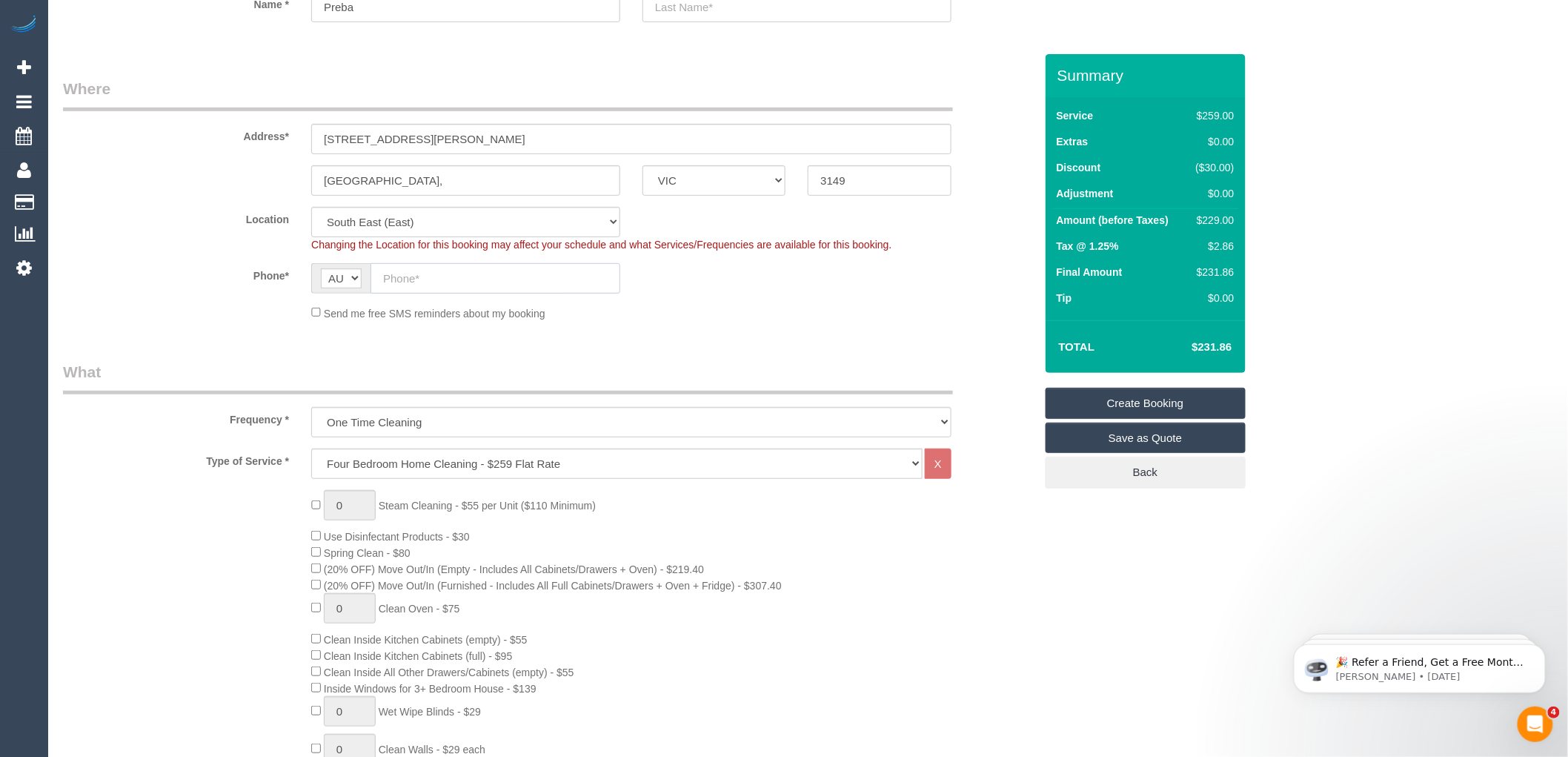
click at [403, 280] on input "text" at bounding box center [495, 278] width 250 height 30
paste input "61 408 103 040"
drag, startPoint x: 396, startPoint y: 280, endPoint x: 379, endPoint y: 280, distance: 17.0
click at [379, 280] on input "61 408 103 040" at bounding box center [495, 278] width 250 height 30
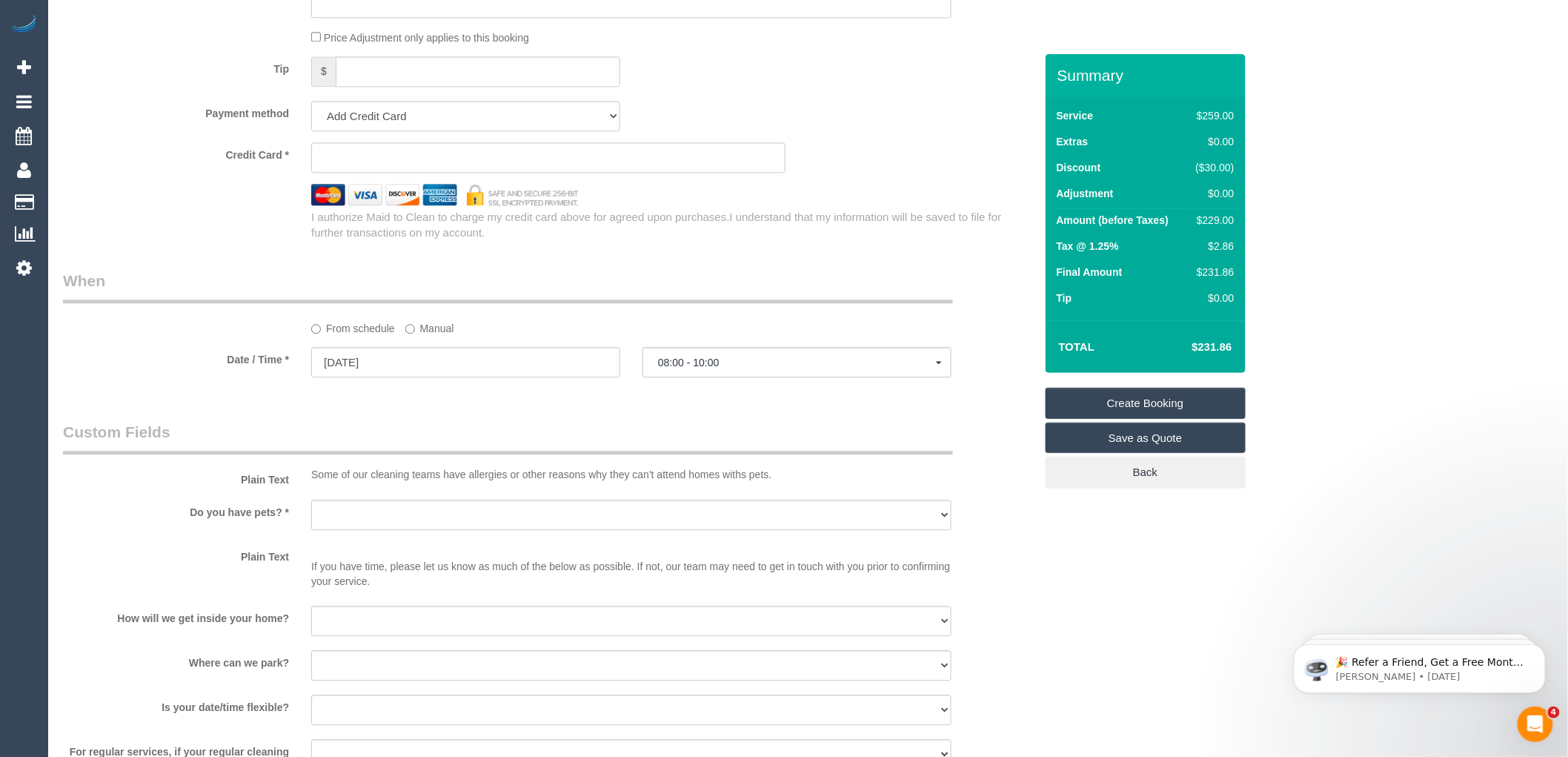
scroll to position [1483, 0]
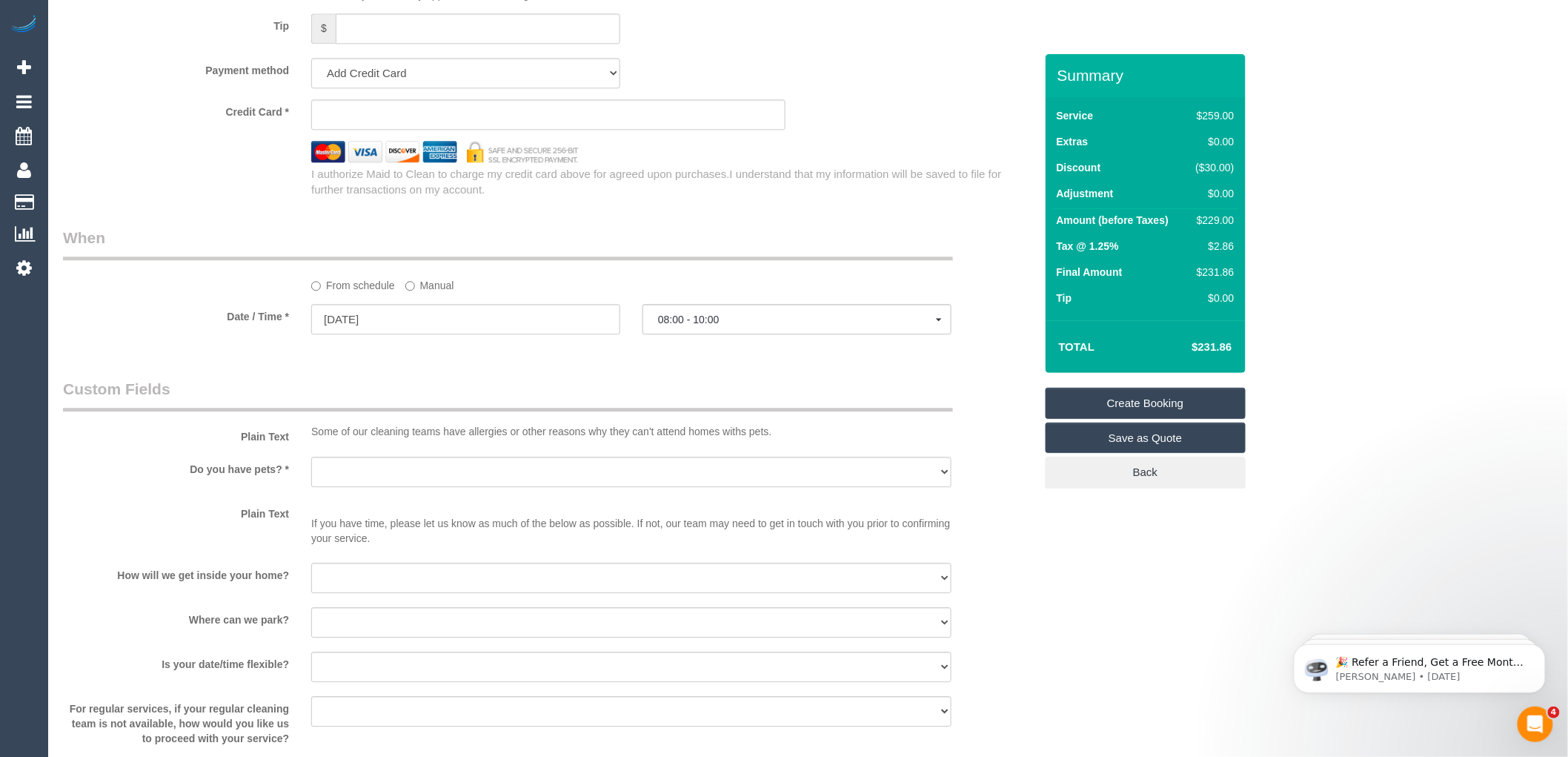
type input "0408 103 040"
click at [388, 334] on input "16/10/2025" at bounding box center [466, 319] width 309 height 30
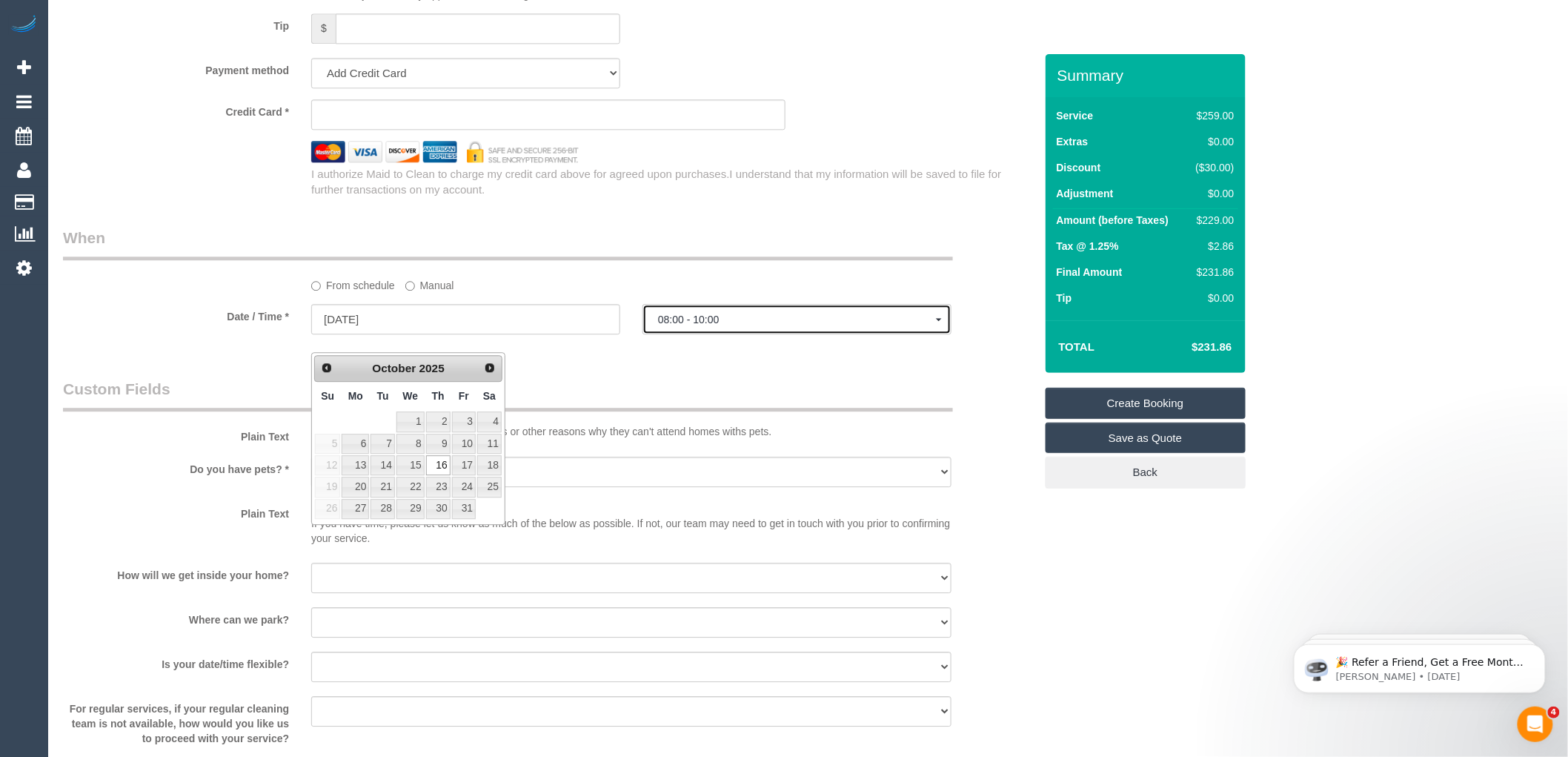
click at [719, 326] on span "08:00 - 10:00" at bounding box center [797, 319] width 278 height 12
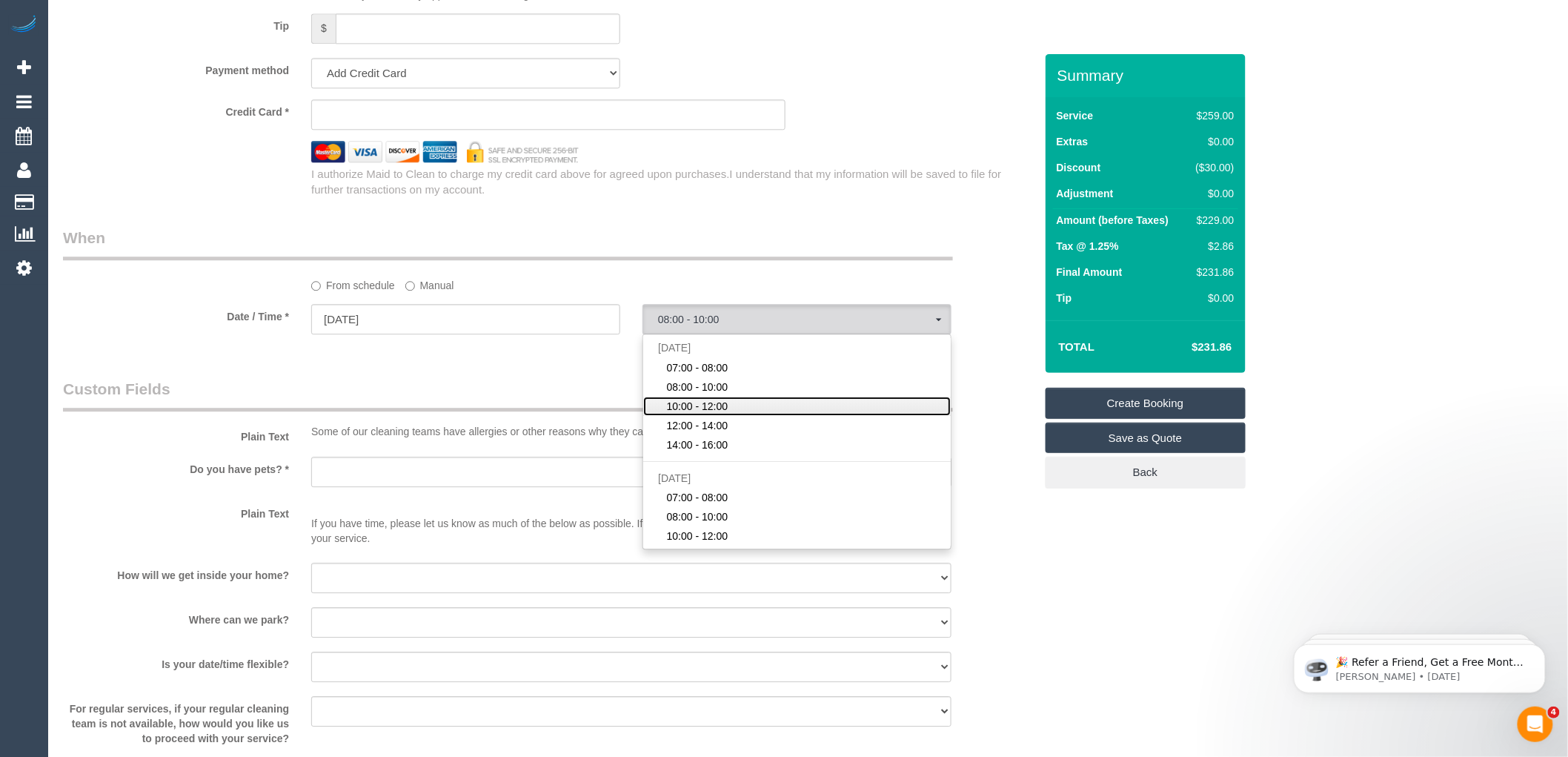
click at [698, 414] on span "10:00 - 12:00" at bounding box center [698, 405] width 62 height 15
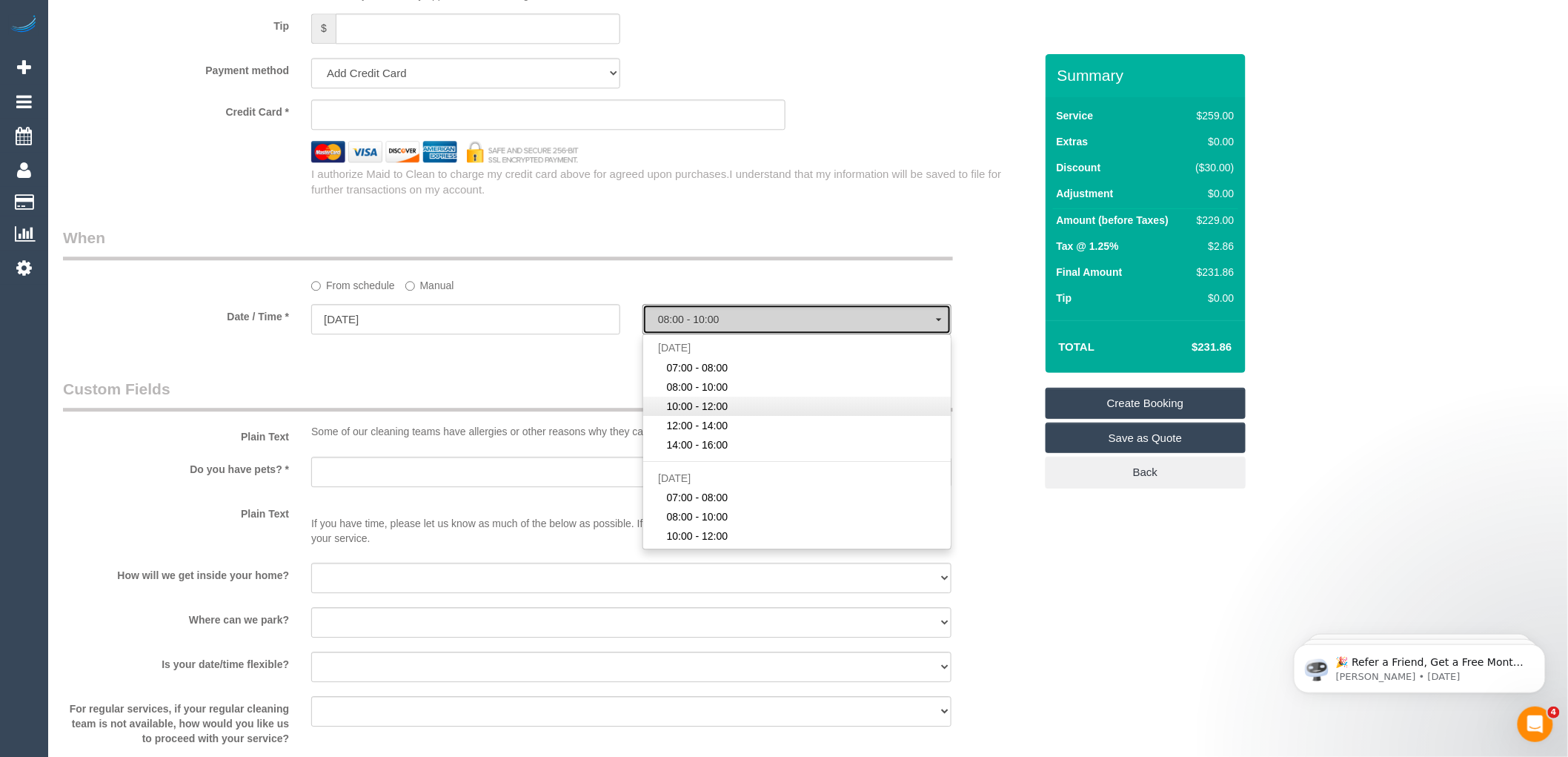
select select "spot3"
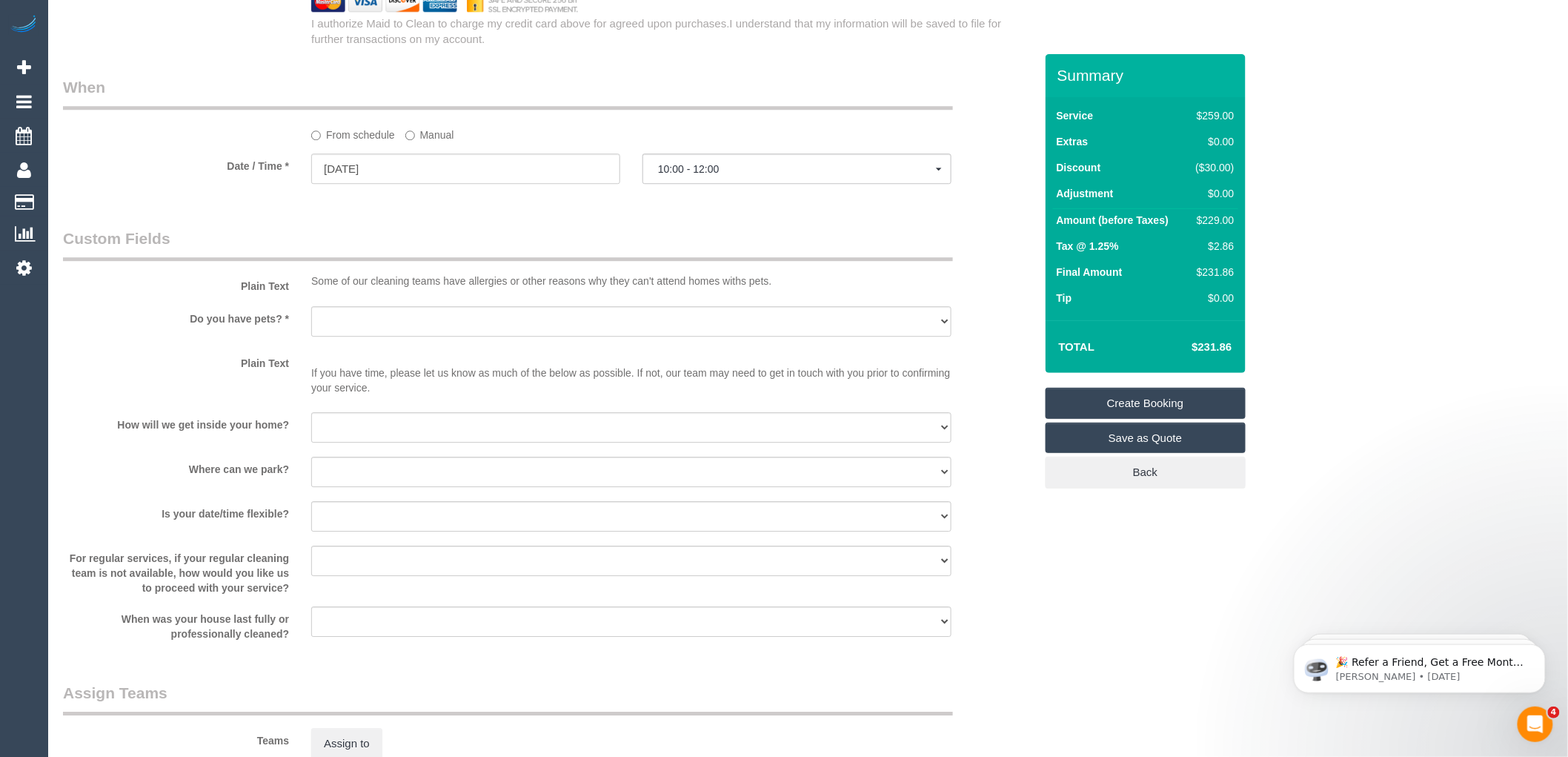
scroll to position [1647, 0]
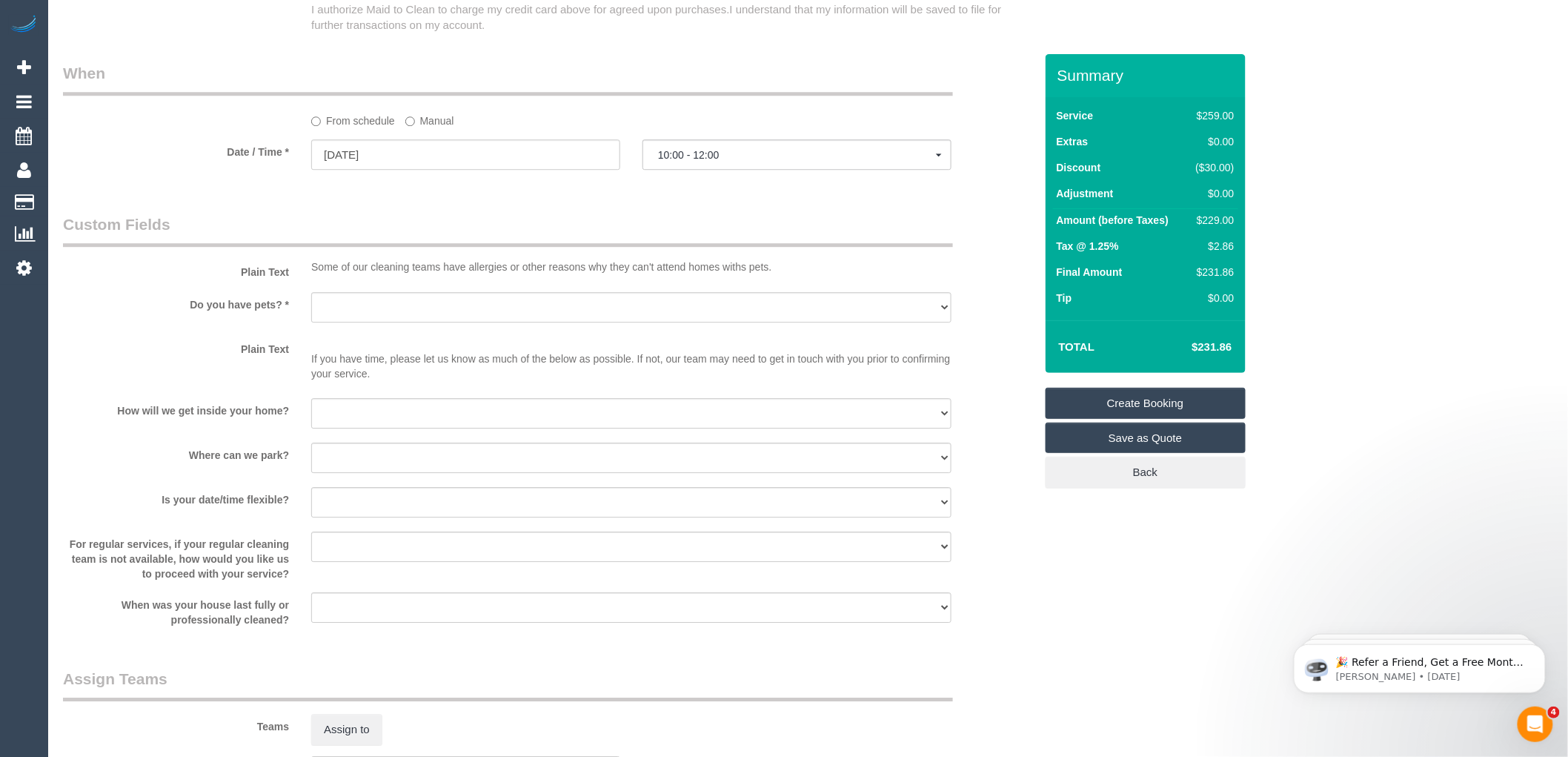
click at [418, 413] on sui-booking-custom-fields "Plain Text Some of our cleaning teams have allergies or other reasons why they …" at bounding box center [549, 420] width 972 height 414
click at [411, 429] on select "I will be home Key will be left (please provide details below) Lock box/Access …" at bounding box center [632, 413] width 640 height 30
select select "number:14"
click at [312, 415] on select "I will be home Key will be left (please provide details below) Lock box/Access …" at bounding box center [632, 413] width 640 height 30
click at [378, 155] on sui-booking-spot "From schedule Manual Date / Time * 16/10/2025 10:00 - 12:00 Thu October 16th 07…" at bounding box center [549, 117] width 972 height 110
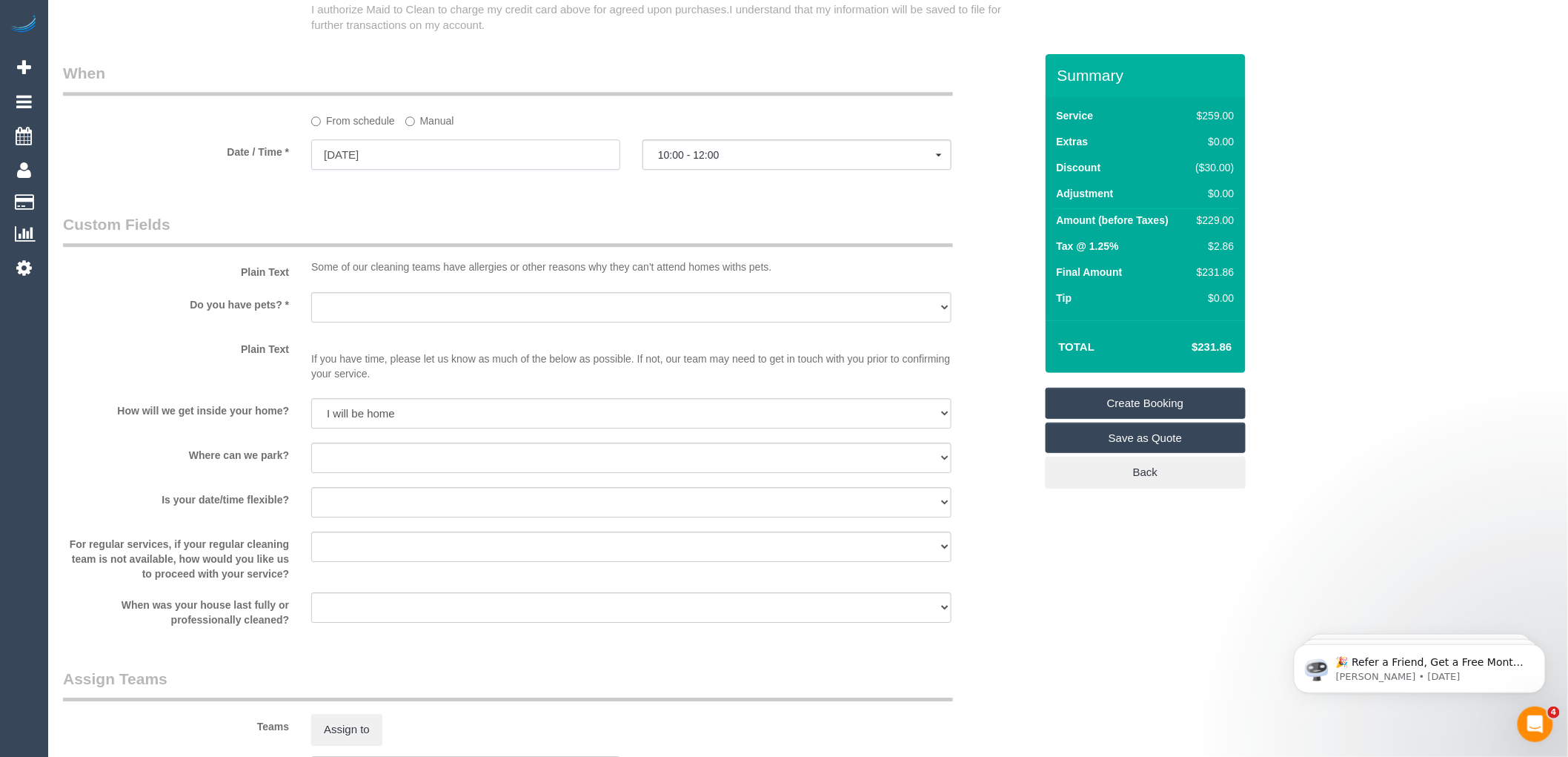
click at [375, 170] on input "16/10/2025" at bounding box center [466, 155] width 309 height 30
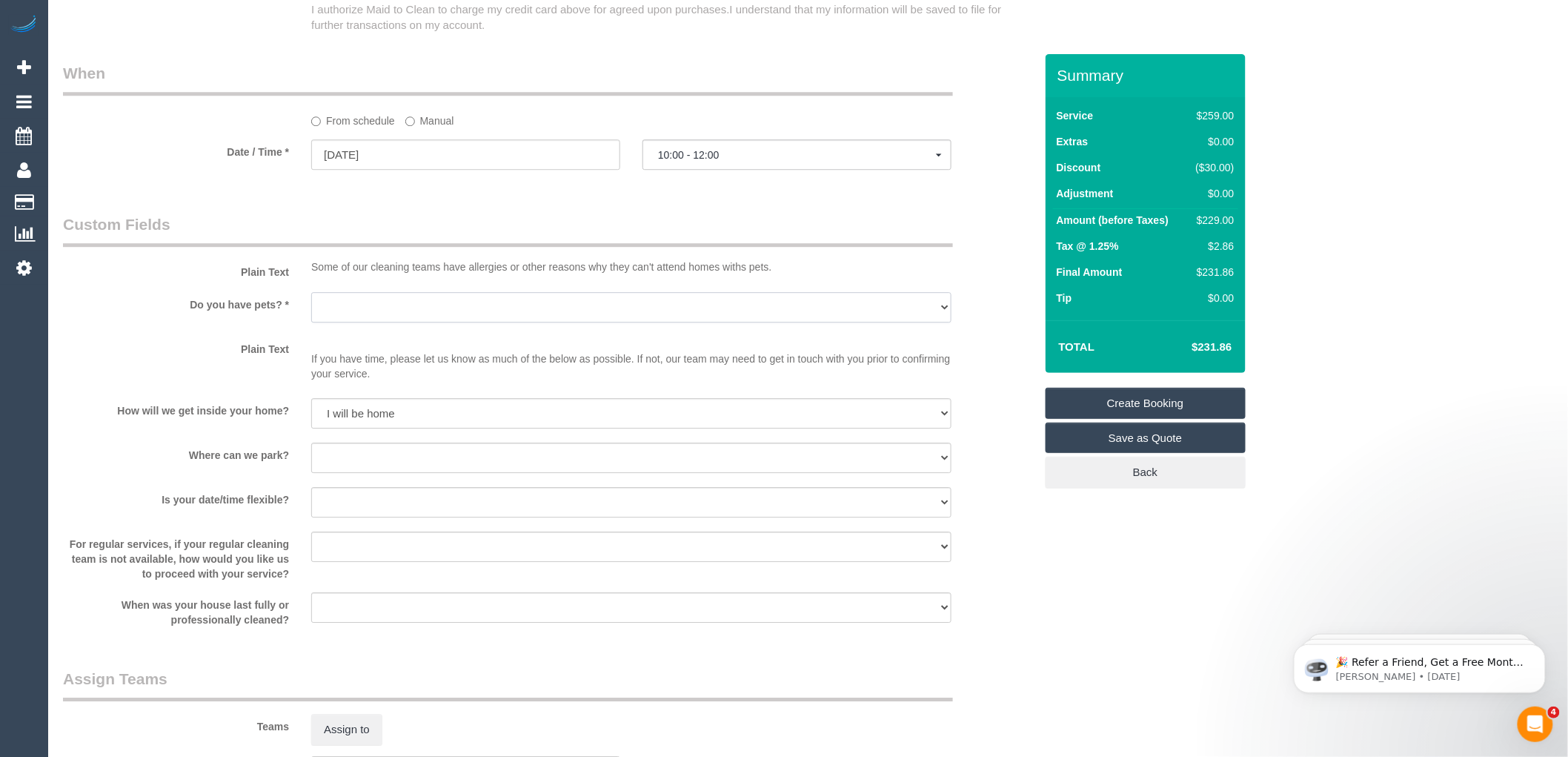
click at [435, 322] on select "Yes - Cats Yes - Dogs No pets Yes - Dogs and Cats Yes - Other" at bounding box center [632, 306] width 640 height 30
select select "number:28"
click at [312, 308] on select "Yes - Cats Yes - Dogs No pets Yes - Dogs and Cats Yes - Other" at bounding box center [632, 306] width 640 height 30
click at [376, 472] on select "I will provide parking on-site Free street parking Paid street parking (cost wi…" at bounding box center [632, 457] width 640 height 30
select select "number:19"
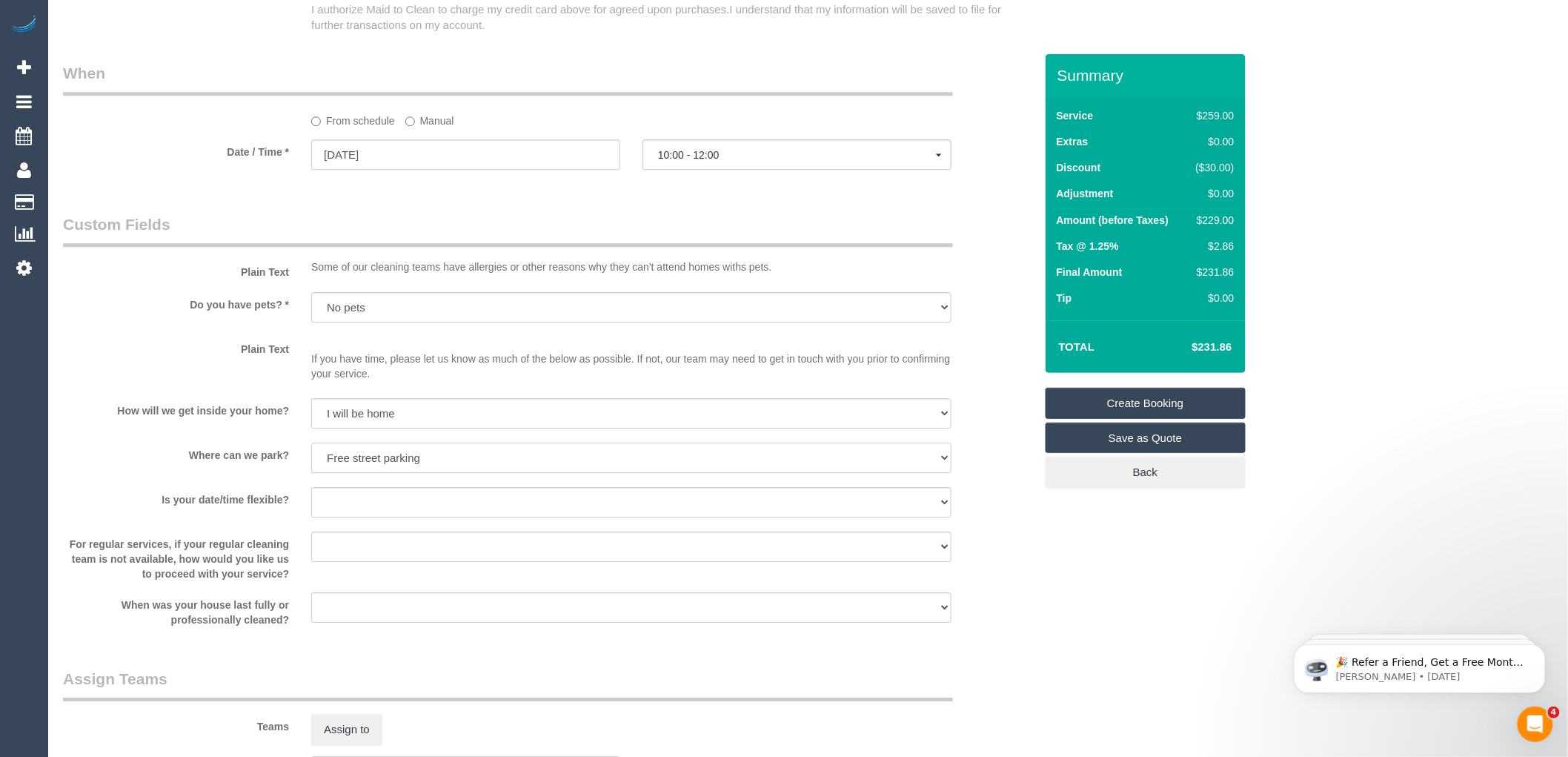
click at [312, 459] on select "I will provide parking on-site Free street parking Paid street parking (cost wi…" at bounding box center [632, 457] width 640 height 30
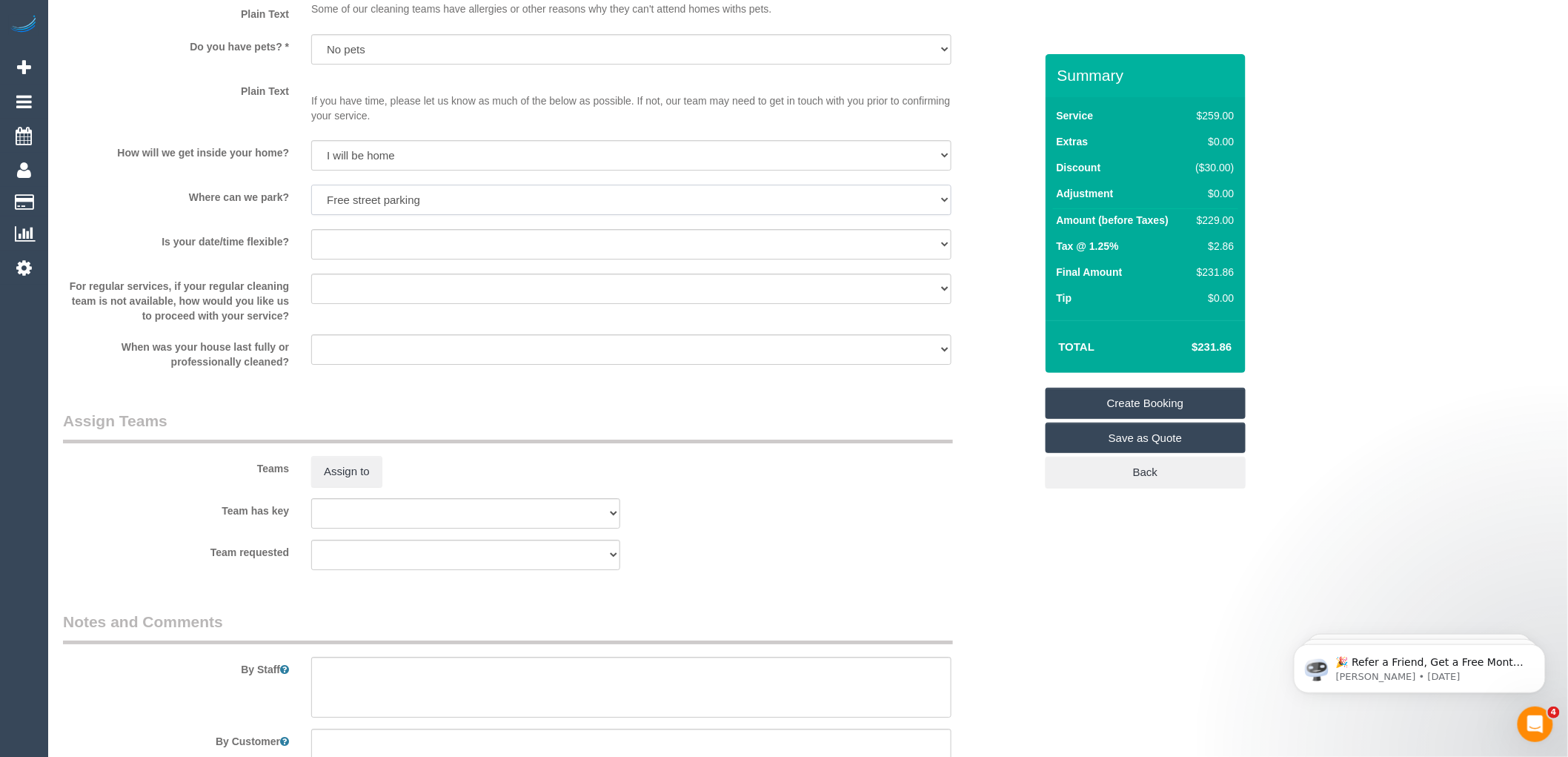
scroll to position [2047, 0]
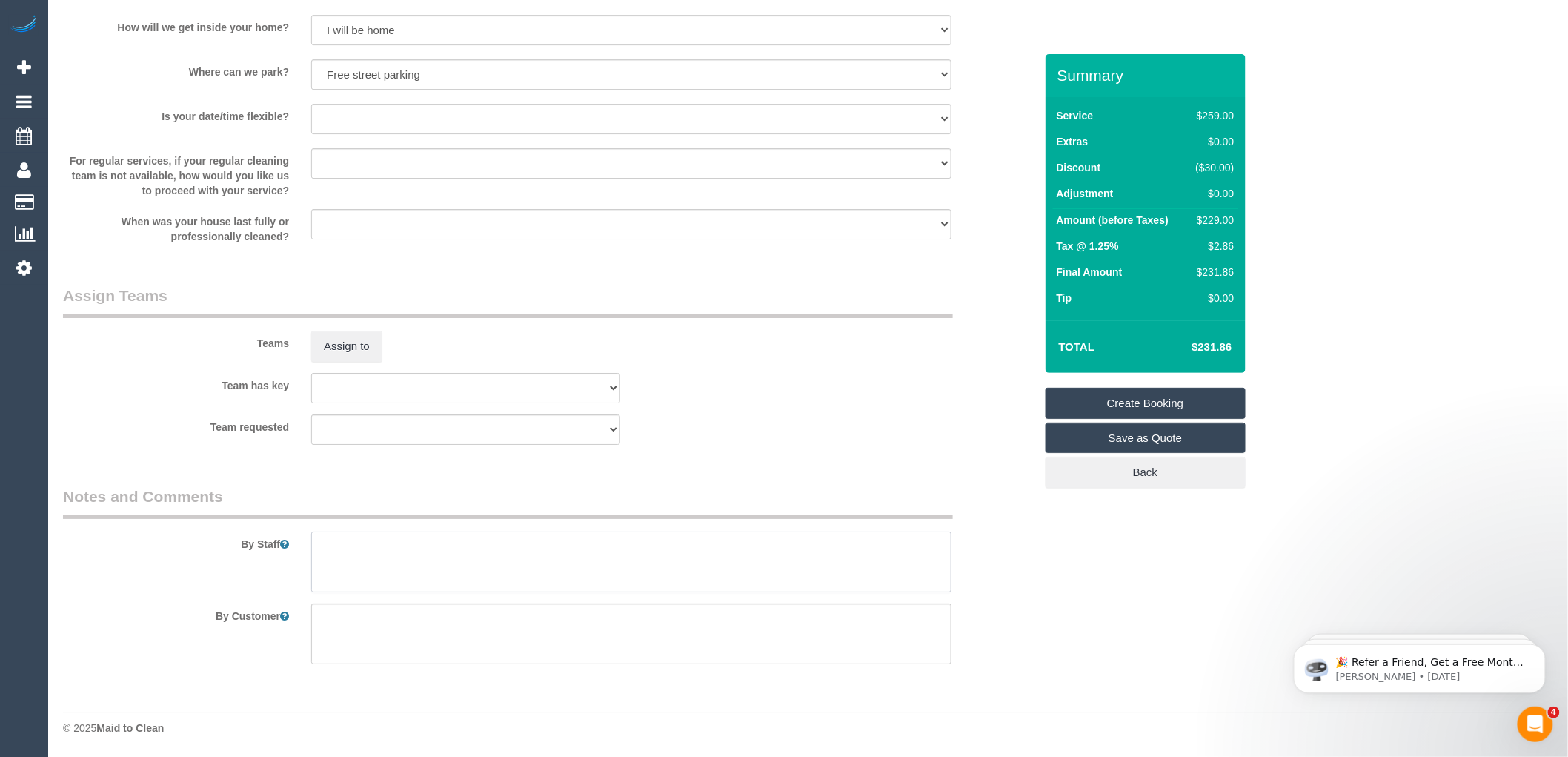
click at [356, 546] on textarea at bounding box center [632, 562] width 640 height 61
type textarea "Parking in the driveway"
click at [1141, 443] on link "Save as Quote" at bounding box center [1145, 438] width 200 height 31
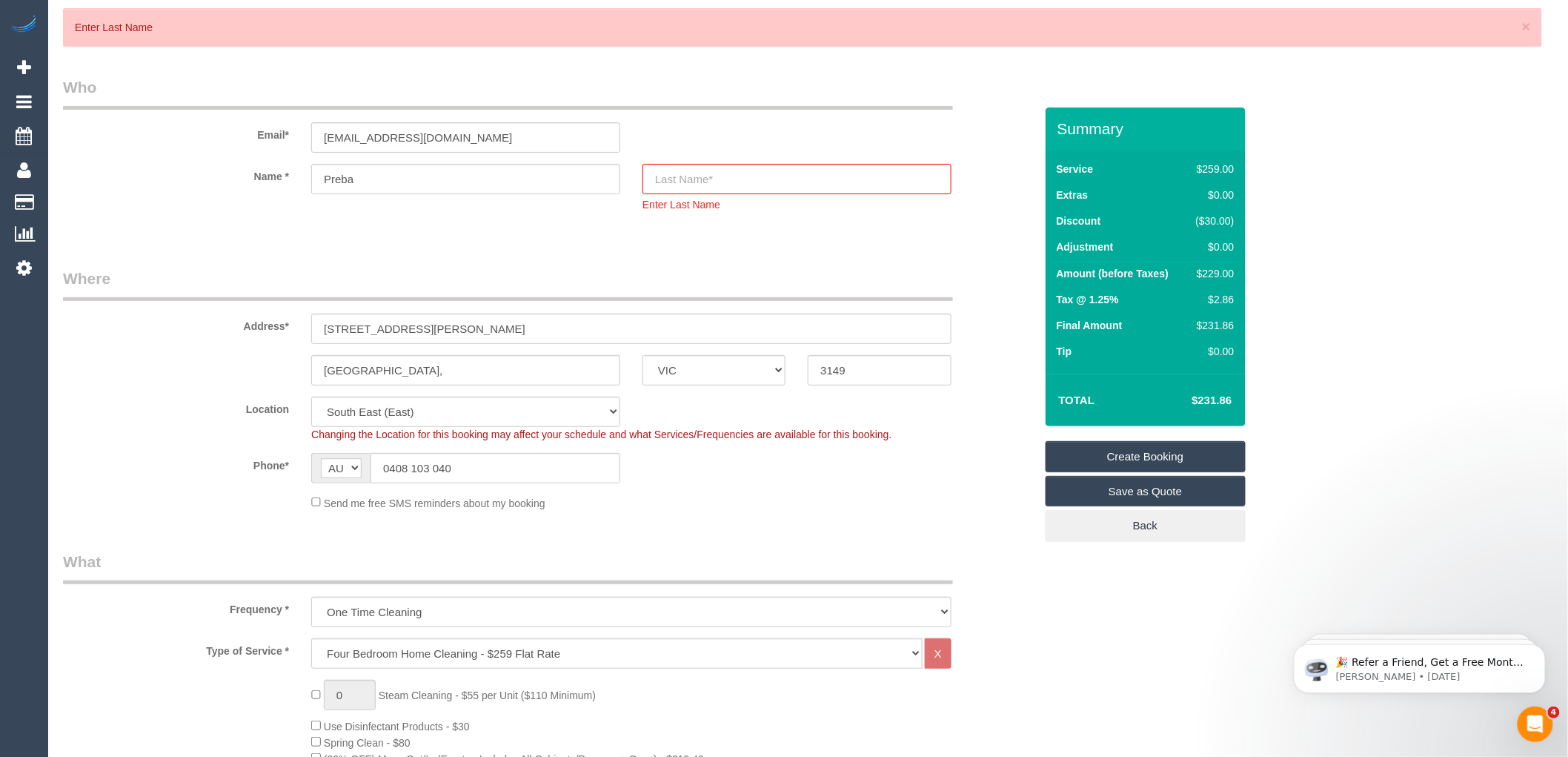
scroll to position [45, 0]
click at [364, 179] on input "Preba" at bounding box center [466, 180] width 309 height 30
click at [721, 187] on input "text" at bounding box center [797, 180] width 309 height 30
type input "Bangaroo"
click at [649, 215] on sui-booking-customer "Email* pbangaroo@gmail.com Name * Preba Bangaroo Enter Last Name" at bounding box center [549, 152] width 972 height 150
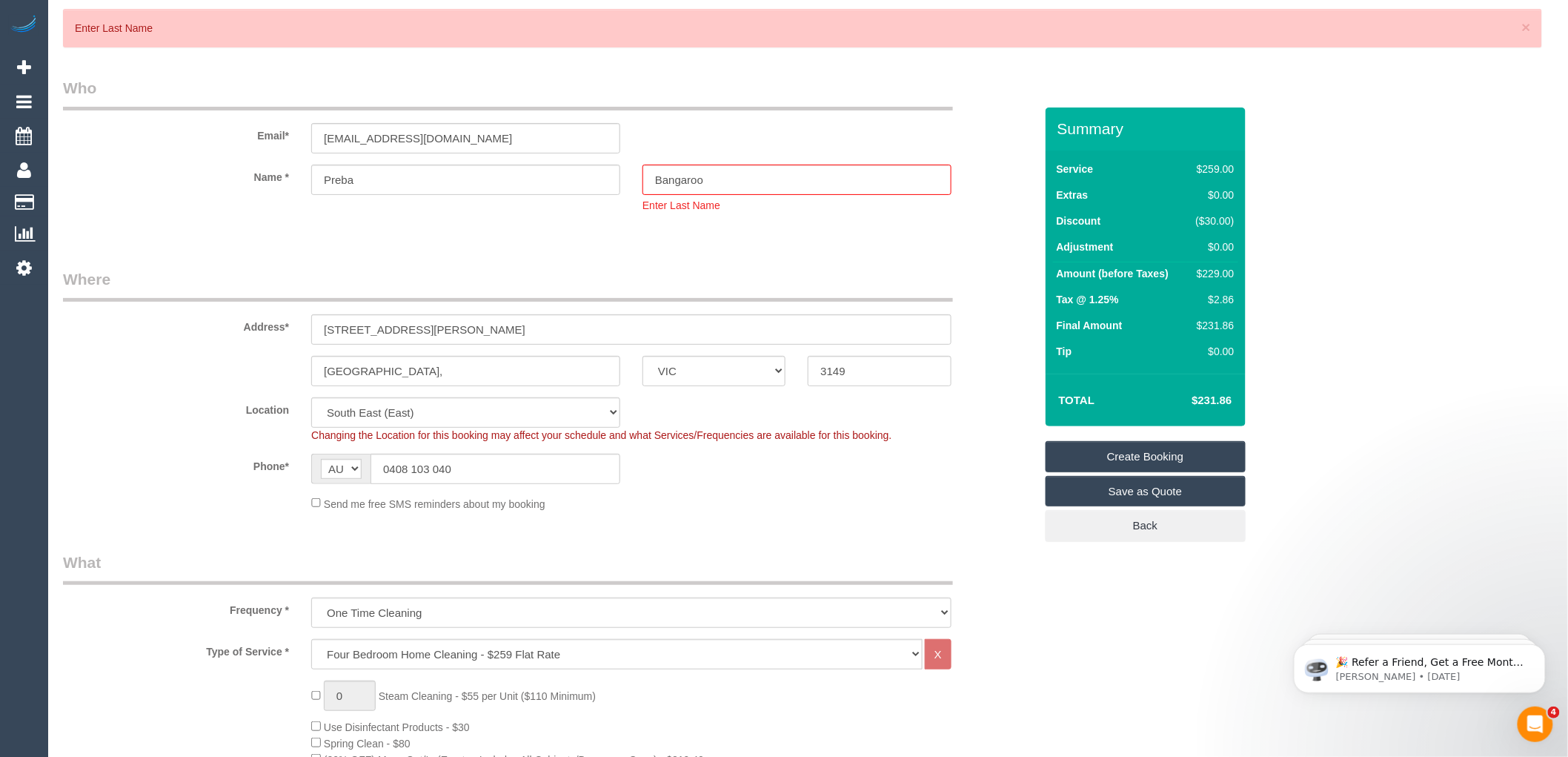
click at [1144, 494] on link "Save as Quote" at bounding box center [1145, 491] width 200 height 31
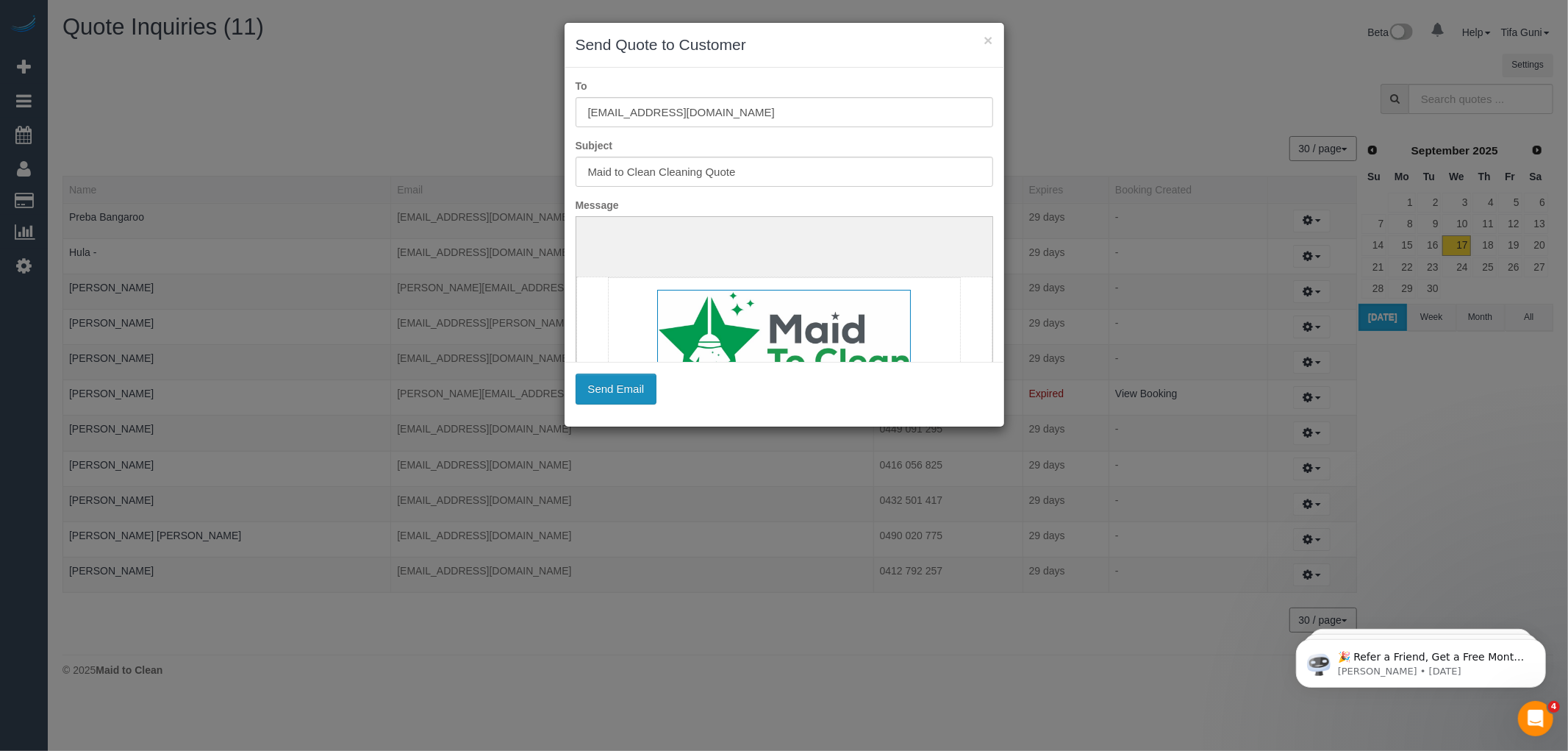
click at [617, 391] on button "Send Email" at bounding box center [617, 389] width 82 height 31
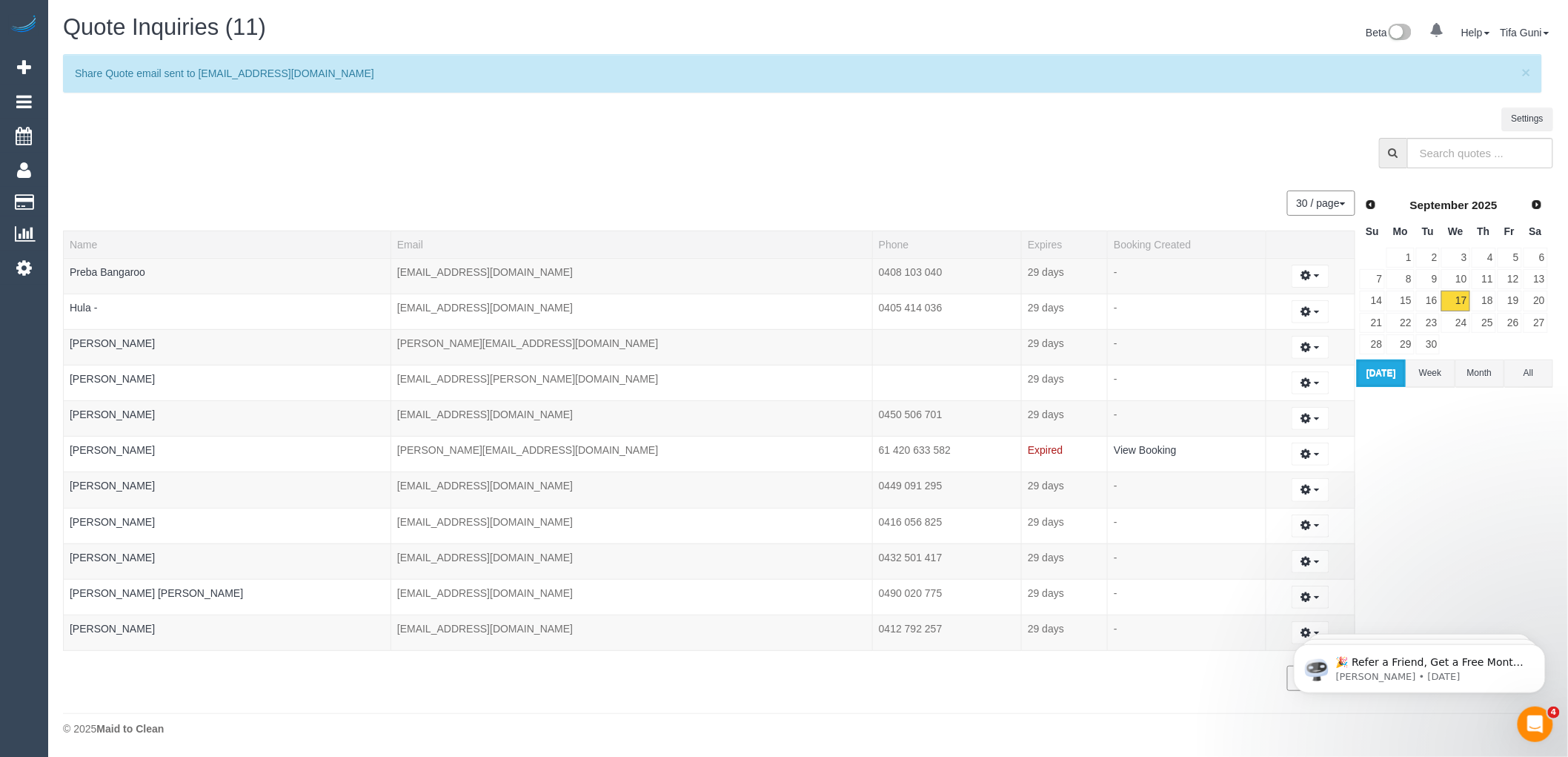
click at [640, 152] on div at bounding box center [808, 157] width 1512 height 38
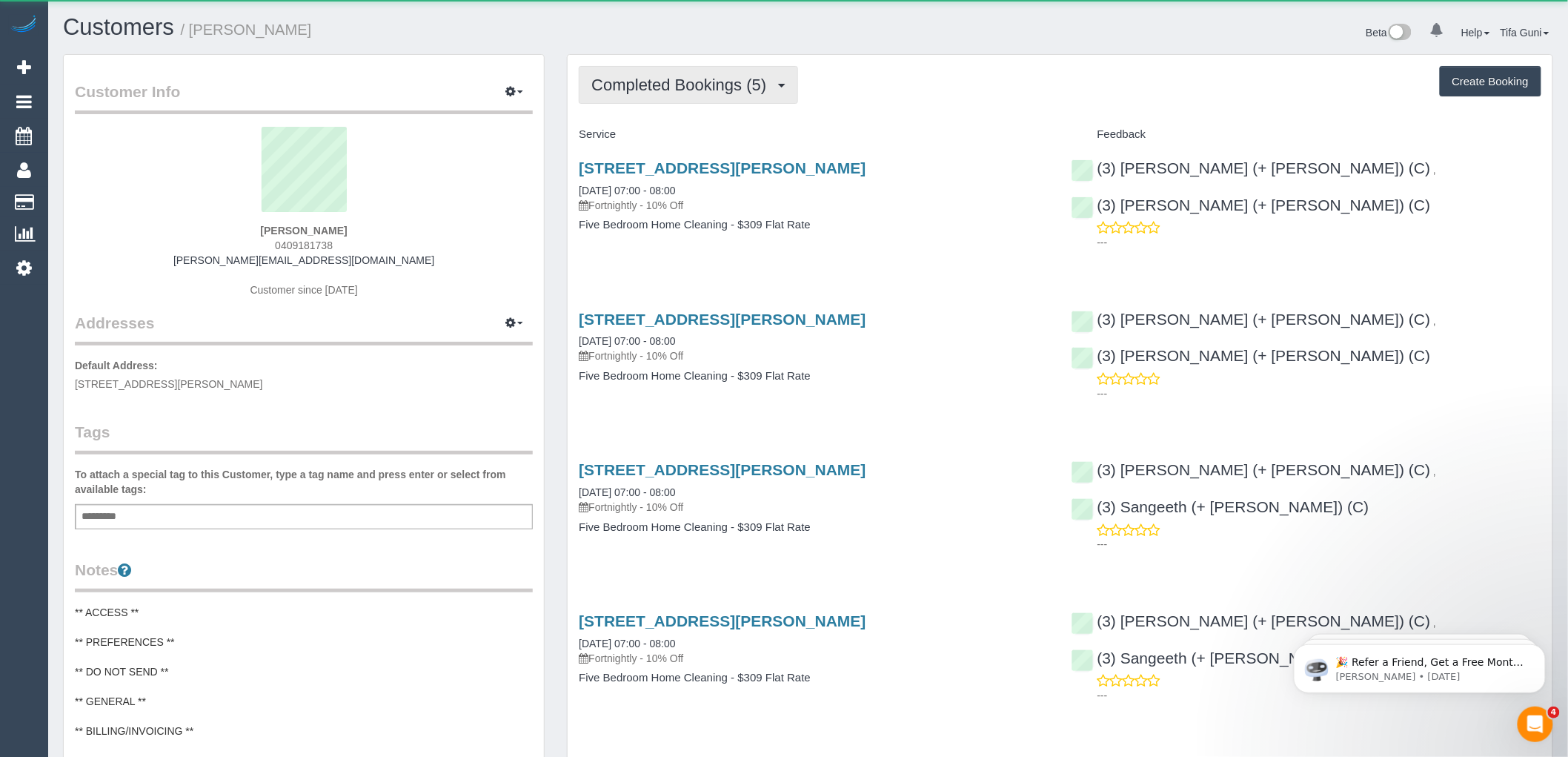
click at [642, 84] on span "Completed Bookings (5)" at bounding box center [682, 84] width 182 height 18
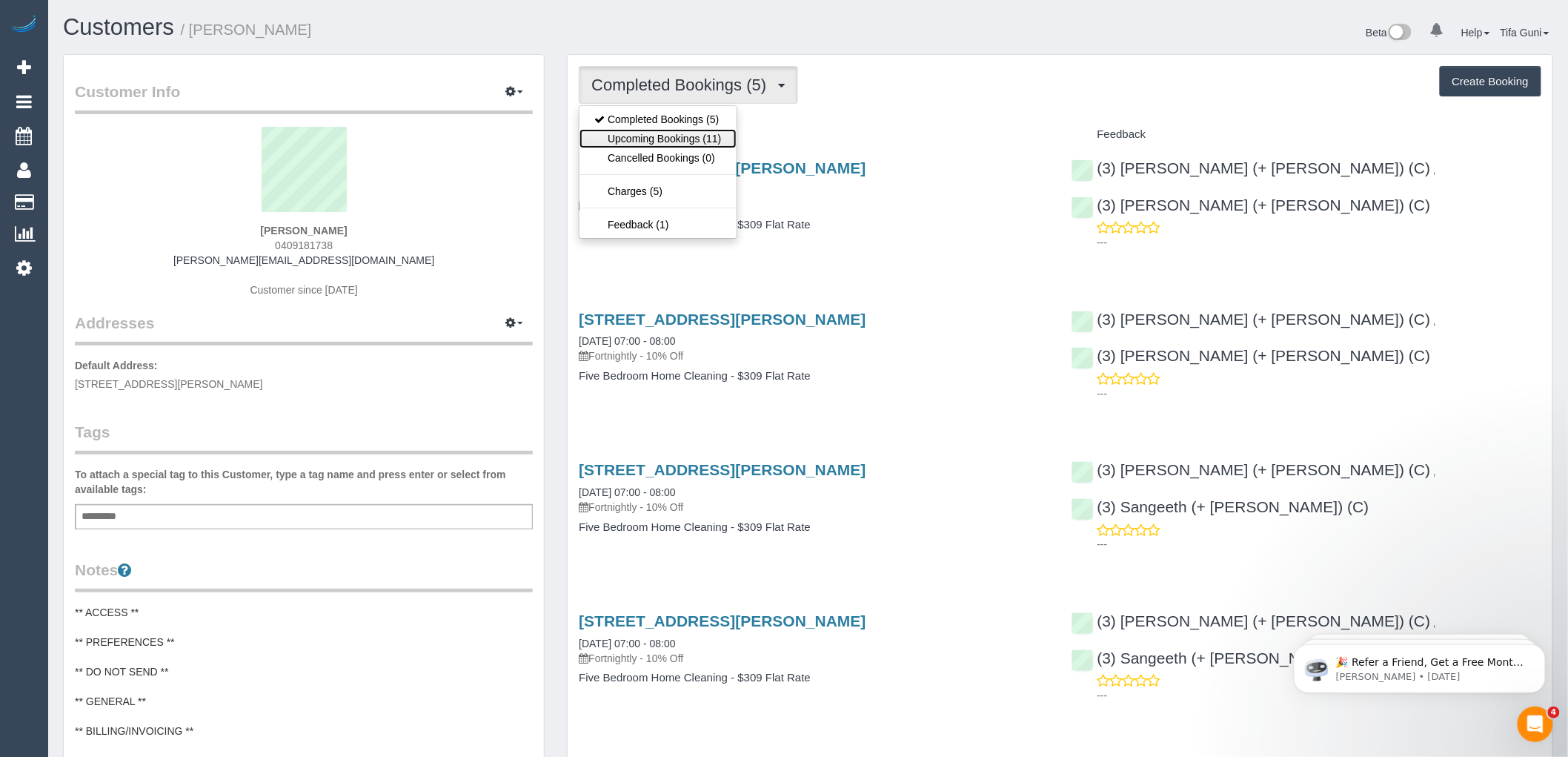
click at [686, 139] on link "Upcoming Bookings (11)" at bounding box center [658, 139] width 156 height 19
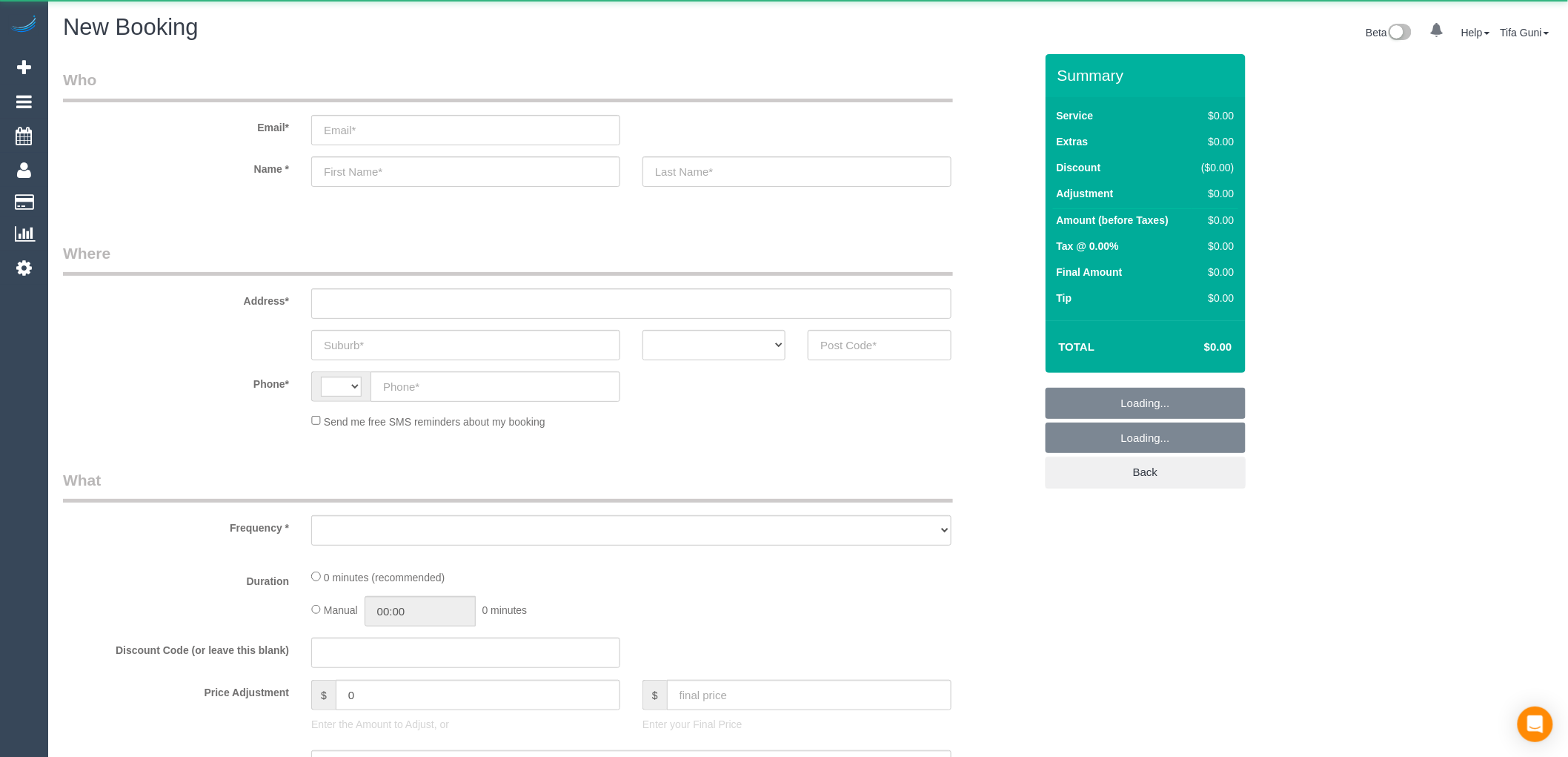
select select "string:AU"
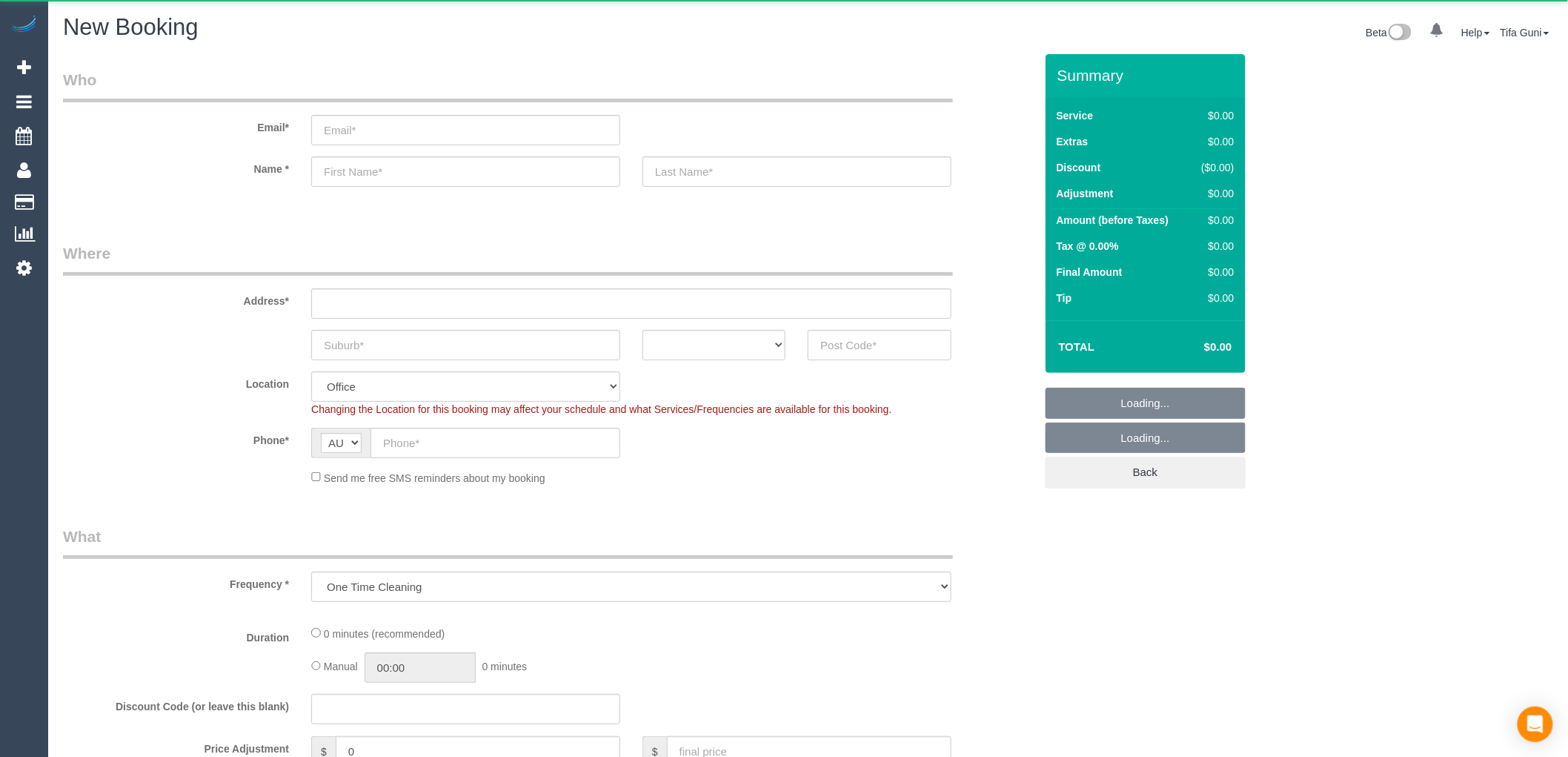
select select "object:813"
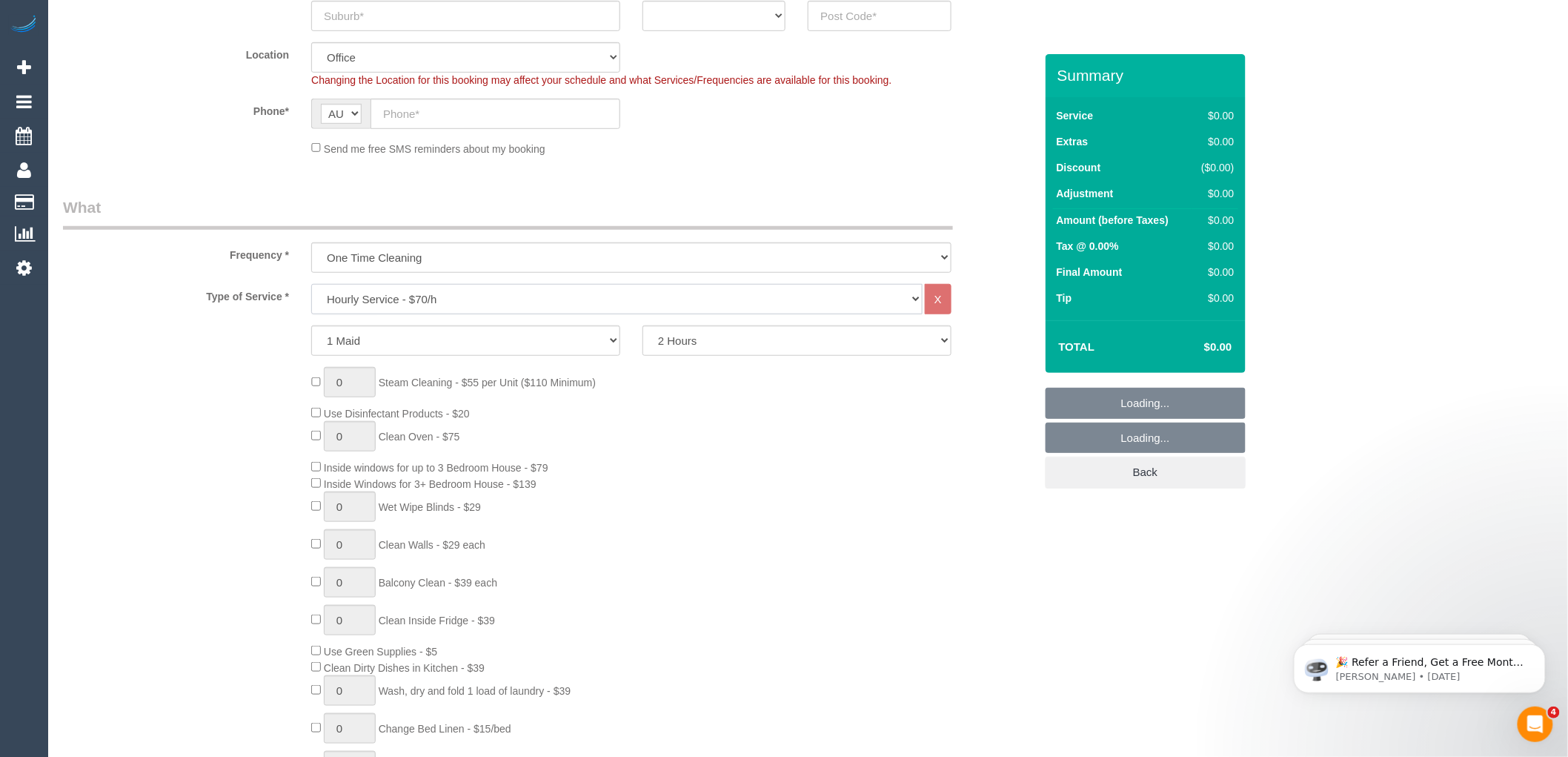
click at [479, 300] on select "Hourly Service - $70/h Hourly Service - $65/h Hourly Service - $60/h Hourly Ser…" at bounding box center [617, 299] width 612 height 30
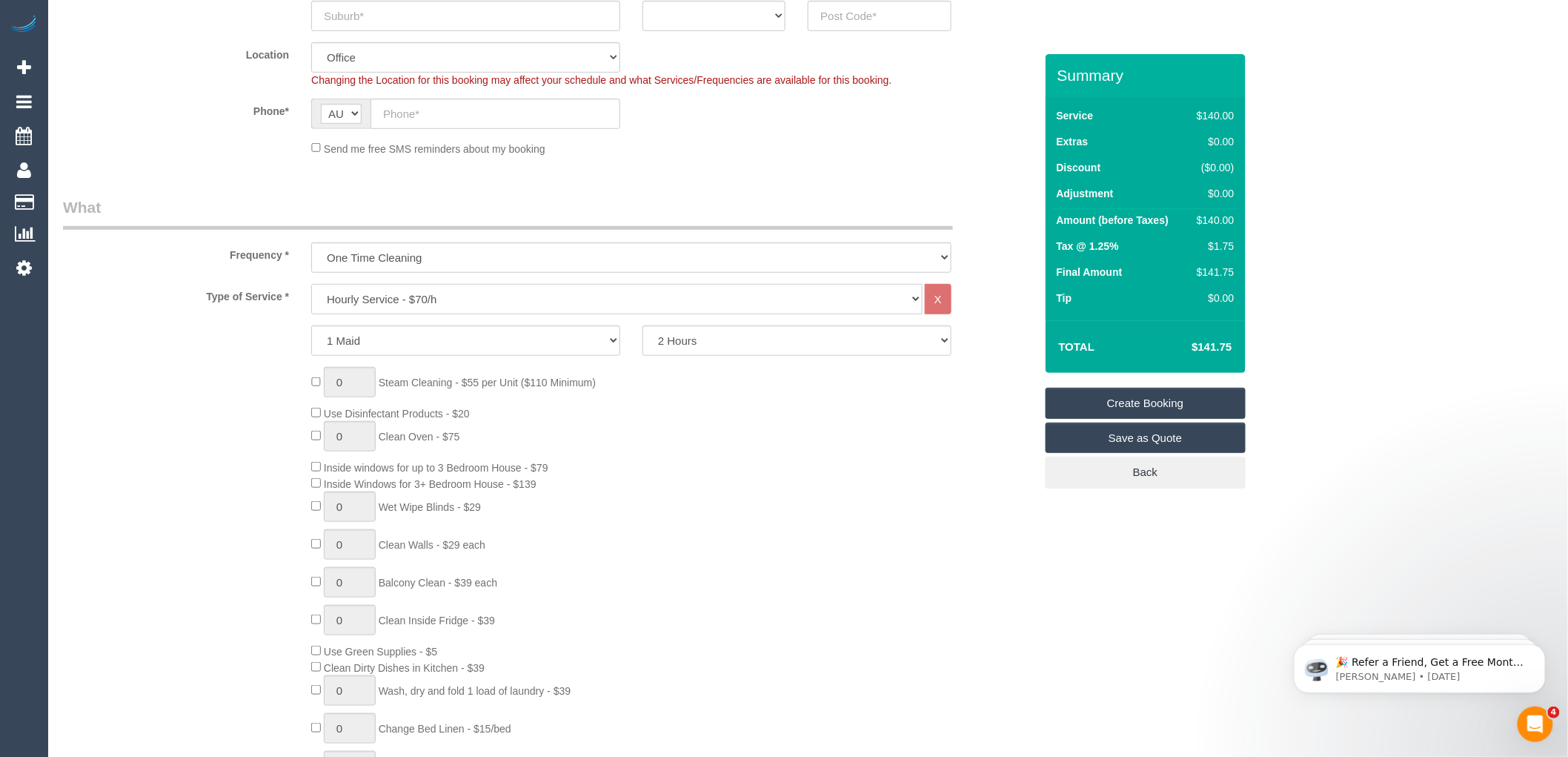
select select "213"
click at [312, 285] on select "Hourly Service - $70/h Hourly Service - $65/h Hourly Service - $60/h Hourly Ser…" at bounding box center [617, 299] width 612 height 30
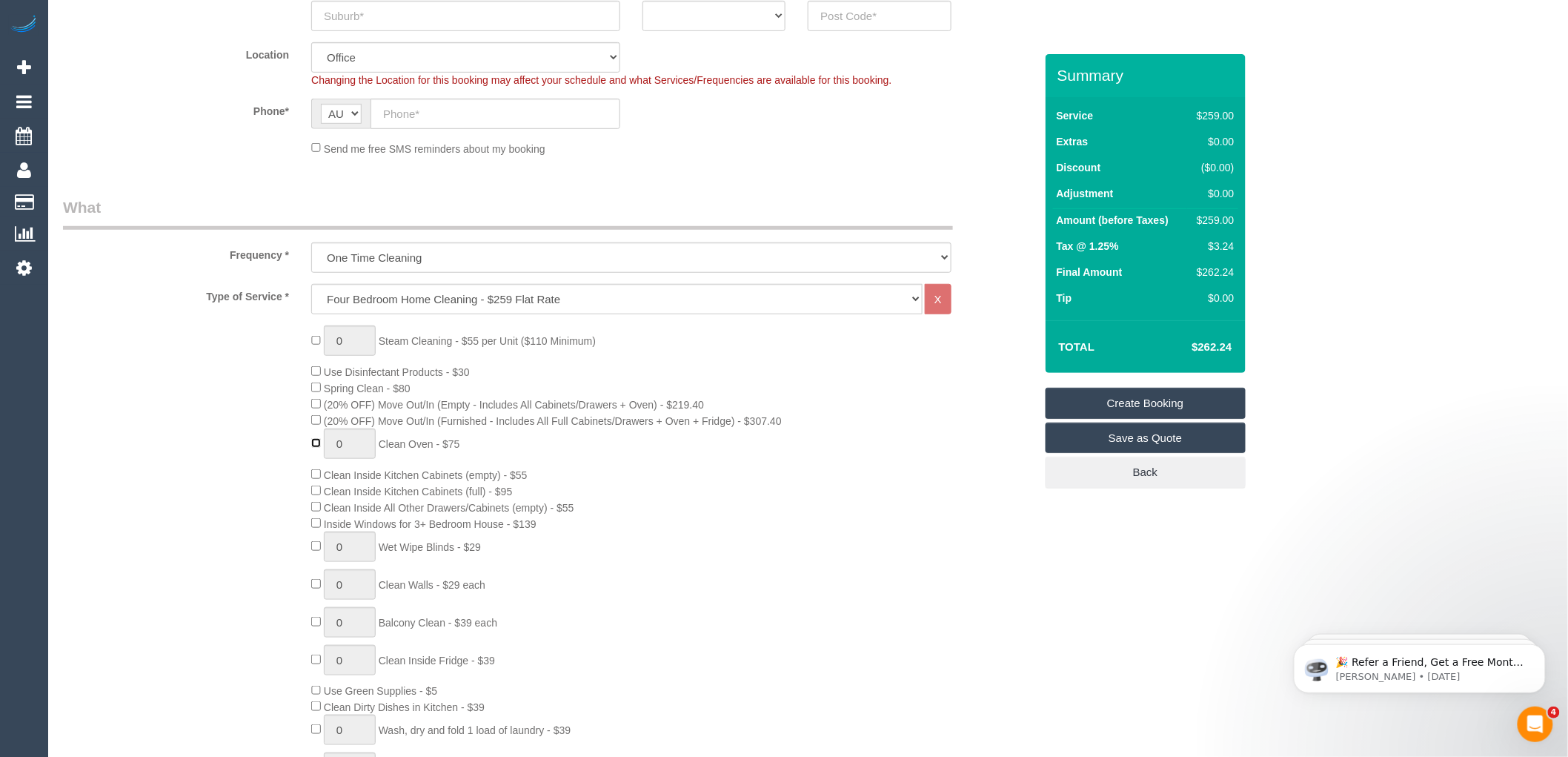
type input "1"
click at [531, 464] on div "0 Steam Cleaning - $55 per Unit ($110 Minimum) Use Disinfectant Products - $30 …" at bounding box center [672, 585] width 745 height 519
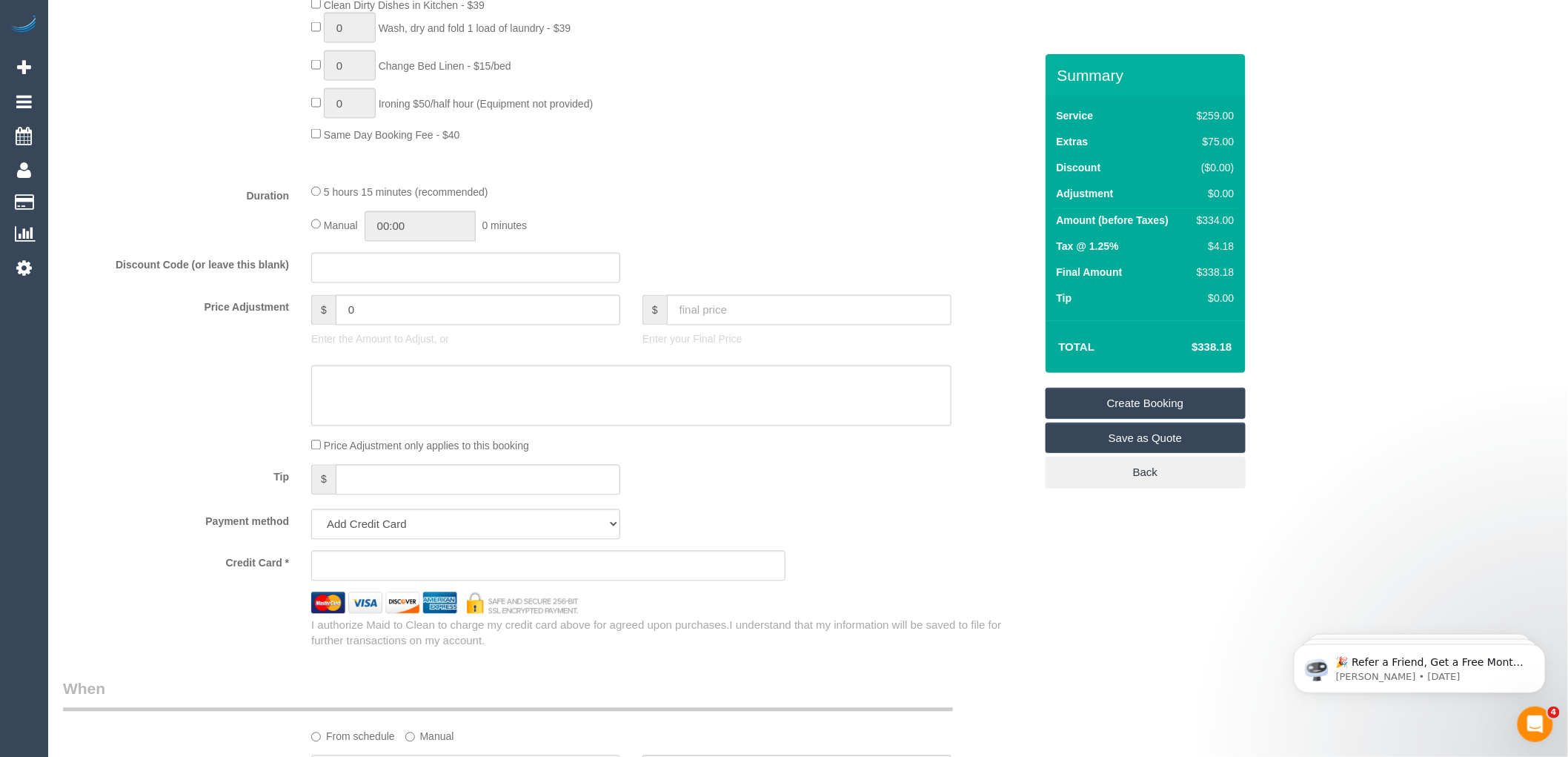
scroll to position [1070, 0]
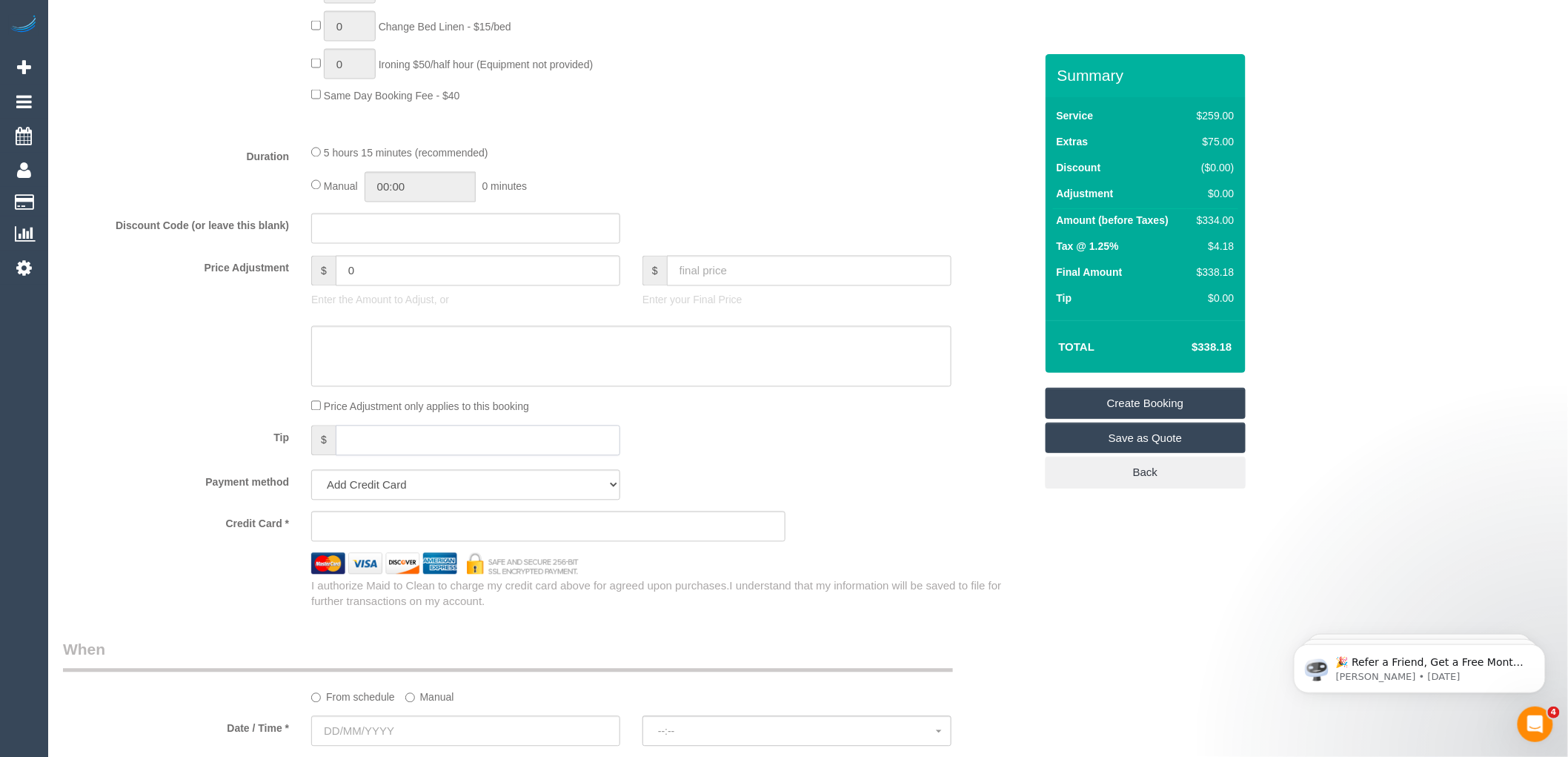
click at [367, 452] on input "text" at bounding box center [478, 440] width 285 height 30
type input "FREE30"
click at [850, 452] on div "Tip $ FREE30" at bounding box center [548, 442] width 994 height 33
drag, startPoint x: 416, startPoint y: 459, endPoint x: 156, endPoint y: 458, distance: 260.0
click at [156, 458] on div "Tip $ FREE30" at bounding box center [548, 442] width 994 height 33
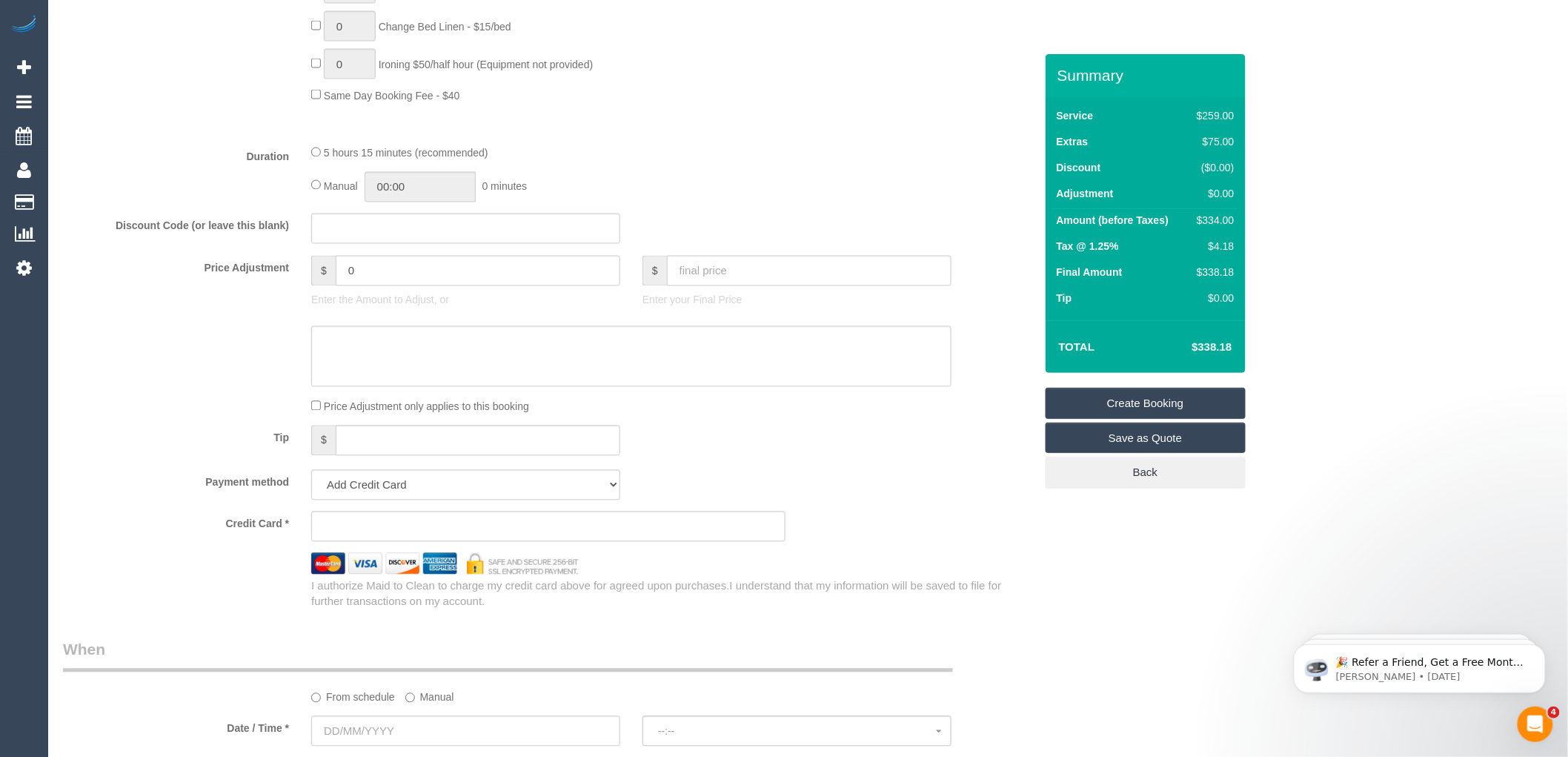
drag, startPoint x: 784, startPoint y: 428, endPoint x: 519, endPoint y: 445, distance: 265.5
click at [784, 414] on div "Price Adjustment only applies to this booking" at bounding box center [631, 406] width 662 height 16
click at [368, 456] on input "text" at bounding box center [478, 440] width 285 height 30
type input "30FREE"
click at [889, 459] on div "Tip $ 30FREE" at bounding box center [548, 442] width 994 height 33
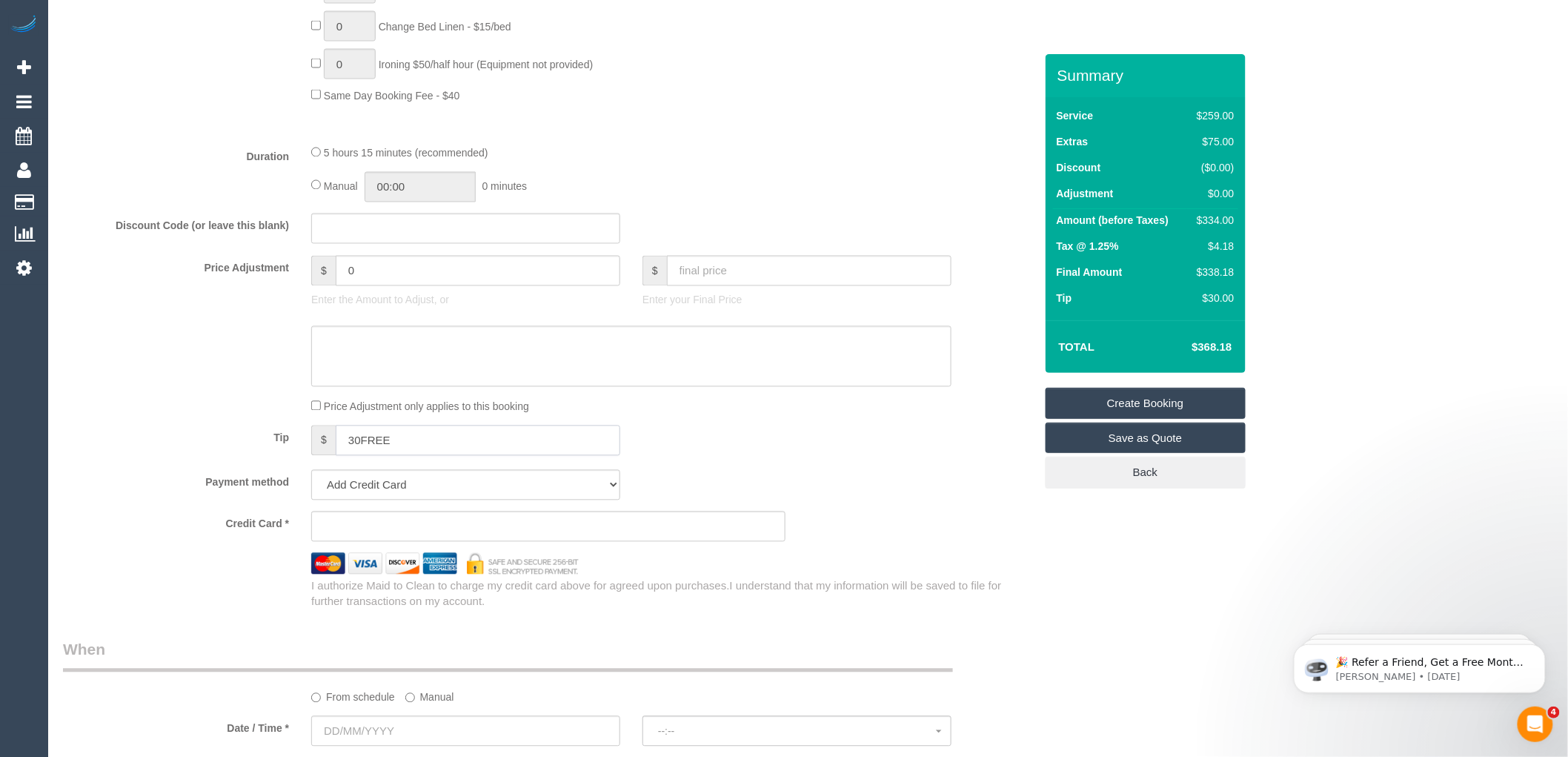
drag, startPoint x: 430, startPoint y: 458, endPoint x: 144, endPoint y: 480, distance: 286.8
click at [144, 480] on fieldset "What Frequency * One Time Cleaning Weekly - 10% Off - 10.00% (0% for the First …" at bounding box center [549, 32] width 972 height 1155
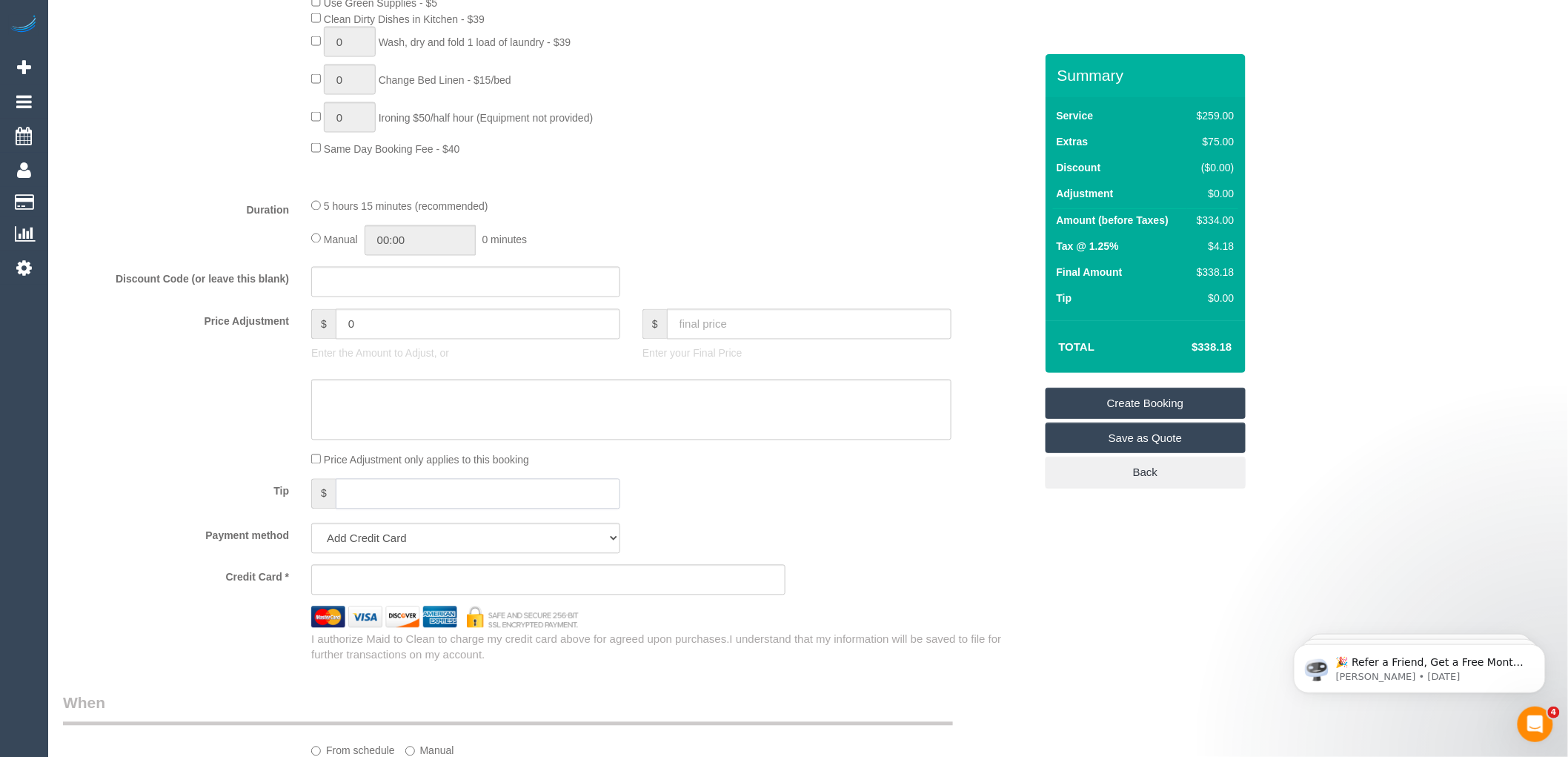
scroll to position [988, 0]
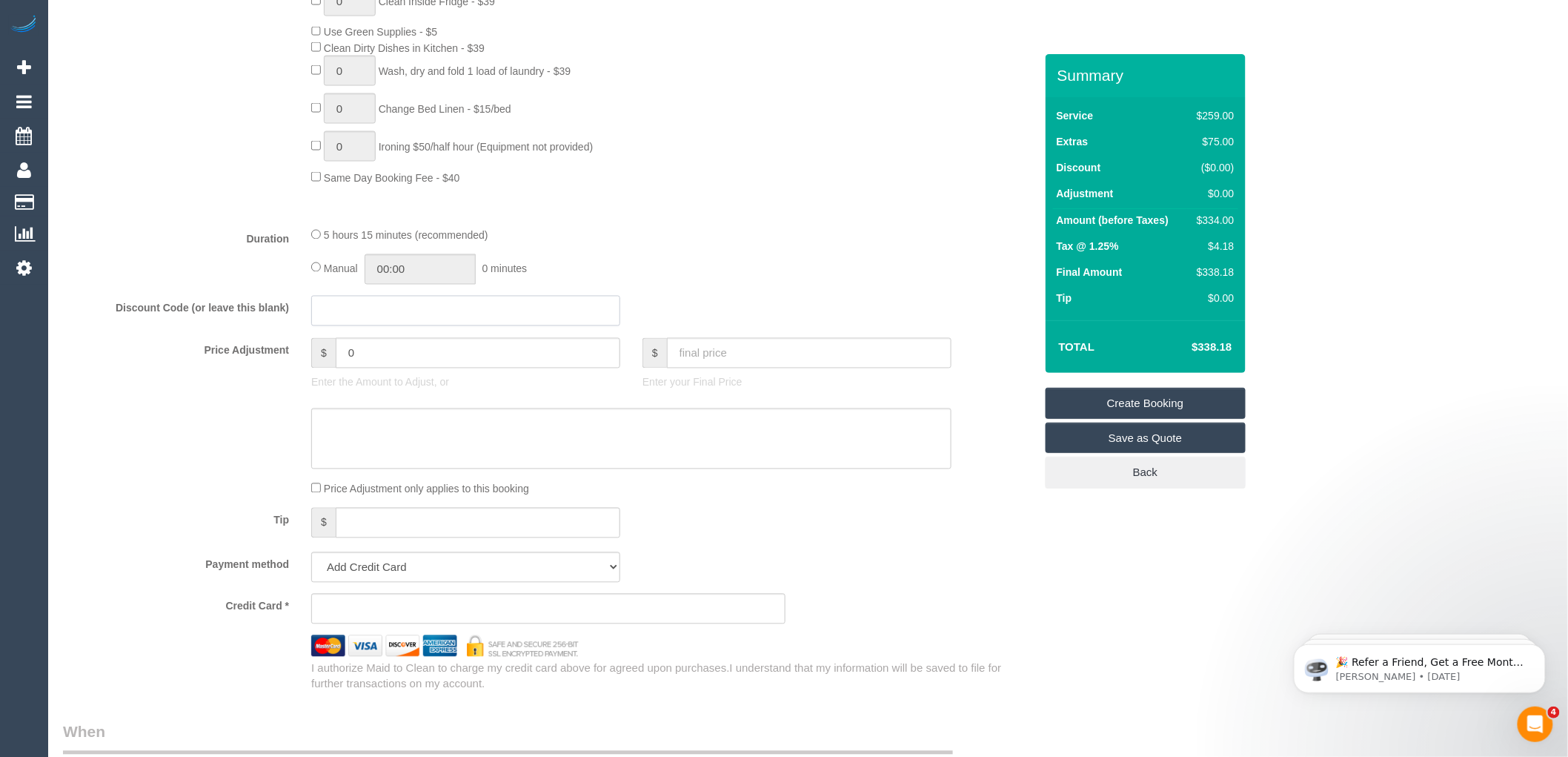
click at [338, 326] on input "text" at bounding box center [466, 311] width 309 height 30
paste input "HAPPY30"
type input "HAPPY30"
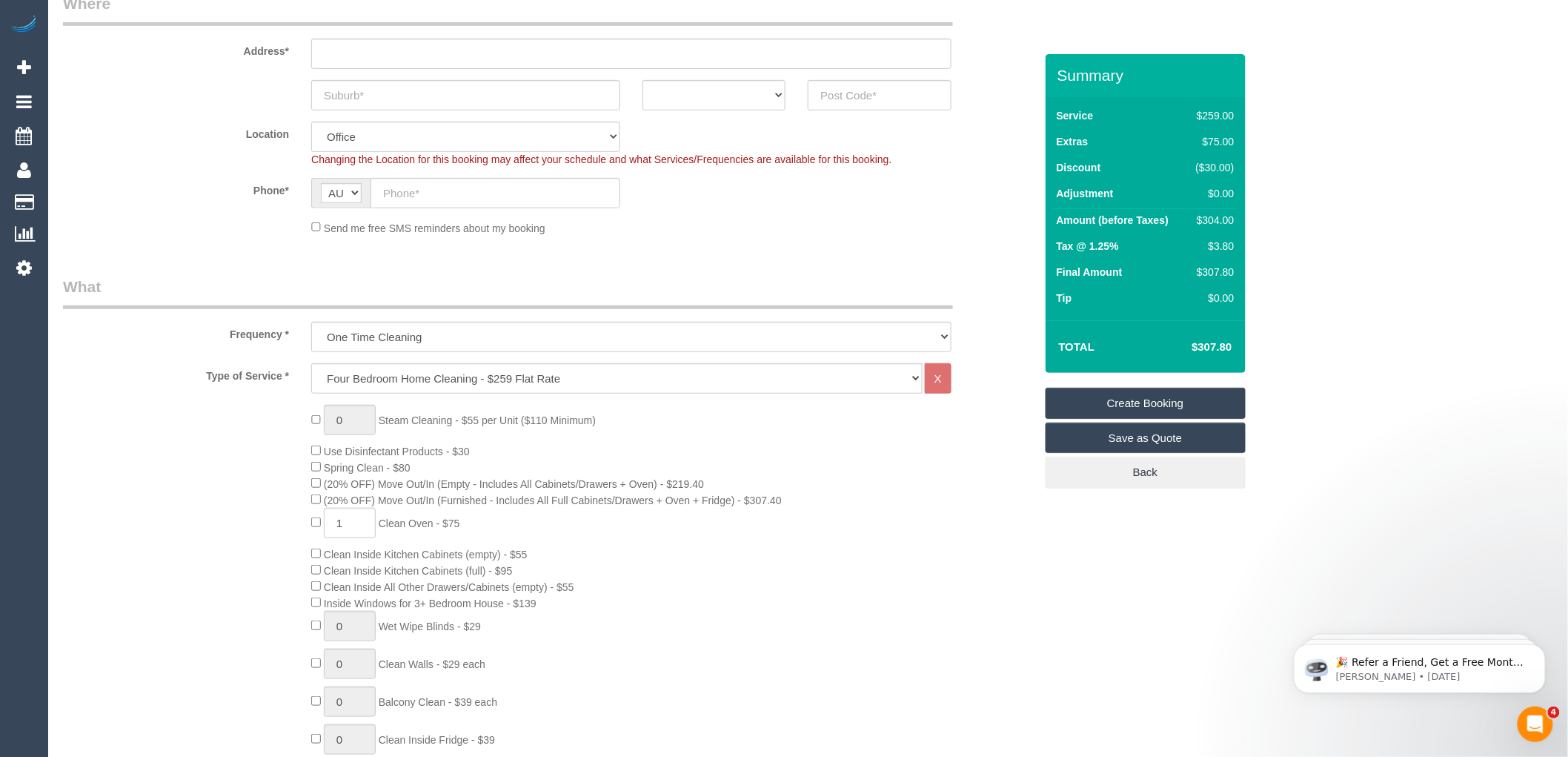
scroll to position [247, 0]
click at [815, 477] on div "0 Steam Cleaning - $55 per Unit ($110 Minimum) Use Disinfectant Products - $30 …" at bounding box center [672, 668] width 745 height 519
click at [656, 435] on div "0 Steam Cleaning - $55 per Unit ($110 Minimum) Use Disinfectant Products - $30 …" at bounding box center [672, 668] width 745 height 519
click at [890, 464] on div "0 Steam Cleaning - $55 per Unit ($110 Minimum) Use Disinfectant Products - $30 …" at bounding box center [672, 668] width 745 height 519
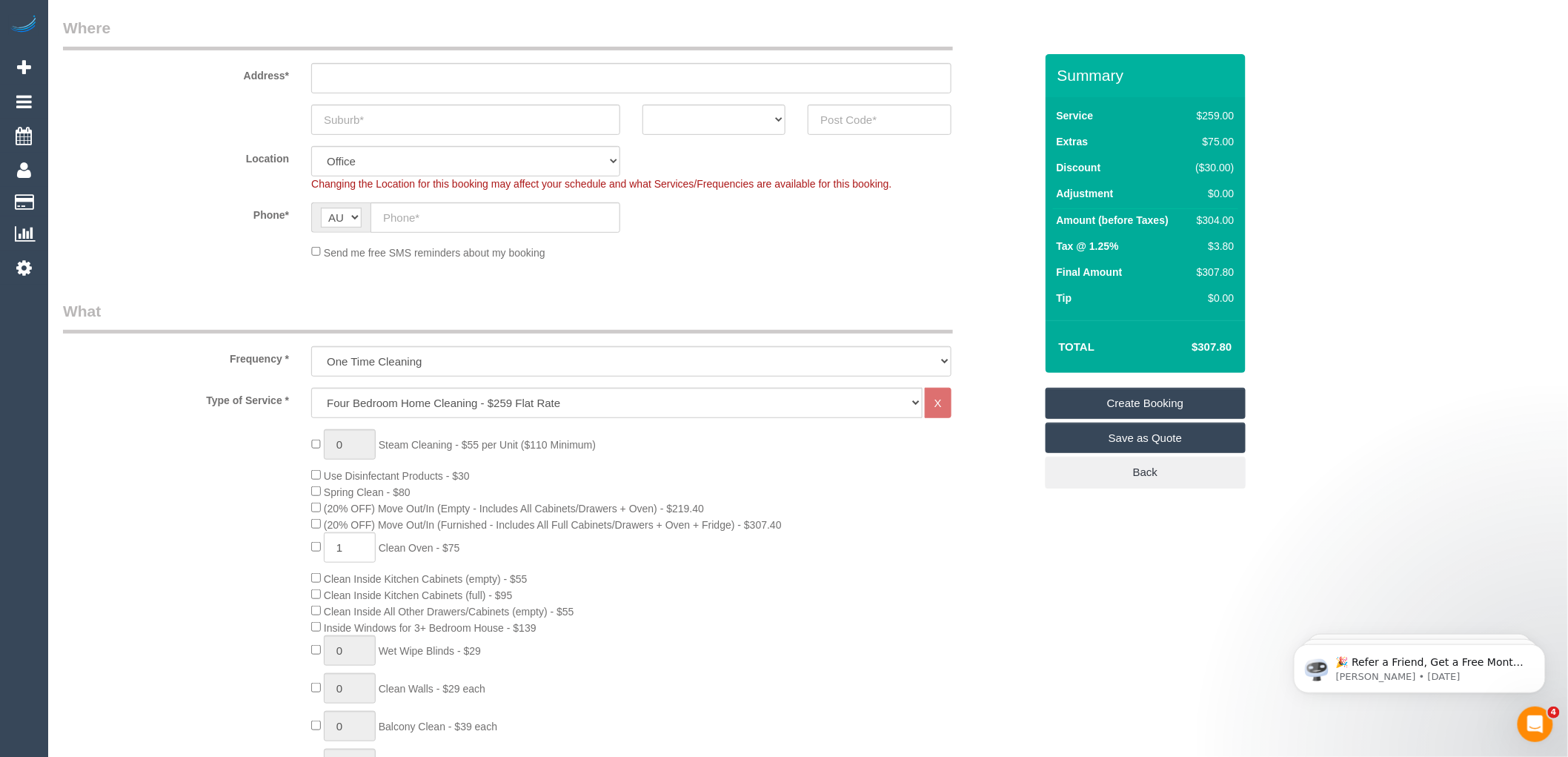
scroll to position [329, 0]
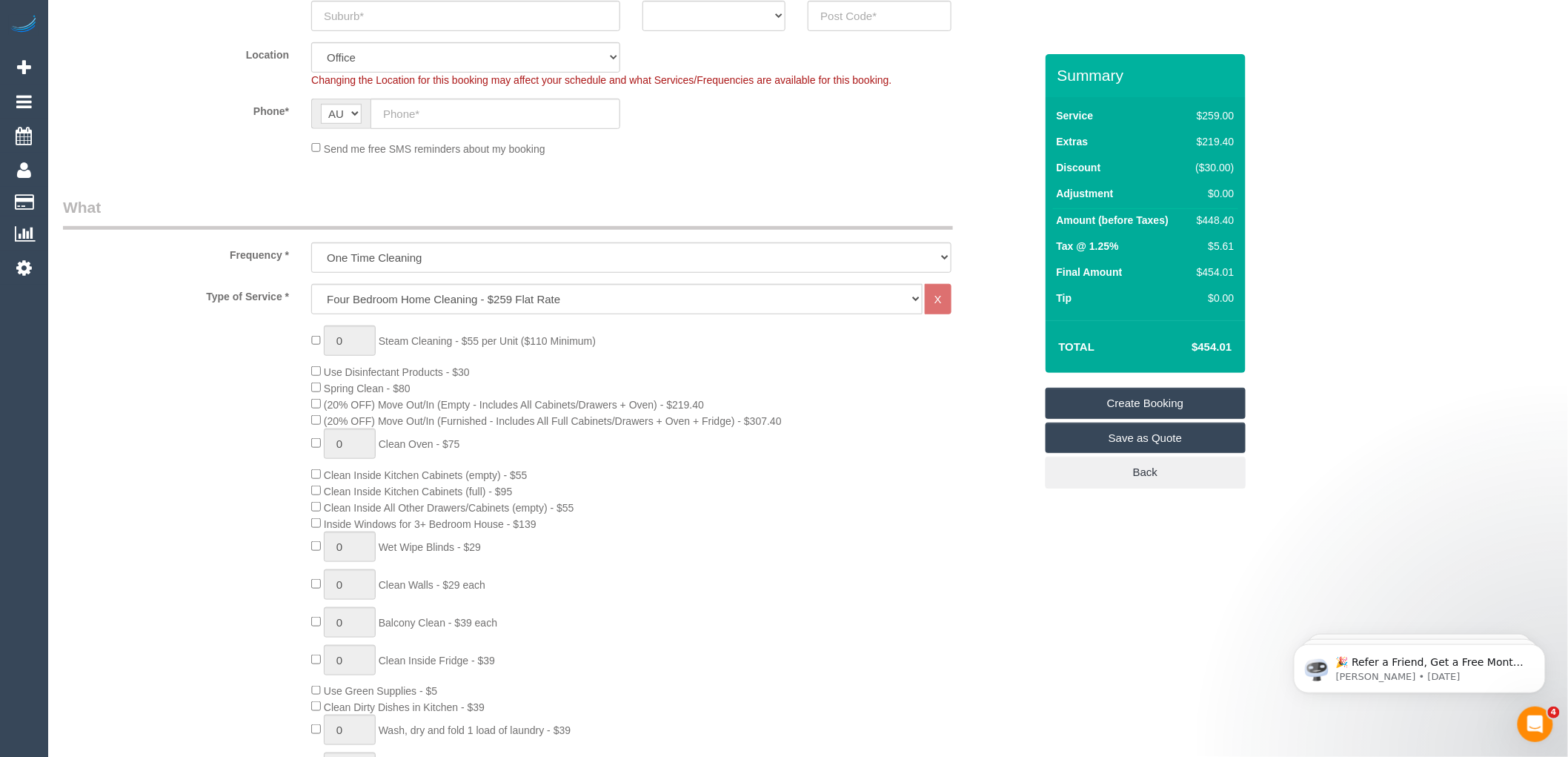
click at [1171, 352] on h4 "$454.01" at bounding box center [1189, 347] width 84 height 13
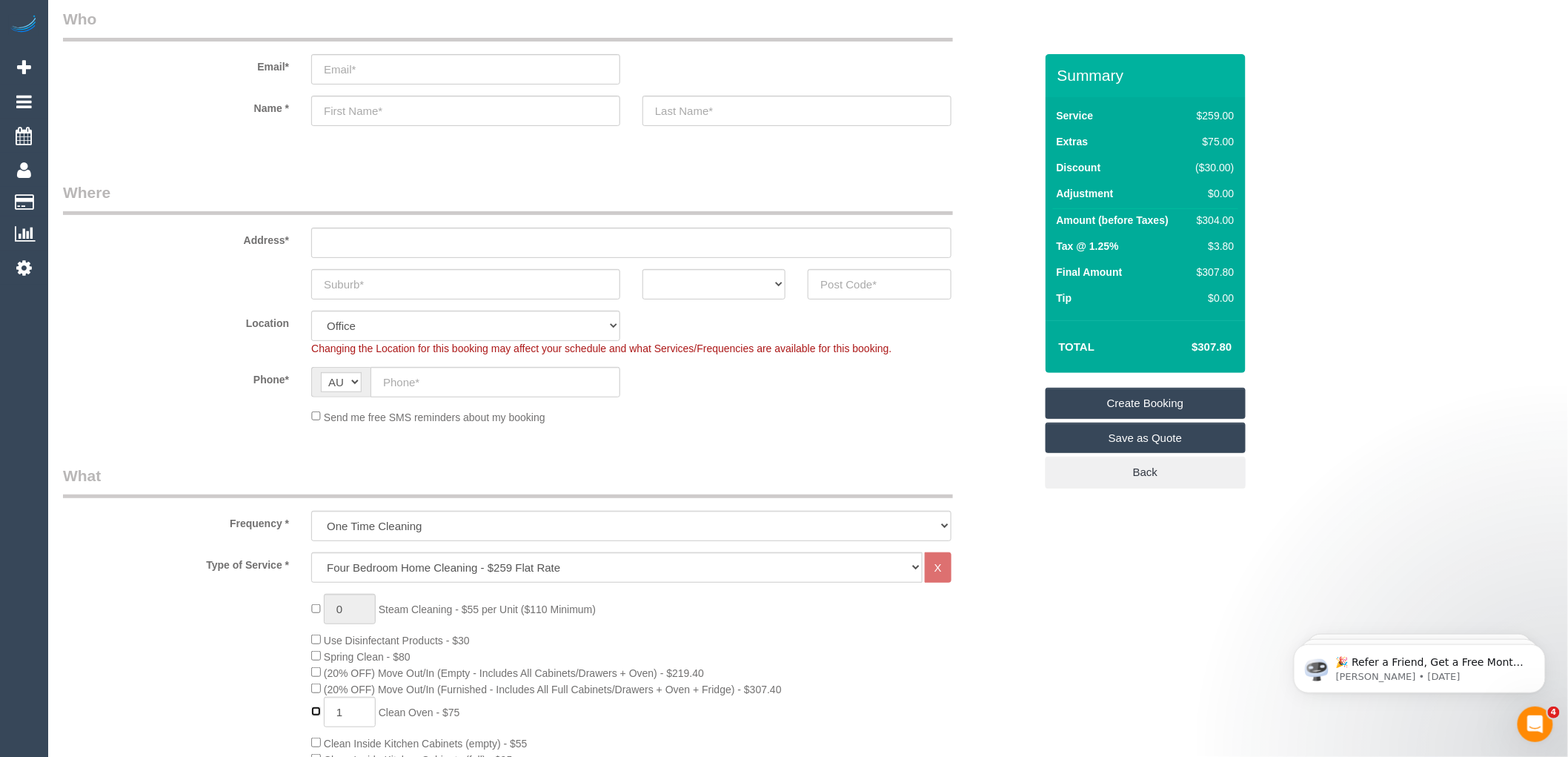
scroll to position [247, 0]
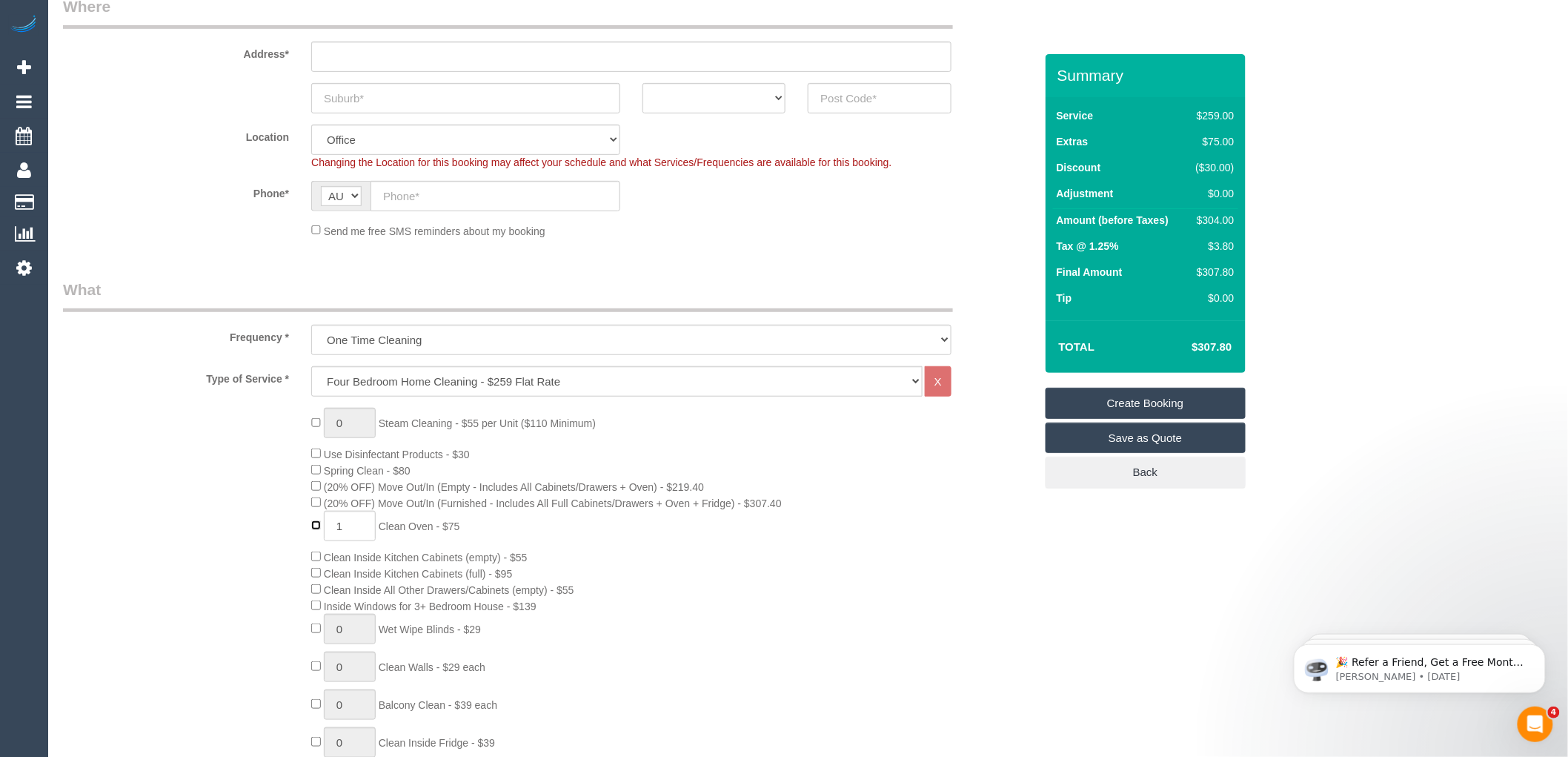
type input "0"
click at [656, 405] on div "Type of Service * Hourly Service - $70/h Hourly Service - $65/h Hourly Service …" at bounding box center [549, 662] width 972 height 590
click at [643, 441] on div "0 Steam Cleaning - $55 per Unit ($110 Minimum) Use Disinfectant Products - $30 …" at bounding box center [672, 668] width 745 height 519
click at [543, 384] on select "Hourly Service - $70/h Hourly Service - $65/h Hourly Service - $60/h Hourly Ser…" at bounding box center [617, 381] width 612 height 30
select select "209"
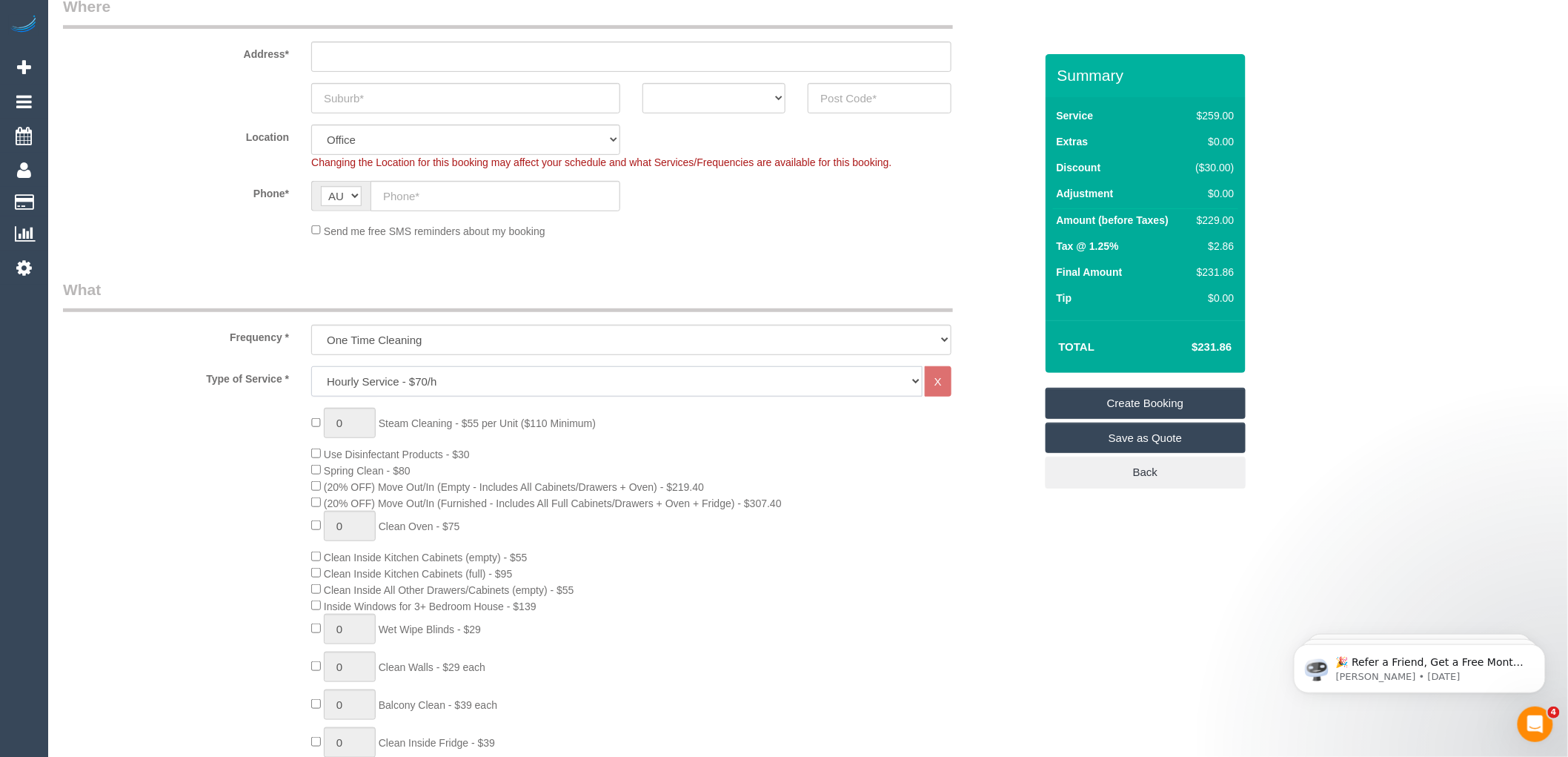
click at [312, 367] on select "Hourly Service - $70/h Hourly Service - $65/h Hourly Service - $60/h Hourly Ser…" at bounding box center [617, 381] width 612 height 30
select select "1"
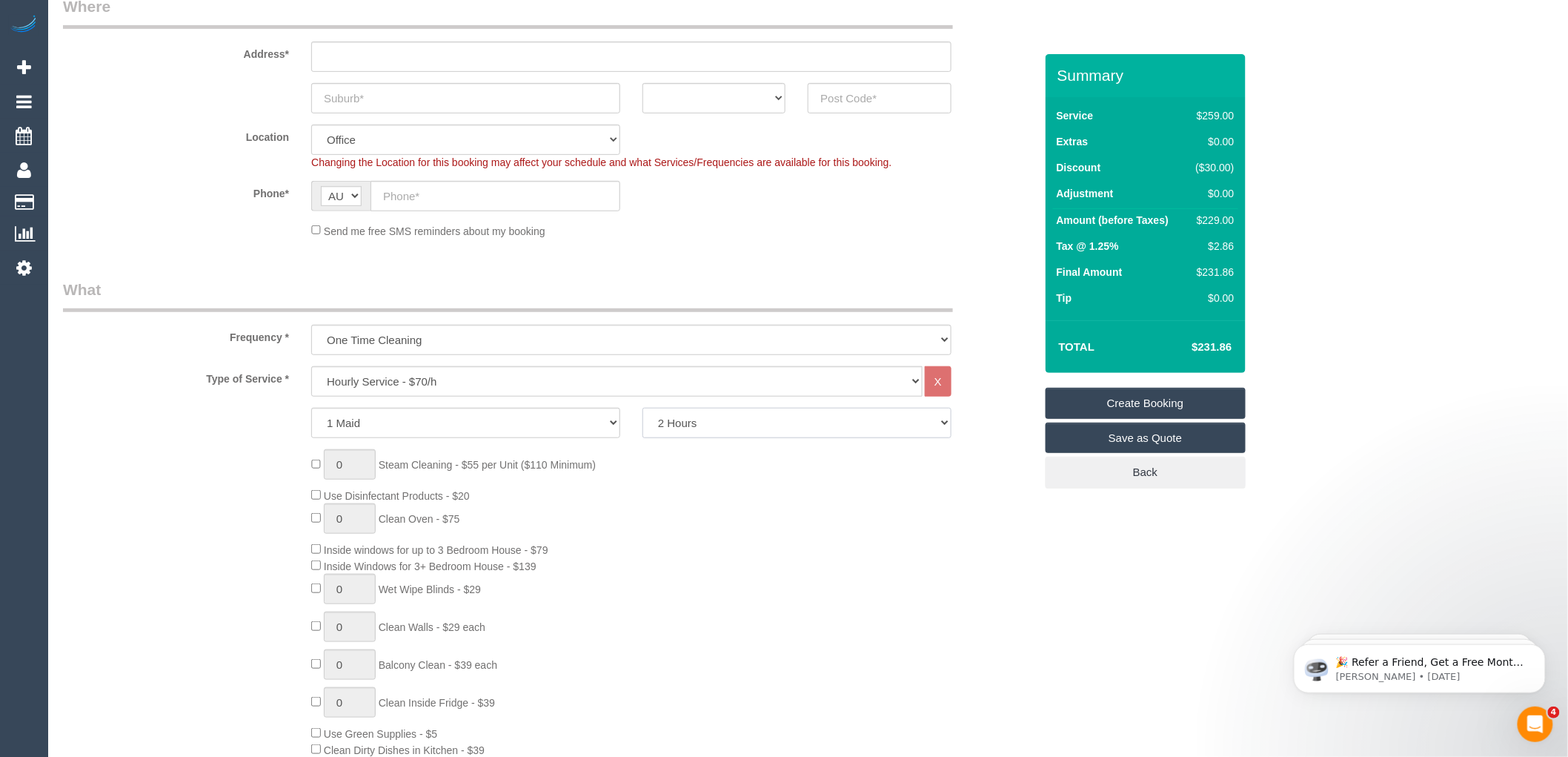
click at [705, 421] on select "2 Hours 2.5 Hours 3 Hours 3.5 Hours 4 Hours 4.5 Hours 5 Hours 5.5 Hours 6 Hours…" at bounding box center [797, 423] width 309 height 30
click at [642, 409] on select "2 Hours 2.5 Hours 3 Hours 3.5 Hours 4 Hours 4.5 Hours 5 Hours 5.5 Hours 6 Hours…" at bounding box center [797, 423] width 309 height 30
click at [717, 505] on div "0 Steam Cleaning - $55 per Unit ($110 Minimum) Use Disinfectant Products - $20 …" at bounding box center [672, 668] width 745 height 438
click at [743, 425] on select "2 Hours 2.5 Hours 3 Hours 3.5 Hours 4 Hours 4.5 Hours 5 Hours 5.5 Hours 6 Hours…" at bounding box center [797, 423] width 309 height 30
click at [642, 409] on select "2 Hours 2.5 Hours 3 Hours 3.5 Hours 4 Hours 4.5 Hours 5 Hours 5.5 Hours 6 Hours…" at bounding box center [797, 423] width 309 height 30
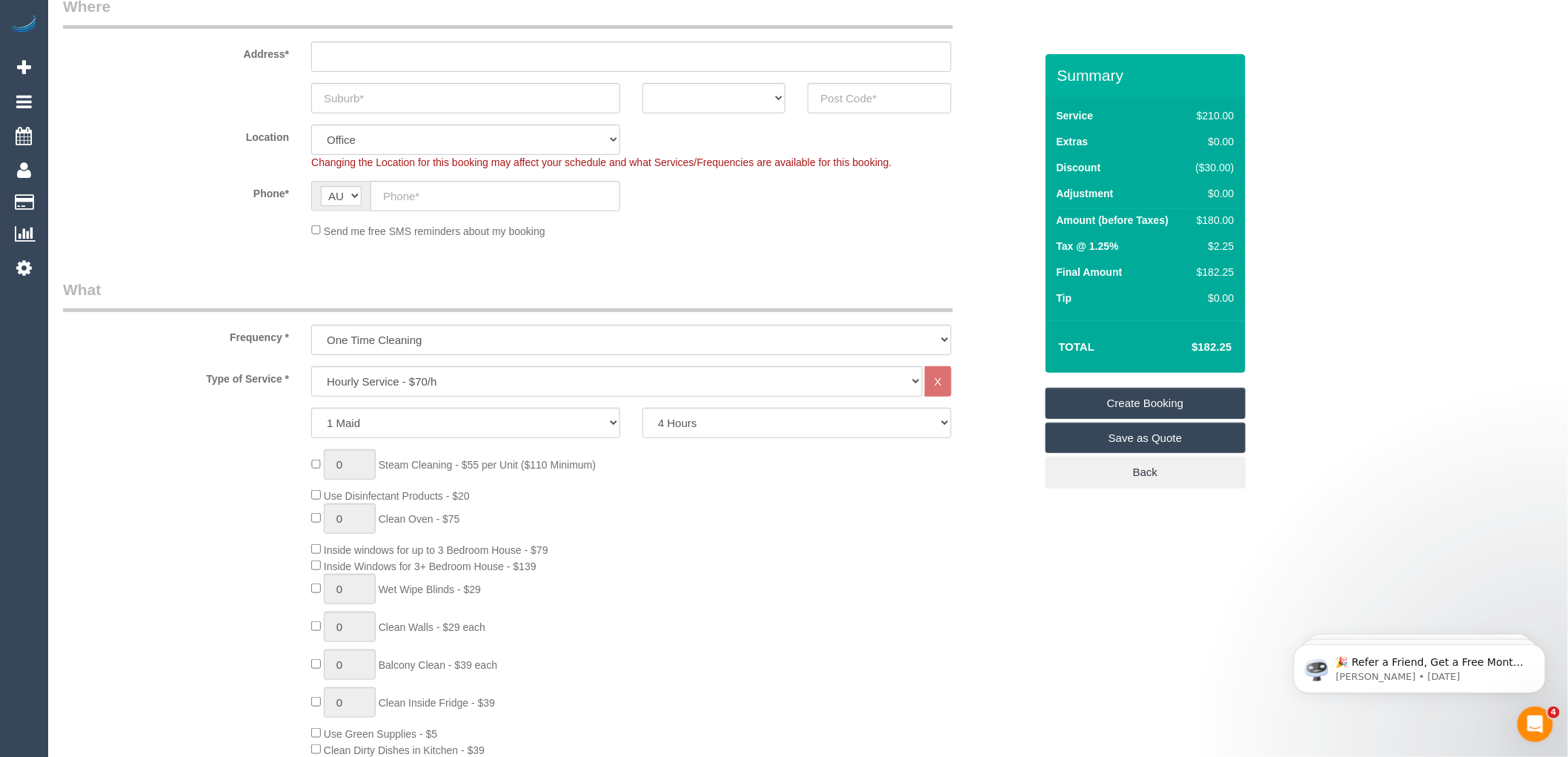
click at [981, 477] on div "0 Steam Cleaning - $55 per Unit ($110 Minimum) Use Disinfectant Products - $20 …" at bounding box center [672, 668] width 745 height 438
click at [784, 425] on select "2 Hours 2.5 Hours 3 Hours 3.5 Hours 4 Hours 4.5 Hours 5 Hours 5.5 Hours 6 Hours…" at bounding box center [797, 423] width 309 height 30
select select "210"
click at [642, 409] on select "2 Hours 2.5 Hours 3 Hours 3.5 Hours 4 Hours 4.5 Hours 5 Hours 5.5 Hours 6 Hours…" at bounding box center [797, 423] width 309 height 30
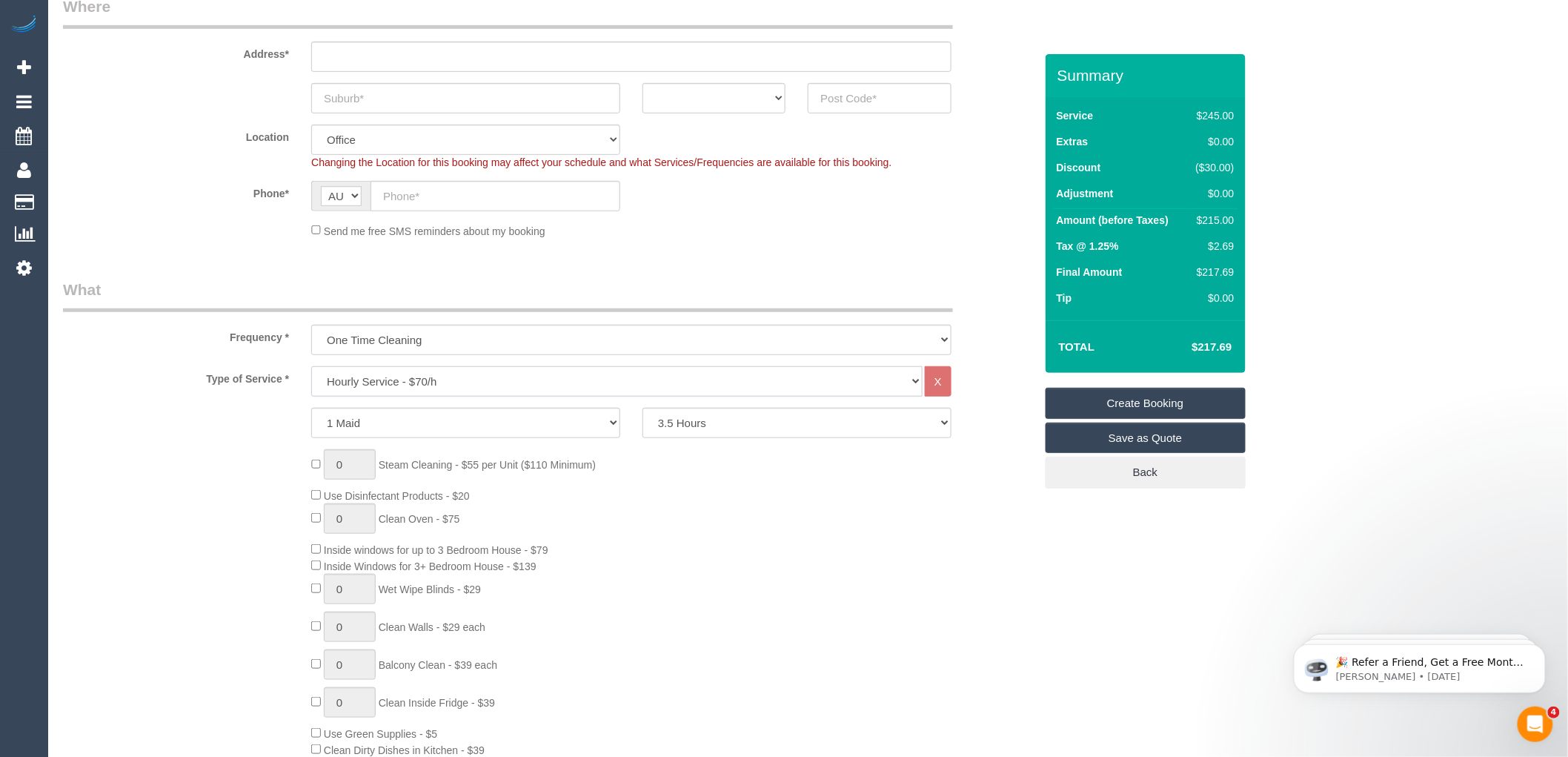
click at [574, 377] on select "Hourly Service - $70/h Hourly Service - $65/h Hourly Service - $60/h Hourly Ser…" at bounding box center [617, 381] width 612 height 30
click at [312, 367] on select "Hourly Service - $70/h Hourly Service - $65/h Hourly Service - $60/h Hourly Ser…" at bounding box center [617, 381] width 612 height 30
click at [718, 419] on select "2 Hours 2.5 Hours 3 Hours 3.5 Hours 4 Hours 4.5 Hours 5 Hours 5.5 Hours 6 Hours…" at bounding box center [797, 423] width 309 height 30
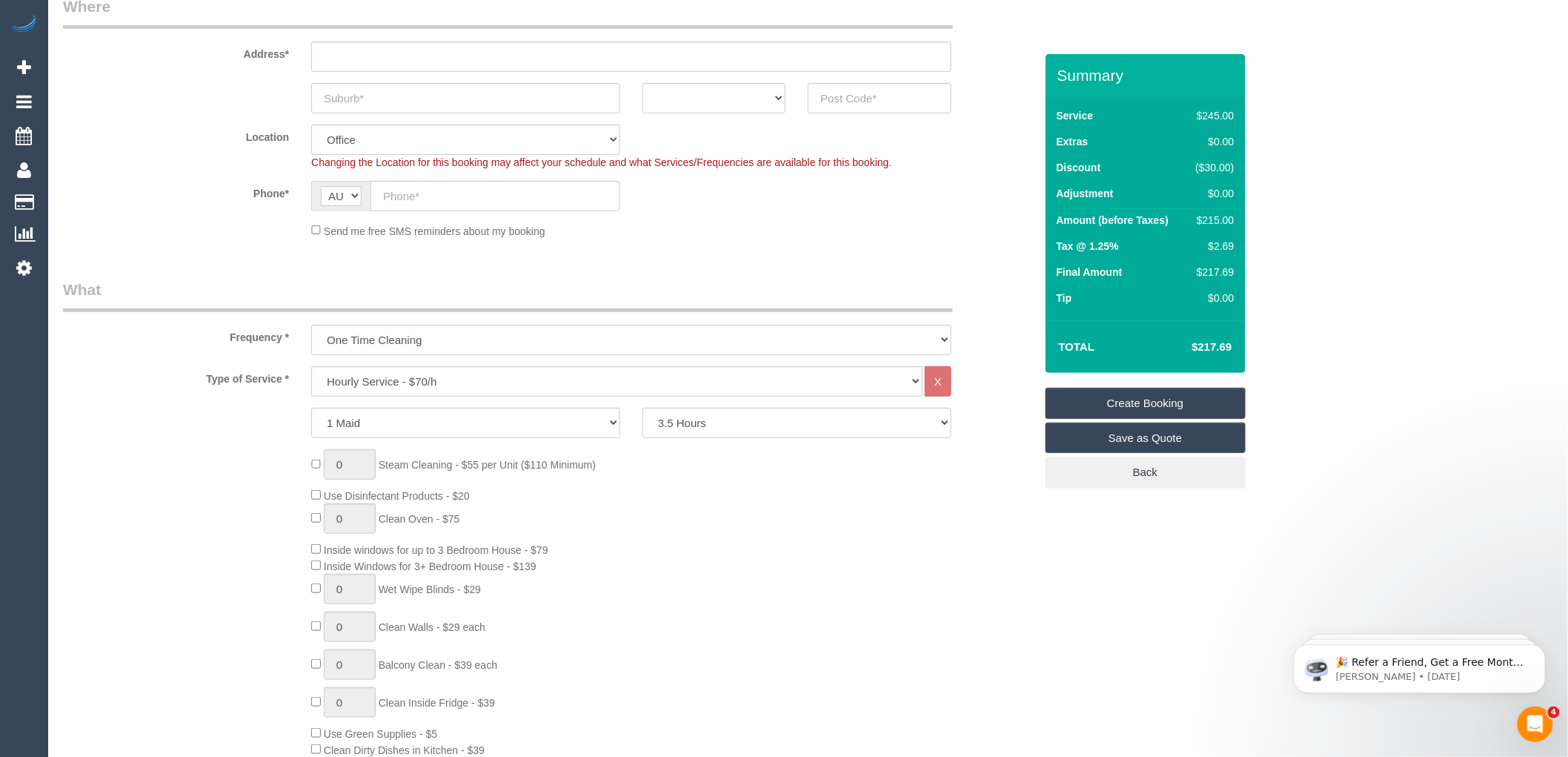
click at [563, 233] on div "Send me free SMS reminders about my booking" at bounding box center [631, 230] width 662 height 16
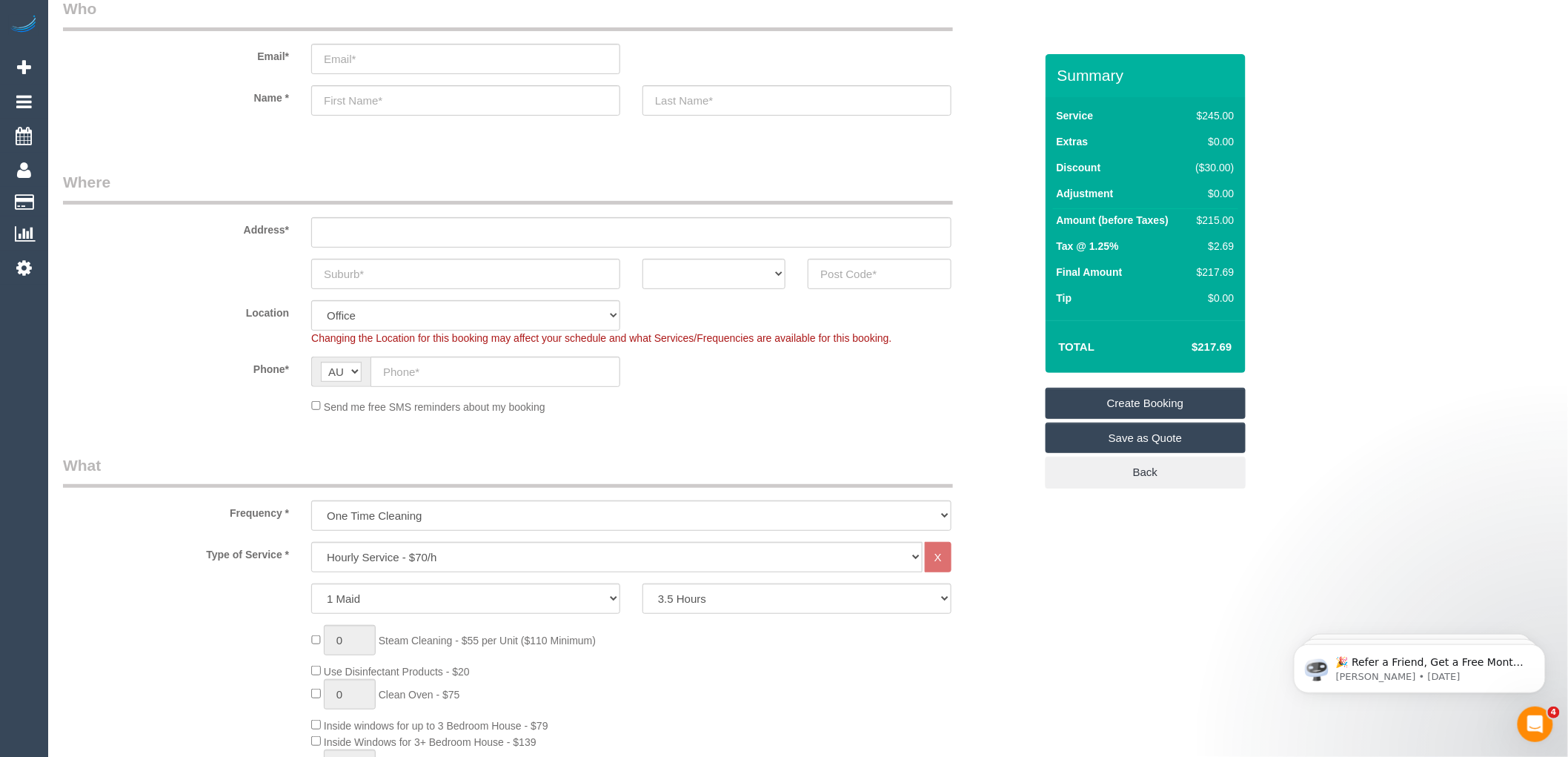
scroll to position [0, 0]
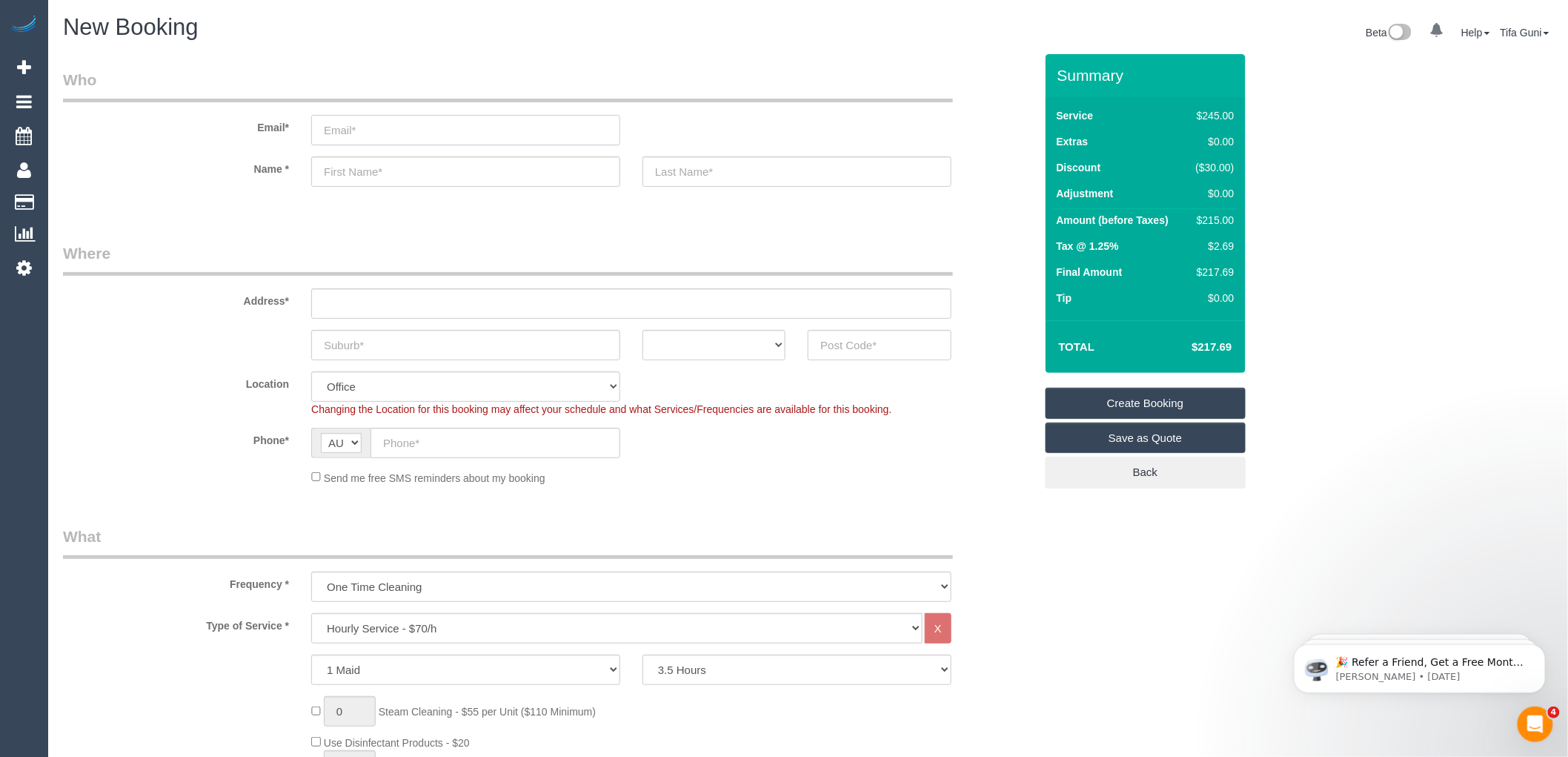
click at [353, 128] on input "email" at bounding box center [466, 129] width 309 height 30
paste input "[EMAIL_ADDRESS][DOMAIN_NAME]"
type input "[EMAIL_ADDRESS][DOMAIN_NAME]"
drag, startPoint x: 480, startPoint y: 135, endPoint x: 185, endPoint y: 142, distance: 295.1
click at [185, 142] on div "Email* [EMAIL_ADDRESS][DOMAIN_NAME]" at bounding box center [548, 107] width 994 height 76
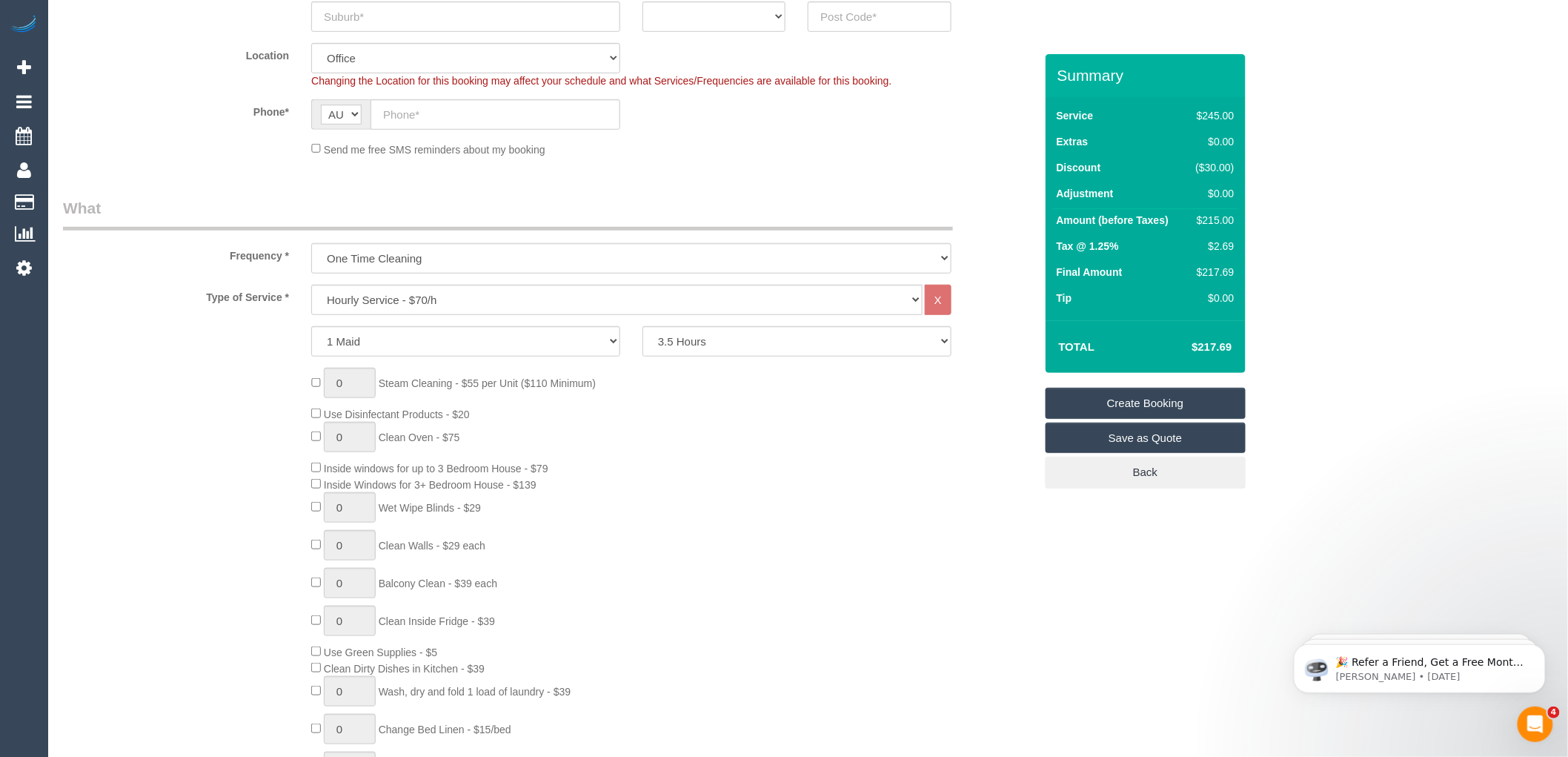
scroll to position [329, 0]
click at [441, 297] on select "Hourly Service - $70/h Hourly Service - $65/h Hourly Service - $60/h Hourly Ser…" at bounding box center [617, 299] width 612 height 30
click at [312, 285] on select "Hourly Service - $70/h Hourly Service - $65/h Hourly Service - $60/h Hourly Ser…" at bounding box center [617, 299] width 612 height 30
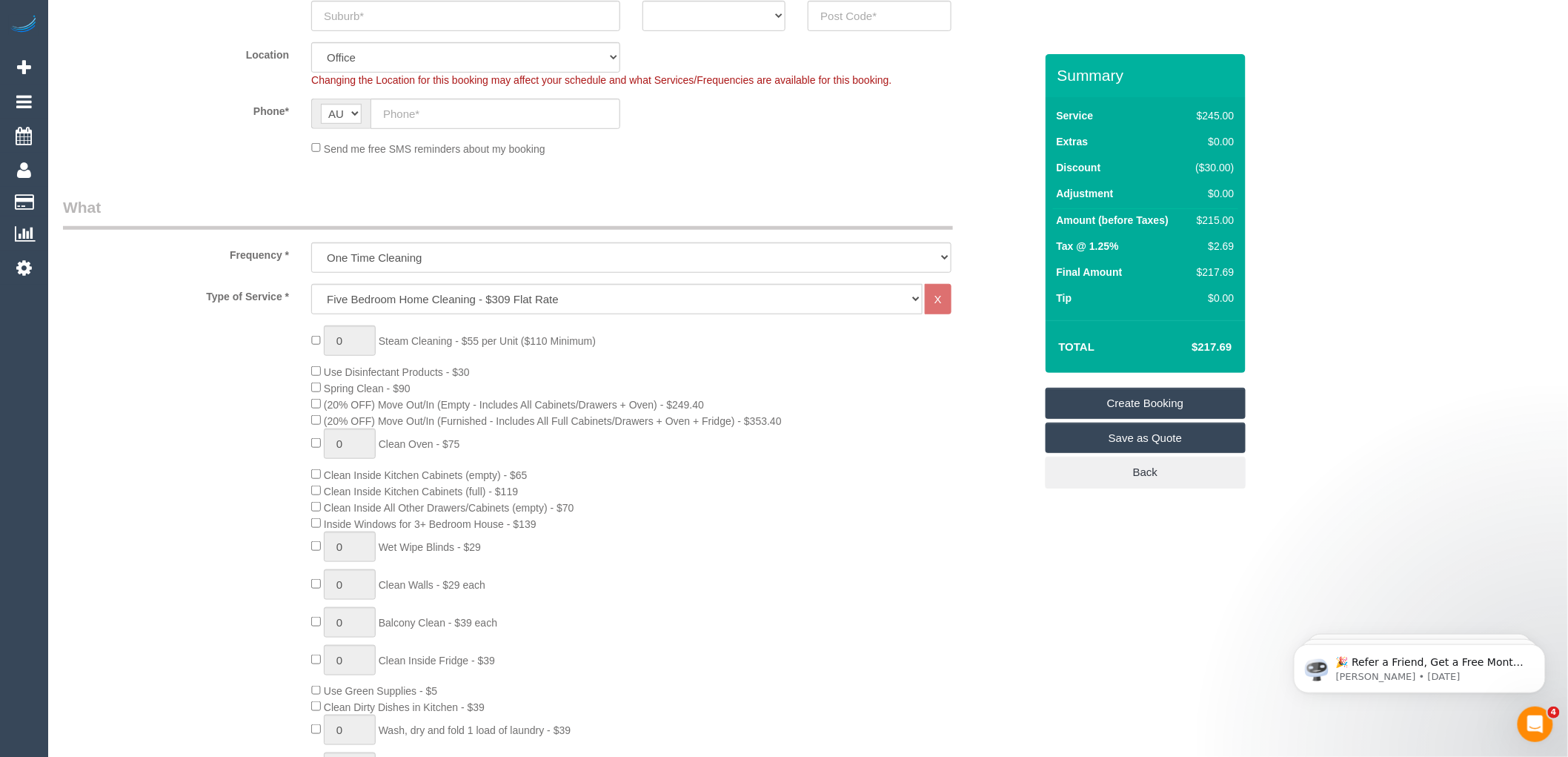
click at [659, 319] on div "Type of Service * Hourly Service - $70/h Hourly Service - $65/h Hourly Service …" at bounding box center [549, 579] width 972 height 590
click at [409, 301] on select "Hourly Service - $70/h Hourly Service - $65/h Hourly Service - $60/h Hourly Ser…" at bounding box center [617, 299] width 612 height 30
select select "213"
click at [312, 285] on select "Hourly Service - $70/h Hourly Service - $65/h Hourly Service - $60/h Hourly Ser…" at bounding box center [617, 299] width 612 height 30
type input "1"
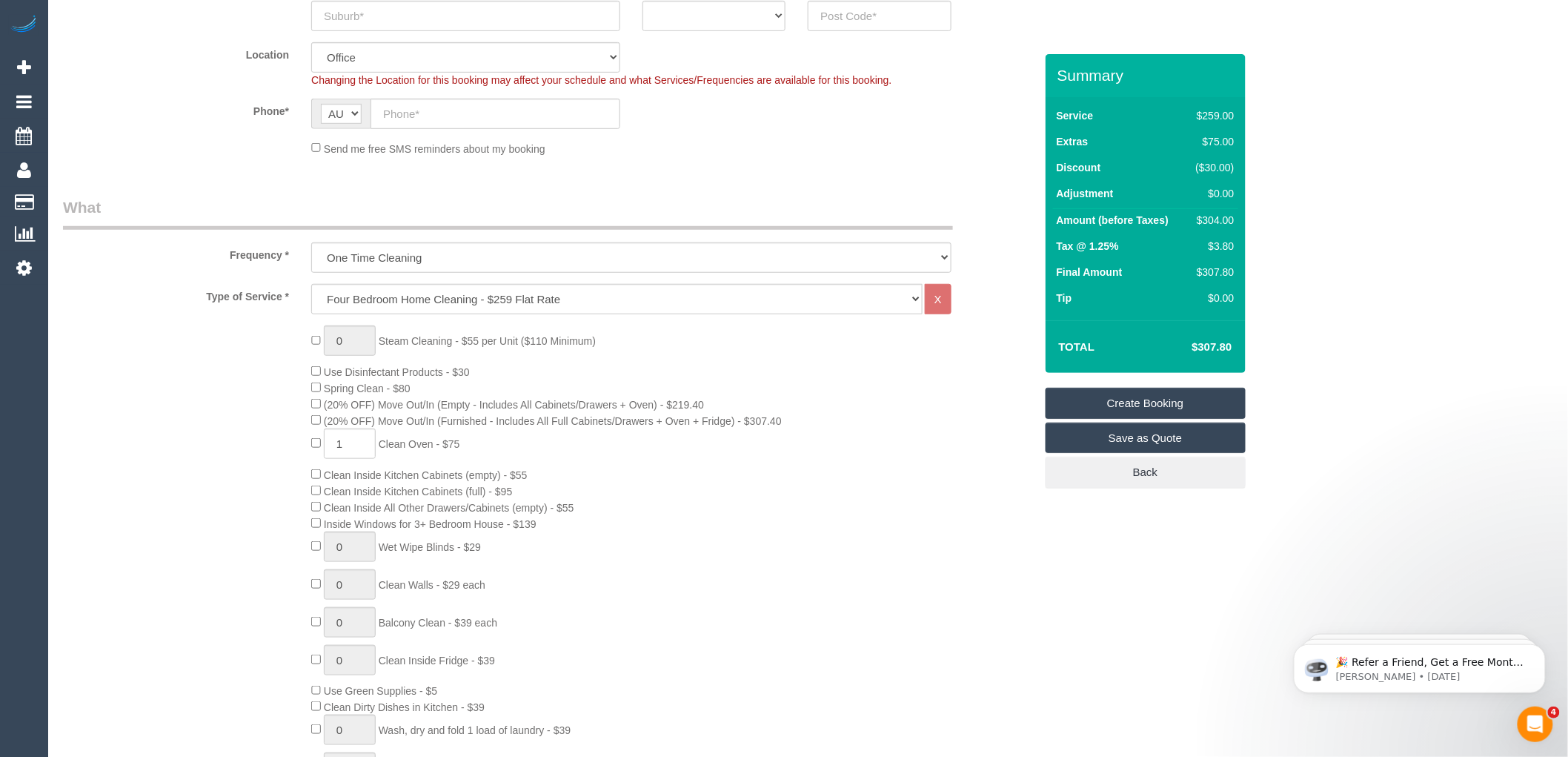
click at [861, 490] on div "0 Steam Cleaning - $55 per Unit ($110 Minimum) Use Disinfectant Products - $30 …" at bounding box center [672, 585] width 745 height 519
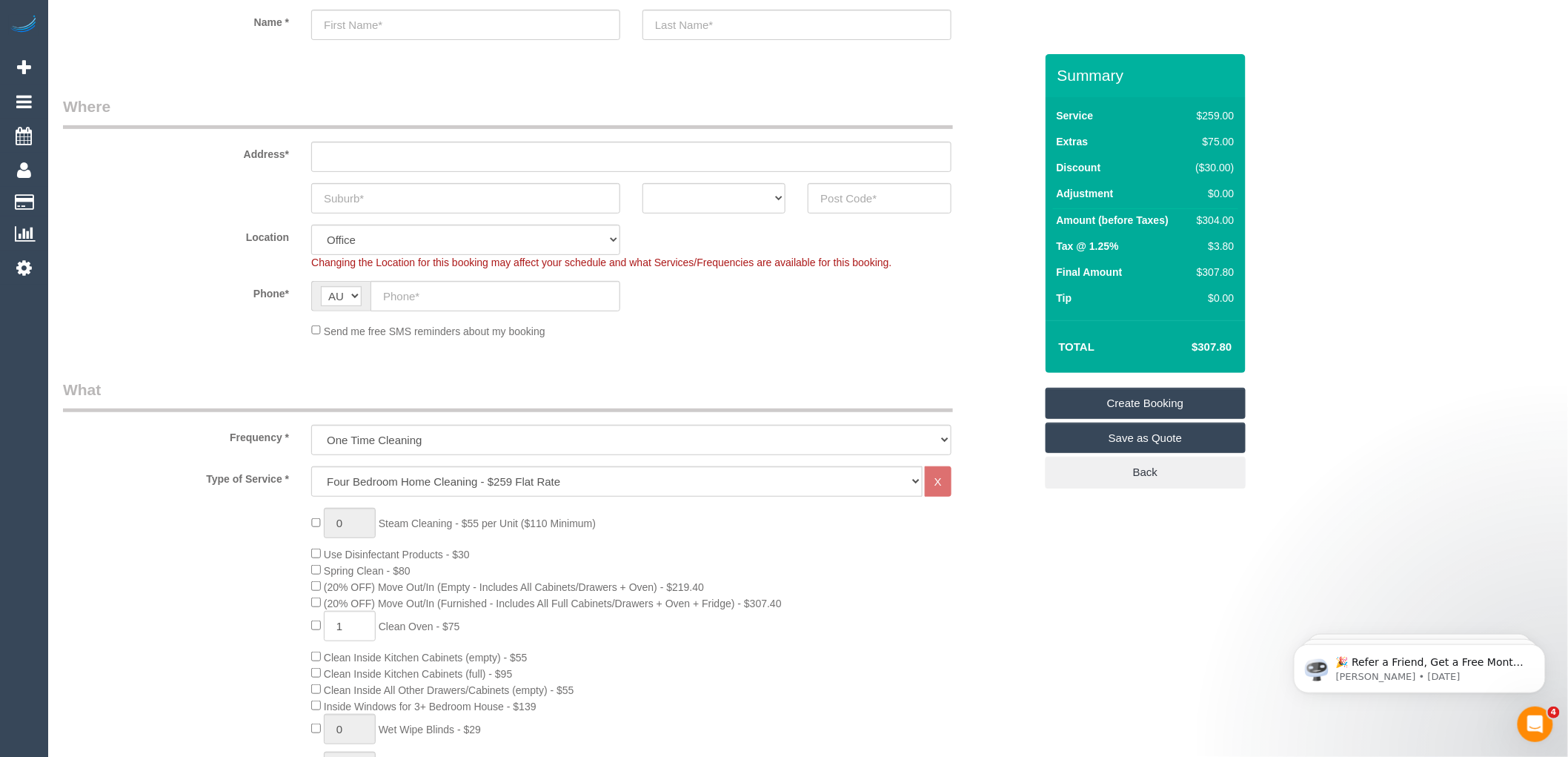
scroll to position [411, 0]
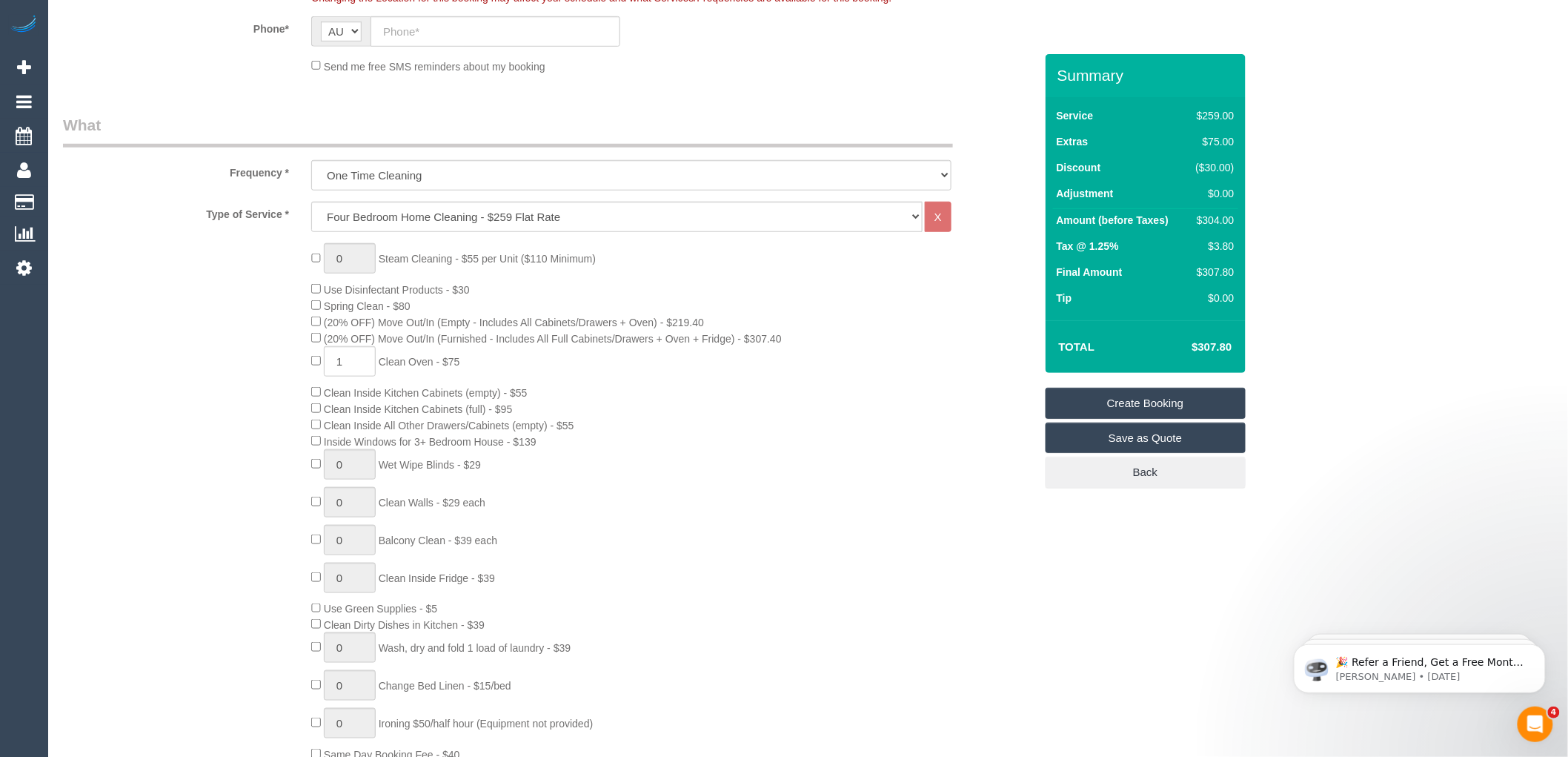
drag, startPoint x: 1236, startPoint y: 224, endPoint x: 1202, endPoint y: 221, distance: 34.1
click at [1202, 221] on td "$304.00" at bounding box center [1212, 222] width 52 height 27
copy div "304.00"
drag, startPoint x: 1172, startPoint y: 304, endPoint x: 1174, endPoint y: 295, distance: 9.2
click at [1172, 304] on td "Tip" at bounding box center [1119, 300] width 134 height 26
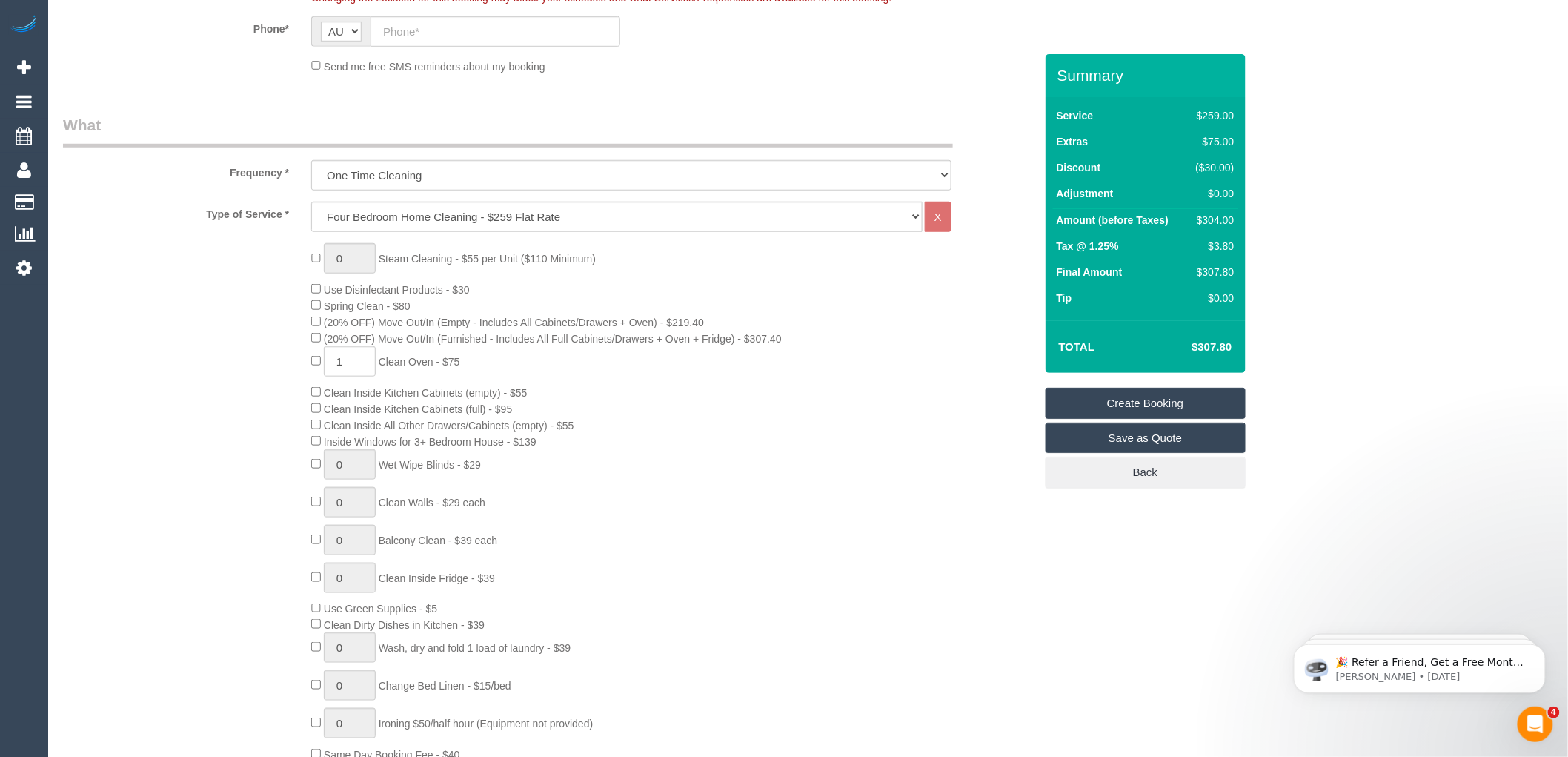
drag, startPoint x: 1235, startPoint y: 217, endPoint x: 1202, endPoint y: 217, distance: 33.0
click at [1202, 217] on td "$304.00" at bounding box center [1212, 222] width 52 height 27
click at [484, 211] on select "Hourly Service - $70/h Hourly Service - $65/h Hourly Service - $60/h Hourly Ser…" at bounding box center [617, 216] width 612 height 30
select select "209"
click at [312, 202] on select "Hourly Service - $70/h Hourly Service - $65/h Hourly Service - $60/h Hourly Ser…" at bounding box center [617, 216] width 612 height 30
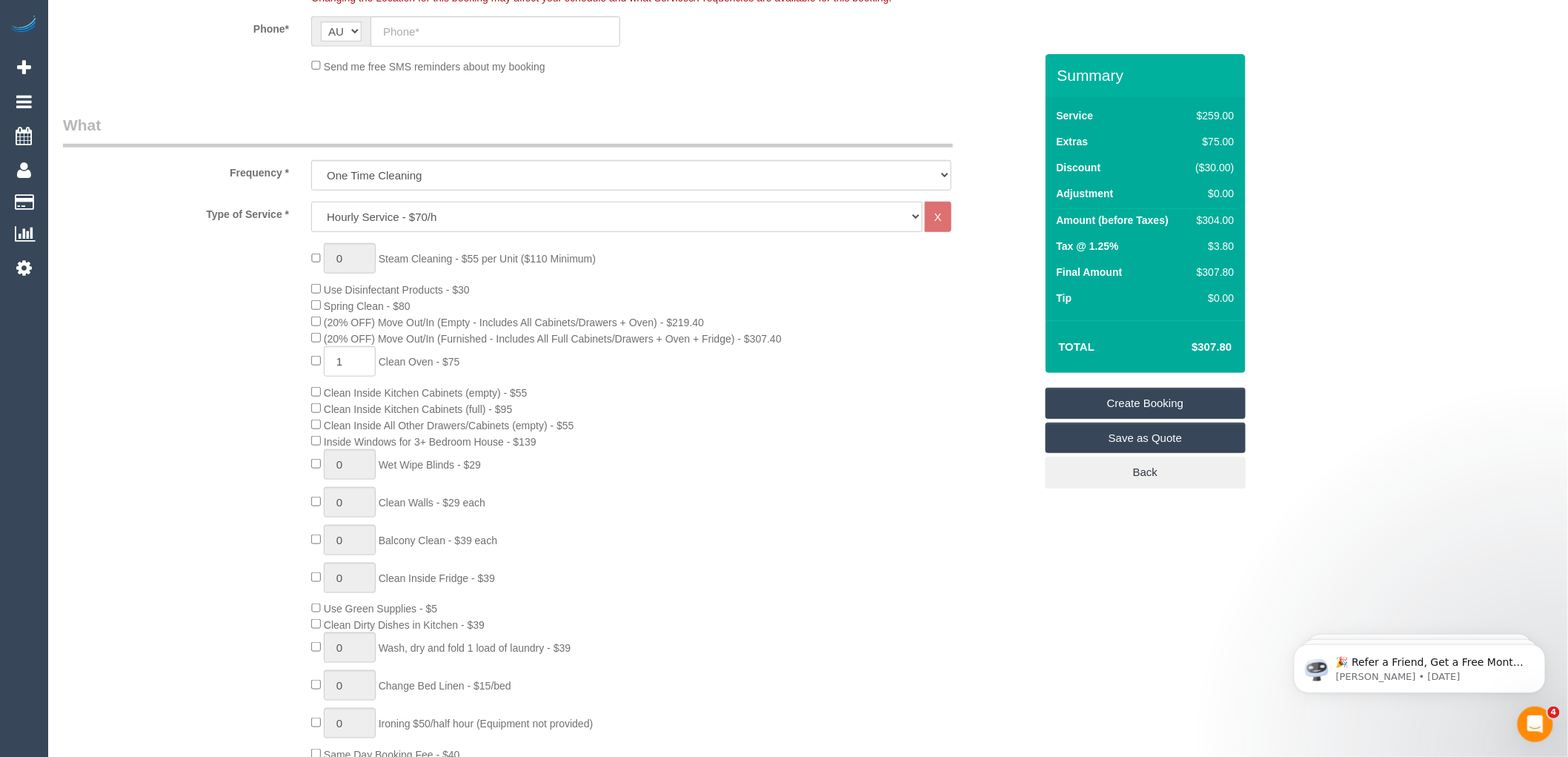
select select "1"
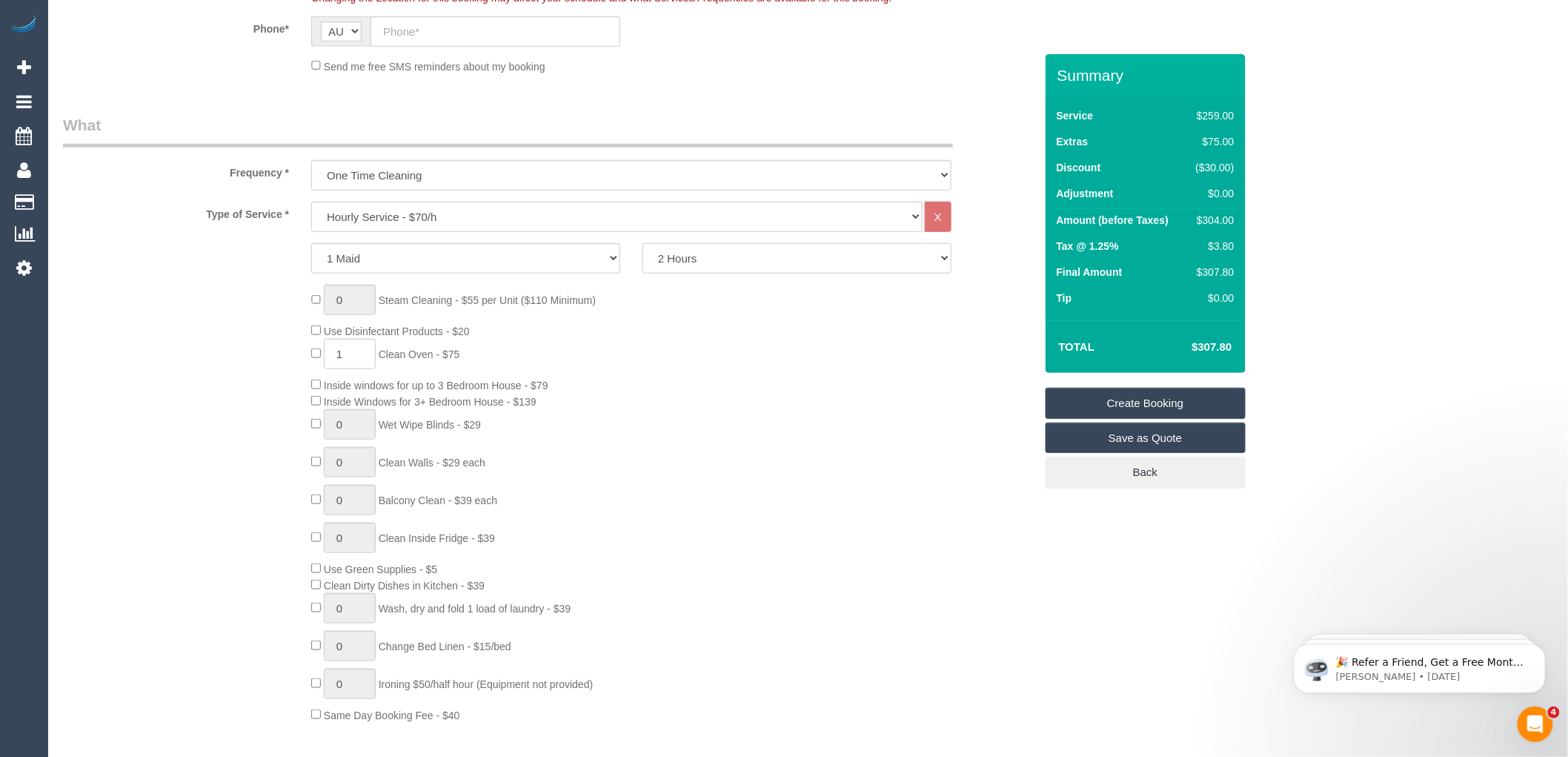
click at [707, 246] on select "2 Hours 2.5 Hours 3 Hours 3.5 Hours 4 Hours 4.5 Hours 5 Hours 5.5 Hours 6 Hours…" at bounding box center [797, 258] width 309 height 30
select select "210"
click at [642, 244] on select "2 Hours 2.5 Hours 3 Hours 3.5 Hours 4 Hours 4.5 Hours 5 Hours 5.5 Hours 6 Hours…" at bounding box center [797, 258] width 309 height 30
type input "0"
click at [590, 336] on div "0 Steam Cleaning - $55 per Unit ($110 Minimum) Use Disinfectant Products - $20 …" at bounding box center [672, 504] width 745 height 438
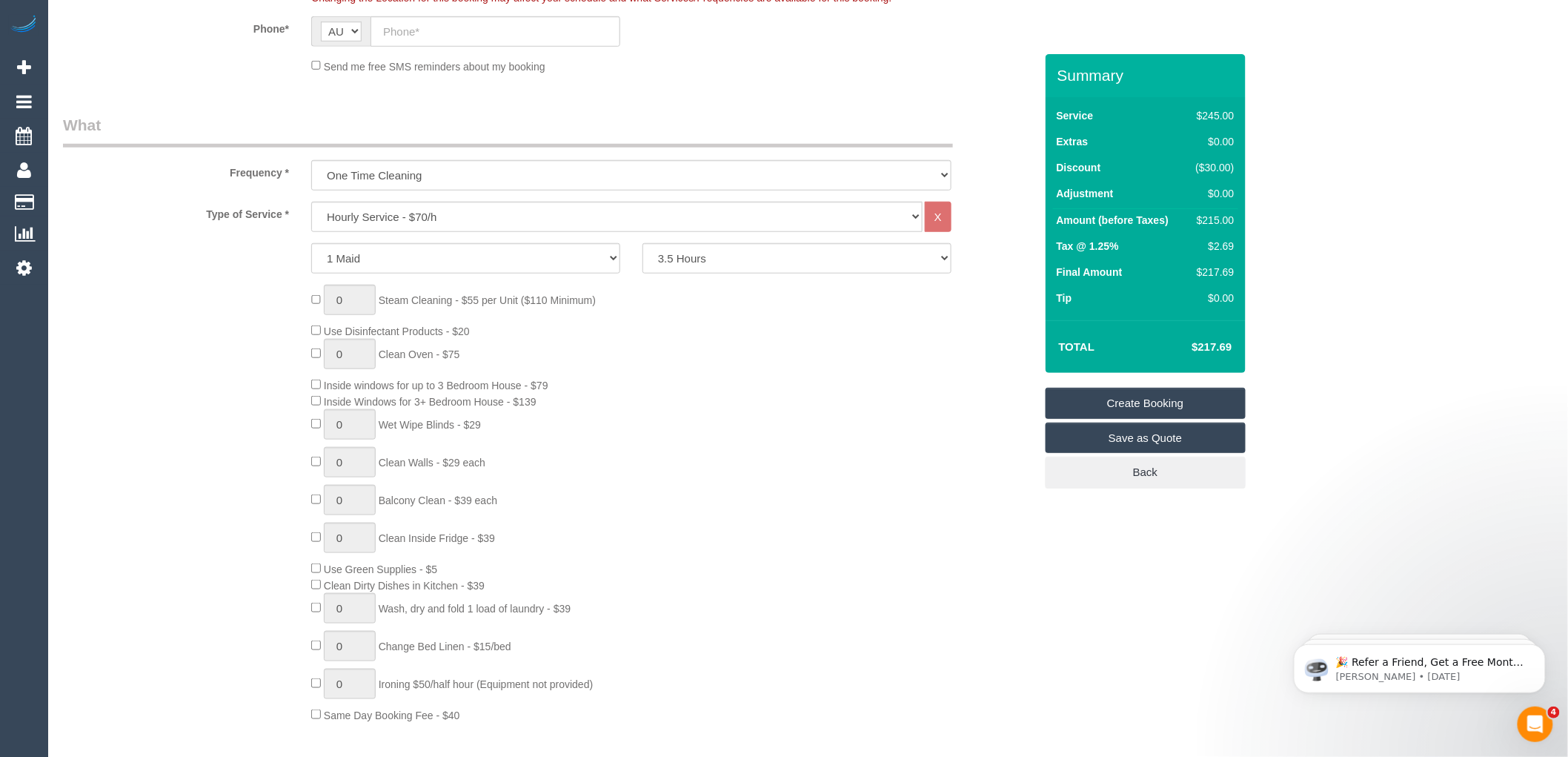
drag, startPoint x: 1236, startPoint y: 347, endPoint x: 1190, endPoint y: 346, distance: 46.0
click at [1190, 346] on td "$217.69" at bounding box center [1189, 346] width 96 height 37
click at [850, 393] on div "0 Steam Cleaning - $55 per Unit ($110 Minimum) Use Disinfectant Products - $20 …" at bounding box center [672, 504] width 745 height 438
drag, startPoint x: 1230, startPoint y: 345, endPoint x: 1181, endPoint y: 350, distance: 49.3
click at [1181, 350] on h4 "$217.69" at bounding box center [1189, 347] width 84 height 13
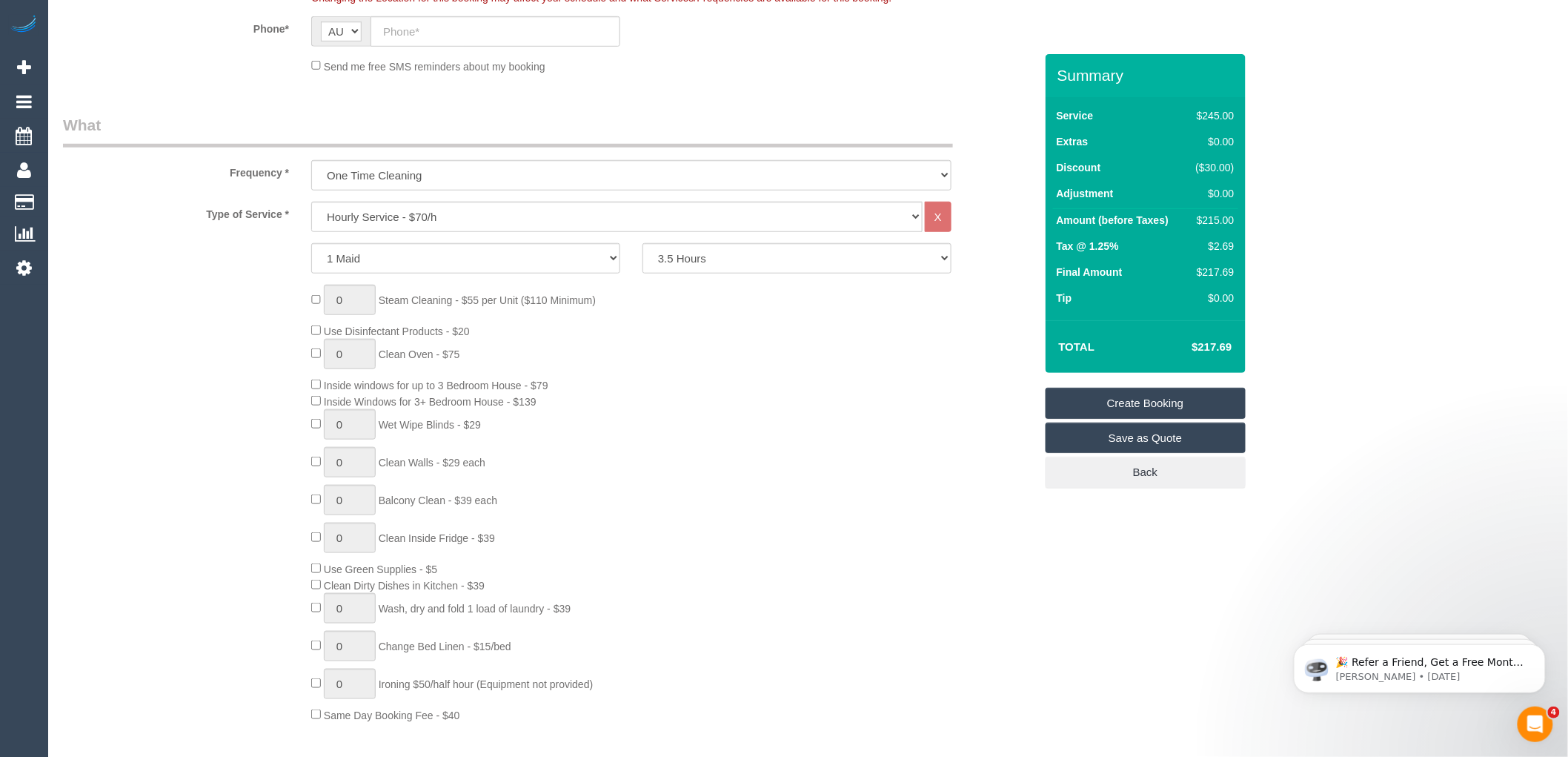
copy h4 "$217.69"
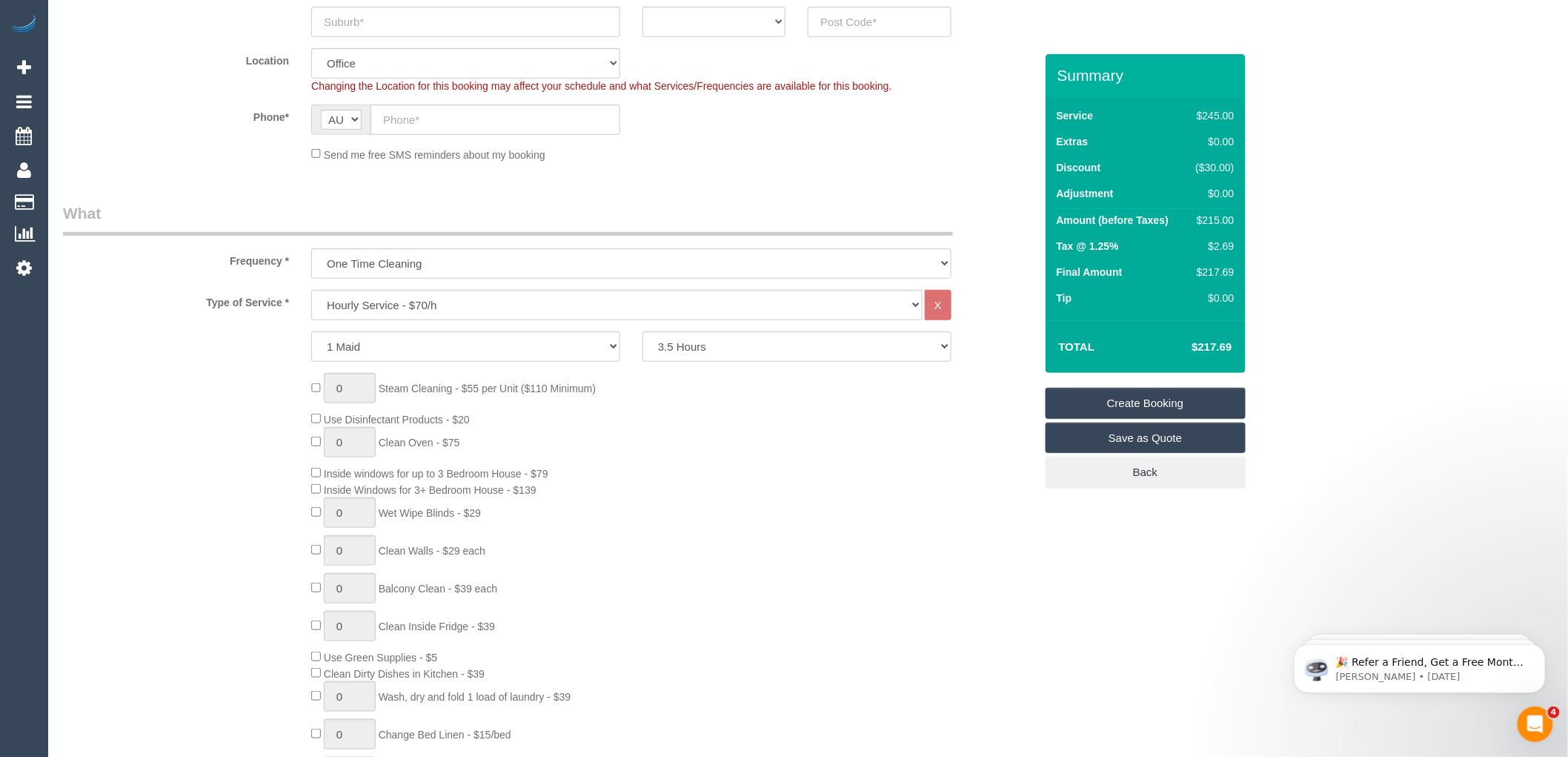
scroll to position [329, 0]
click at [374, 301] on select "Hourly Service - $70/h Hourly Service - $65/h Hourly Service - $60/h Hourly Ser…" at bounding box center [617, 299] width 612 height 30
select select "213"
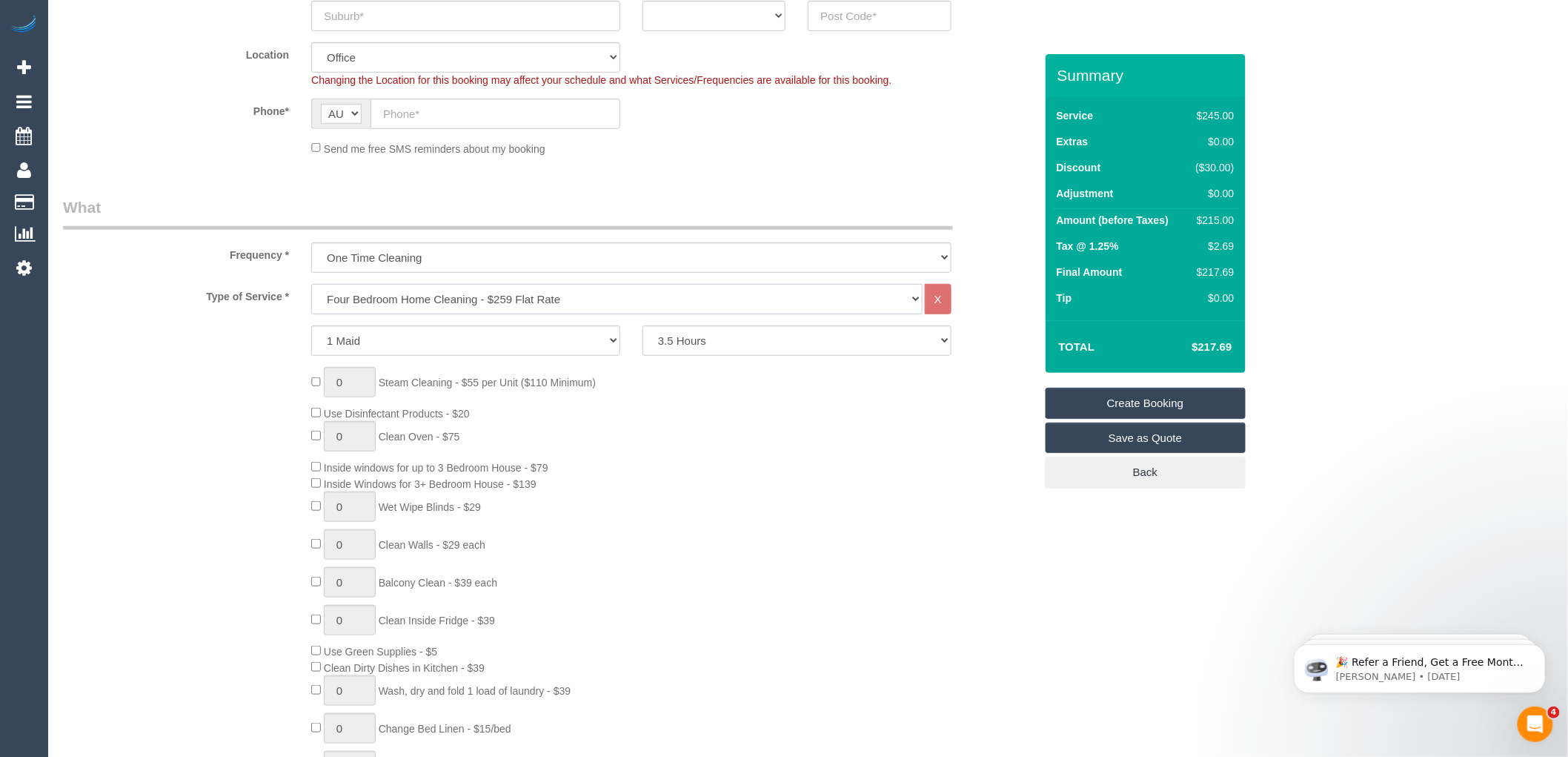
click at [312, 285] on select "Hourly Service - $70/h Hourly Service - $65/h Hourly Service - $60/h Hourly Ser…" at bounding box center [617, 299] width 612 height 30
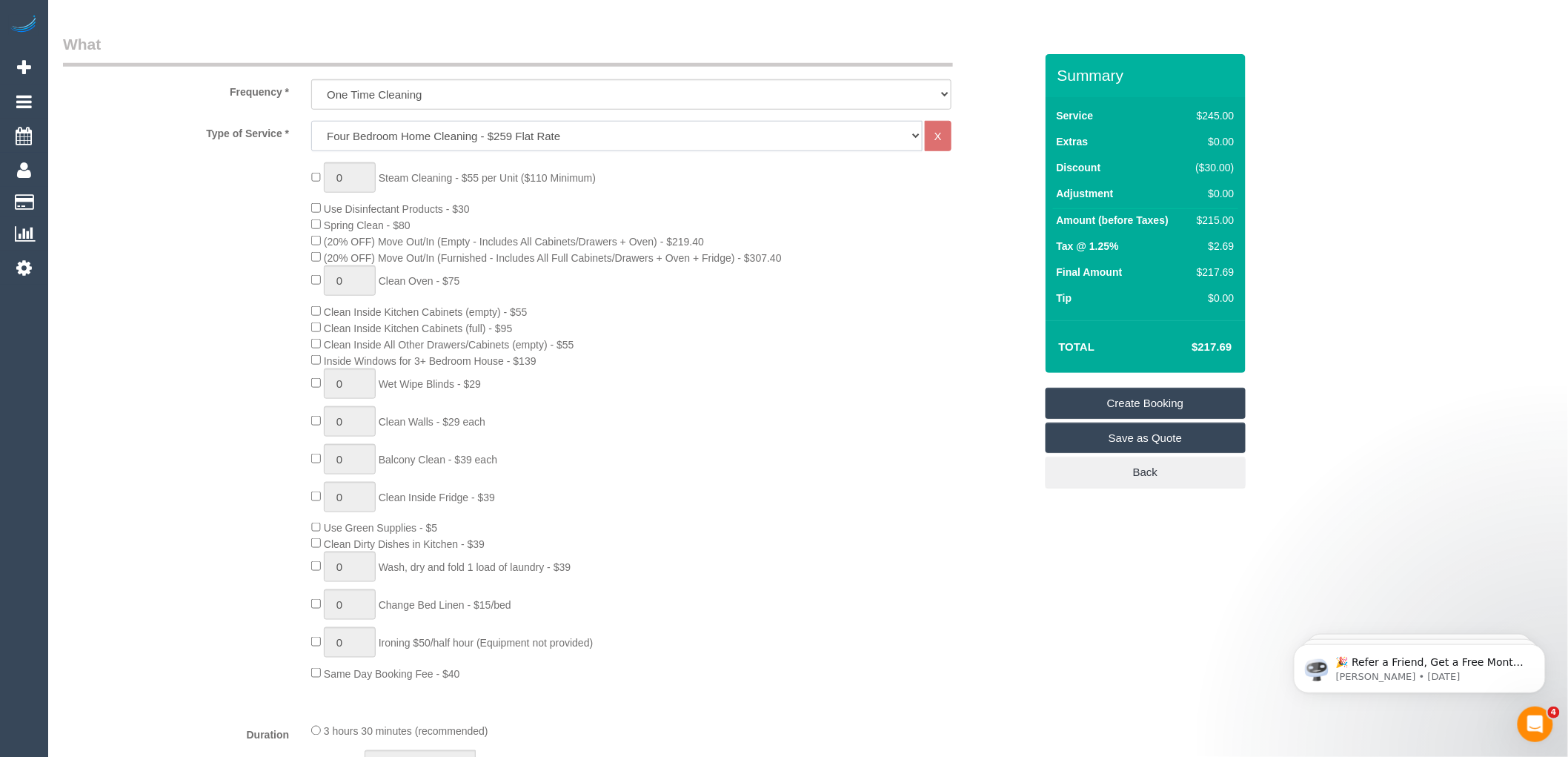
scroll to position [494, 0]
type input "1"
click at [646, 301] on div "0 Steam Cleaning - $55 per Unit ($110 Minimum) Use Disinfectant Products - $30 …" at bounding box center [672, 420] width 745 height 519
drag, startPoint x: 1236, startPoint y: 349, endPoint x: 1191, endPoint y: 350, distance: 45.0
click at [1191, 350] on td "$307.80" at bounding box center [1189, 346] width 96 height 37
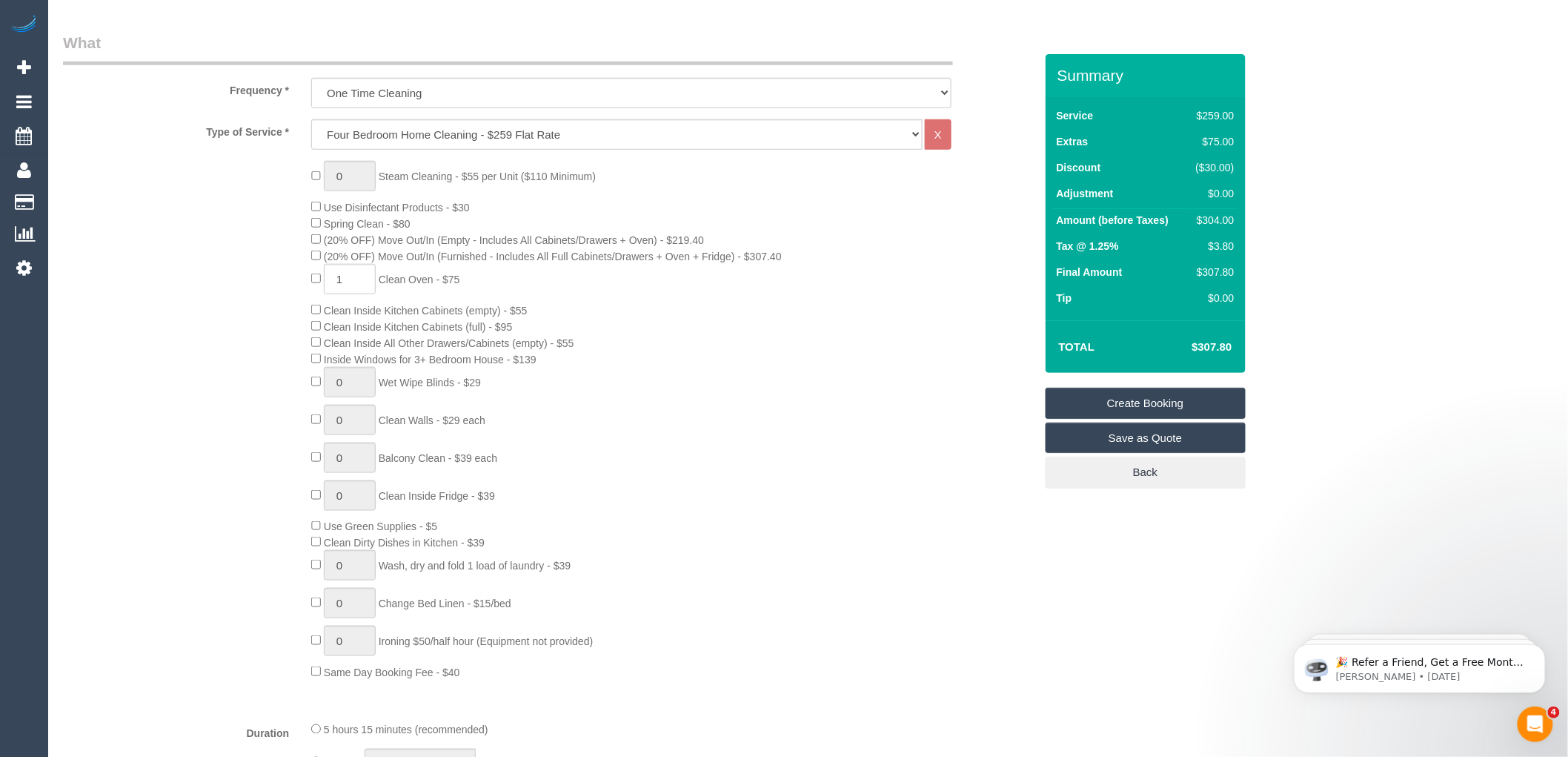
copy h4 "$307.80"
